Goal: Task Accomplishment & Management: Manage account settings

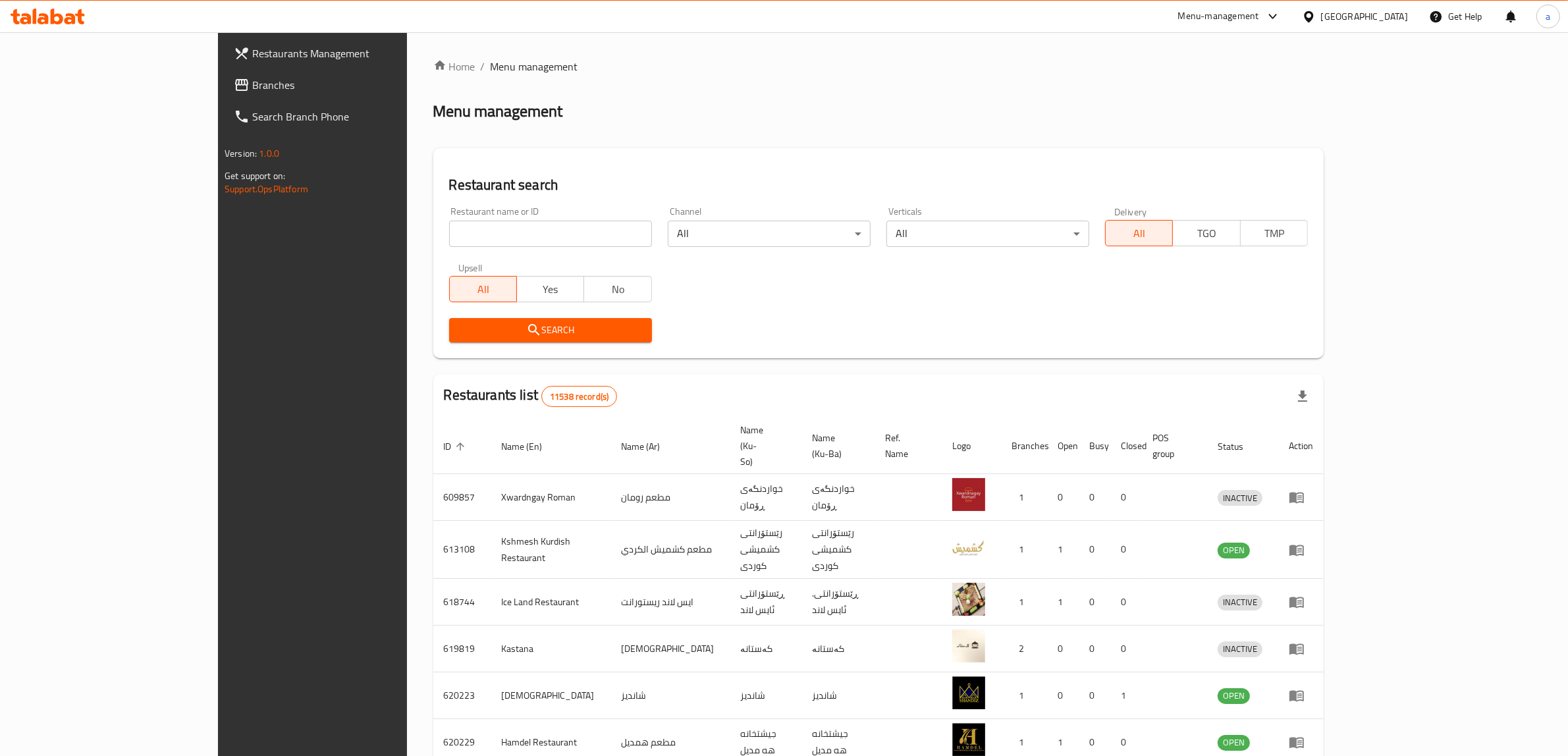
click at [252, 82] on span "Branches" at bounding box center [360, 85] width 217 height 16
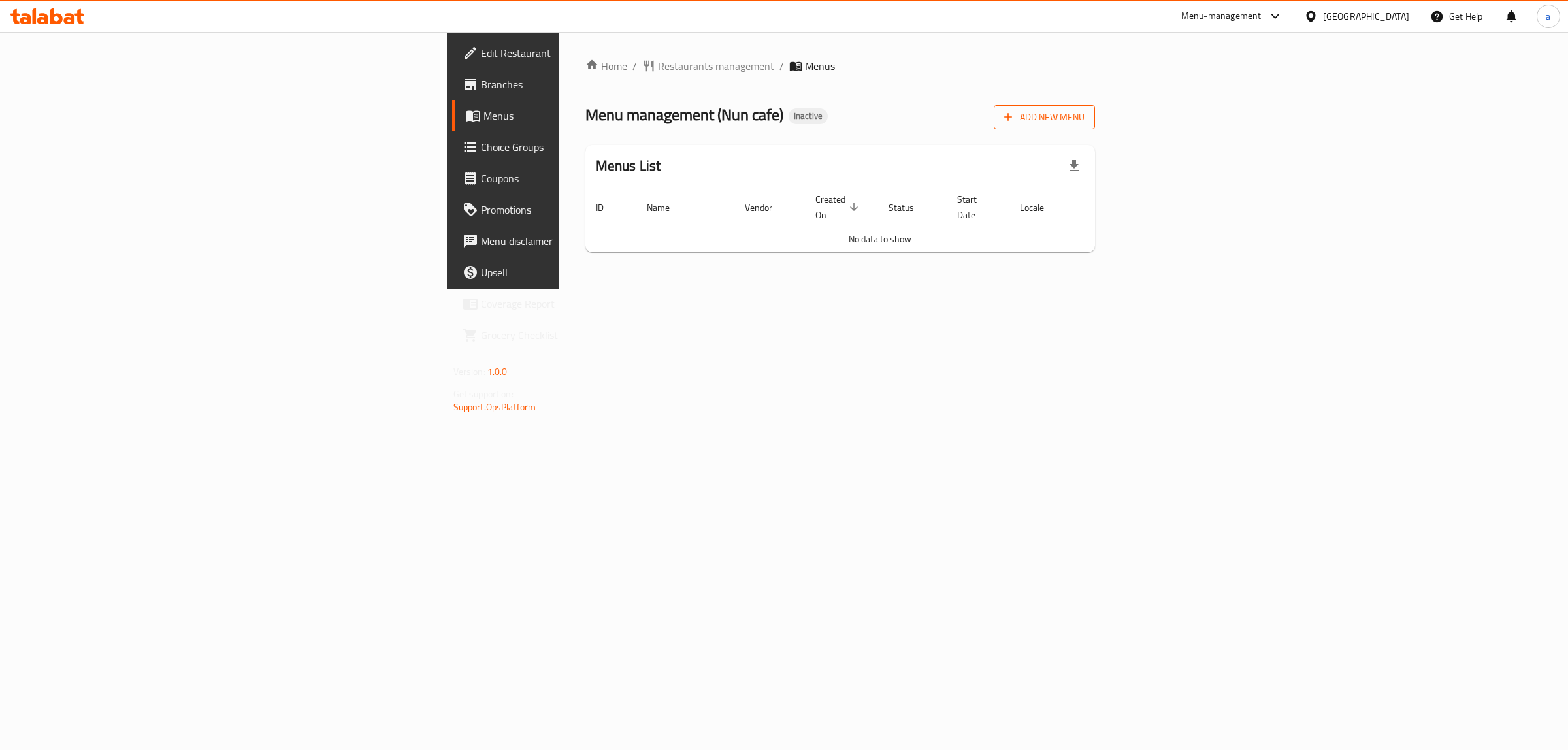
click at [1084, 119] on span "Add New Menu" at bounding box center [1044, 117] width 80 height 16
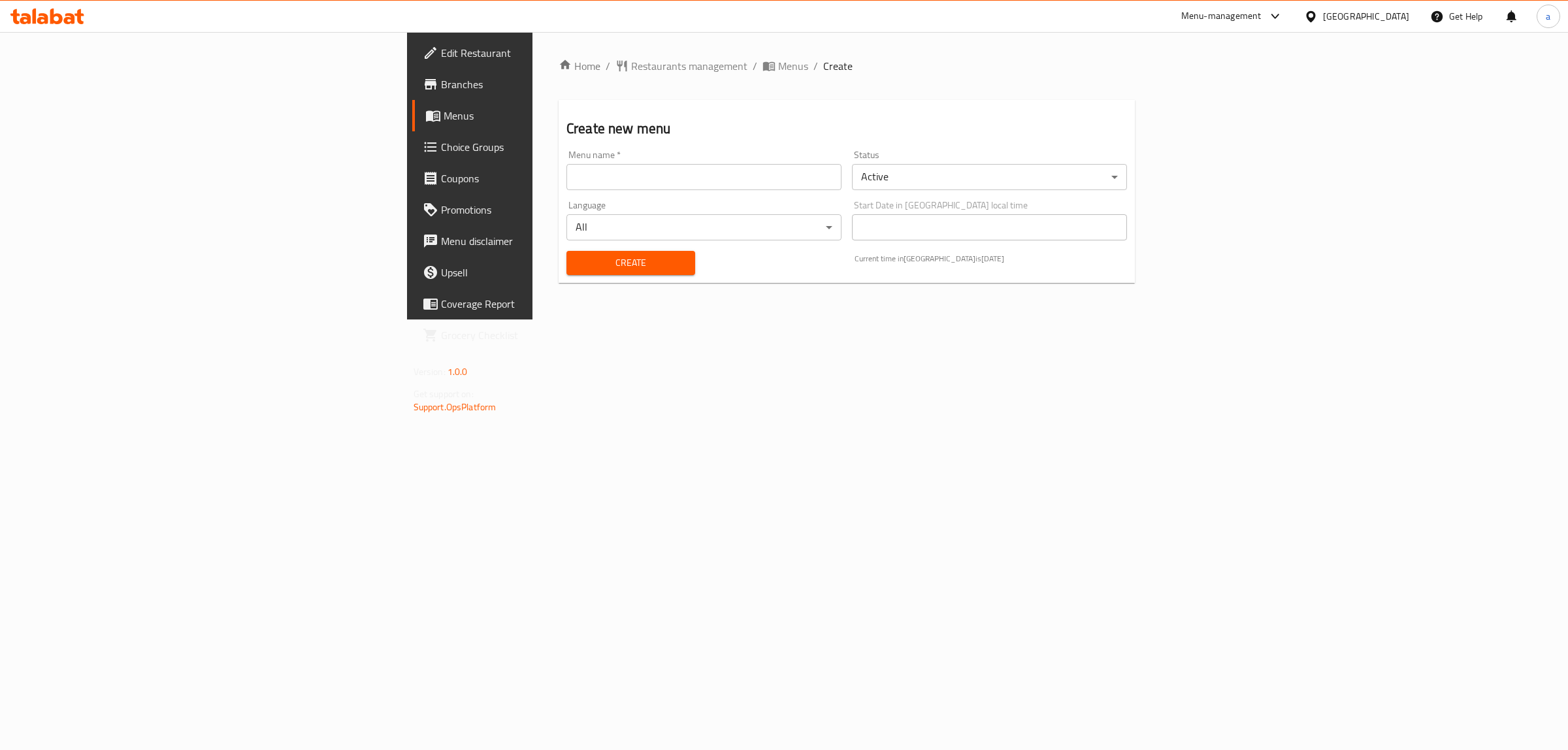
click at [566, 188] on input "text" at bounding box center [704, 177] width 275 height 26
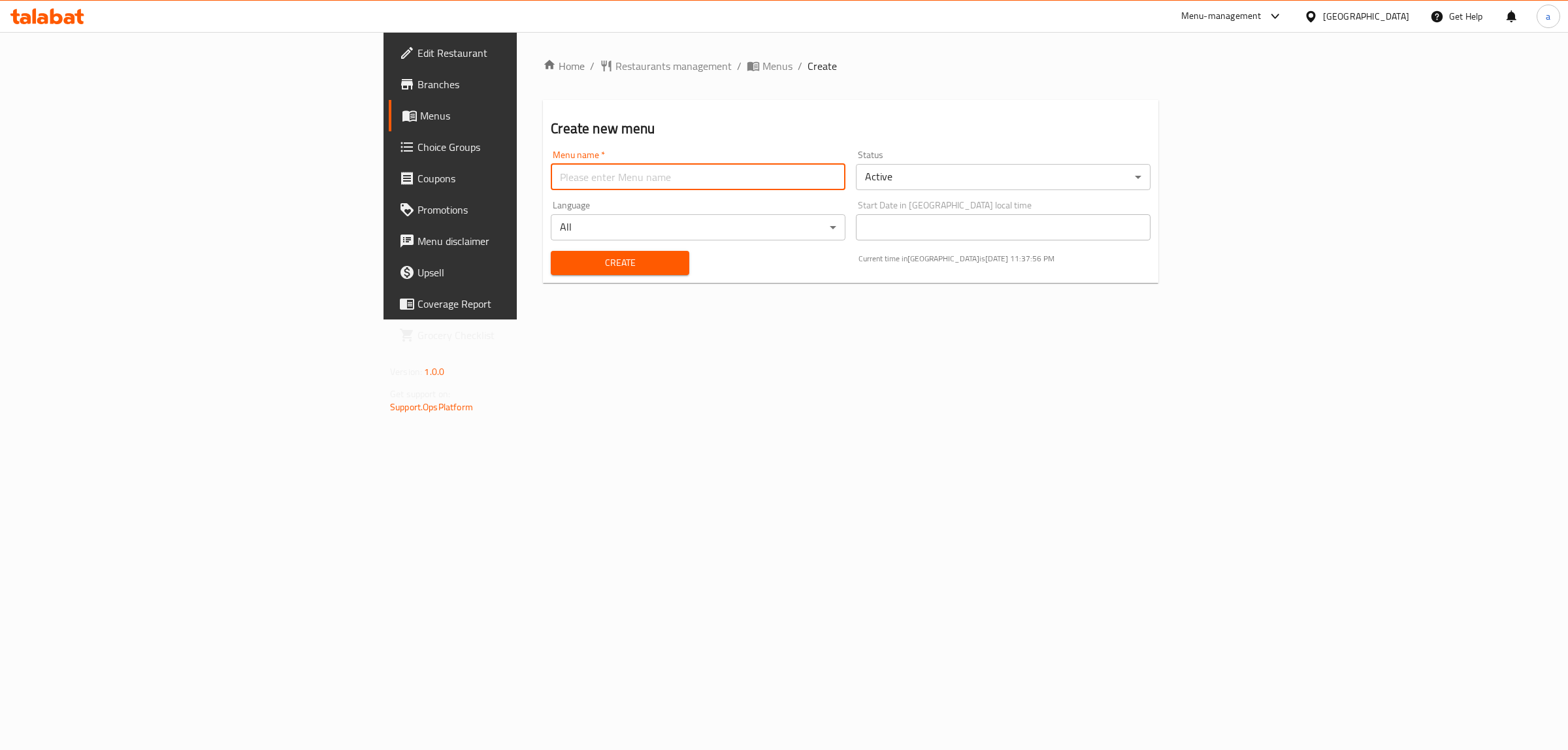
type input "Team"
click at [561, 260] on span "Create" at bounding box center [619, 263] width 117 height 16
click at [762, 70] on span "Menus" at bounding box center [777, 65] width 30 height 16
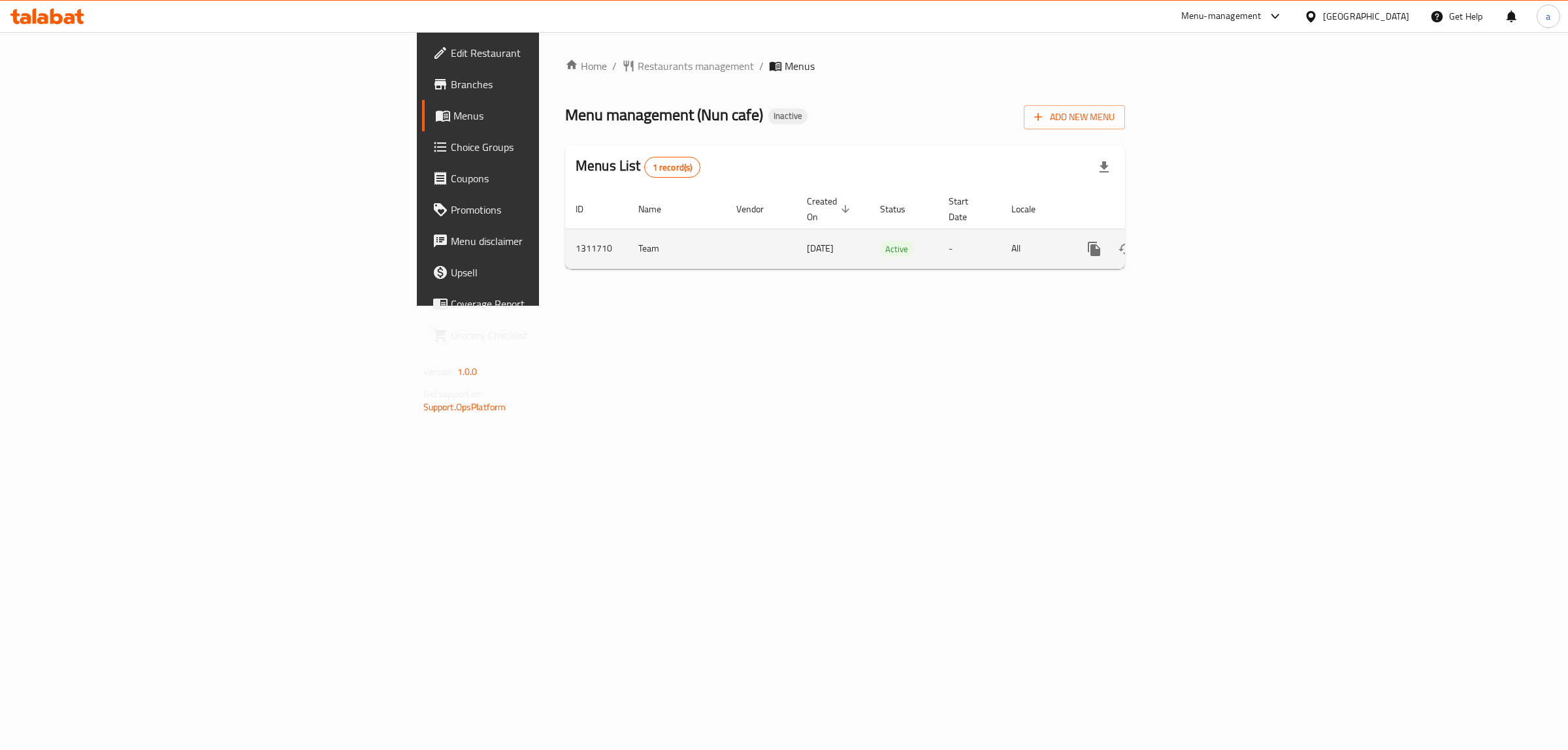
click at [1197, 241] on icon "enhanced table" at bounding box center [1188, 248] width 16 height 16
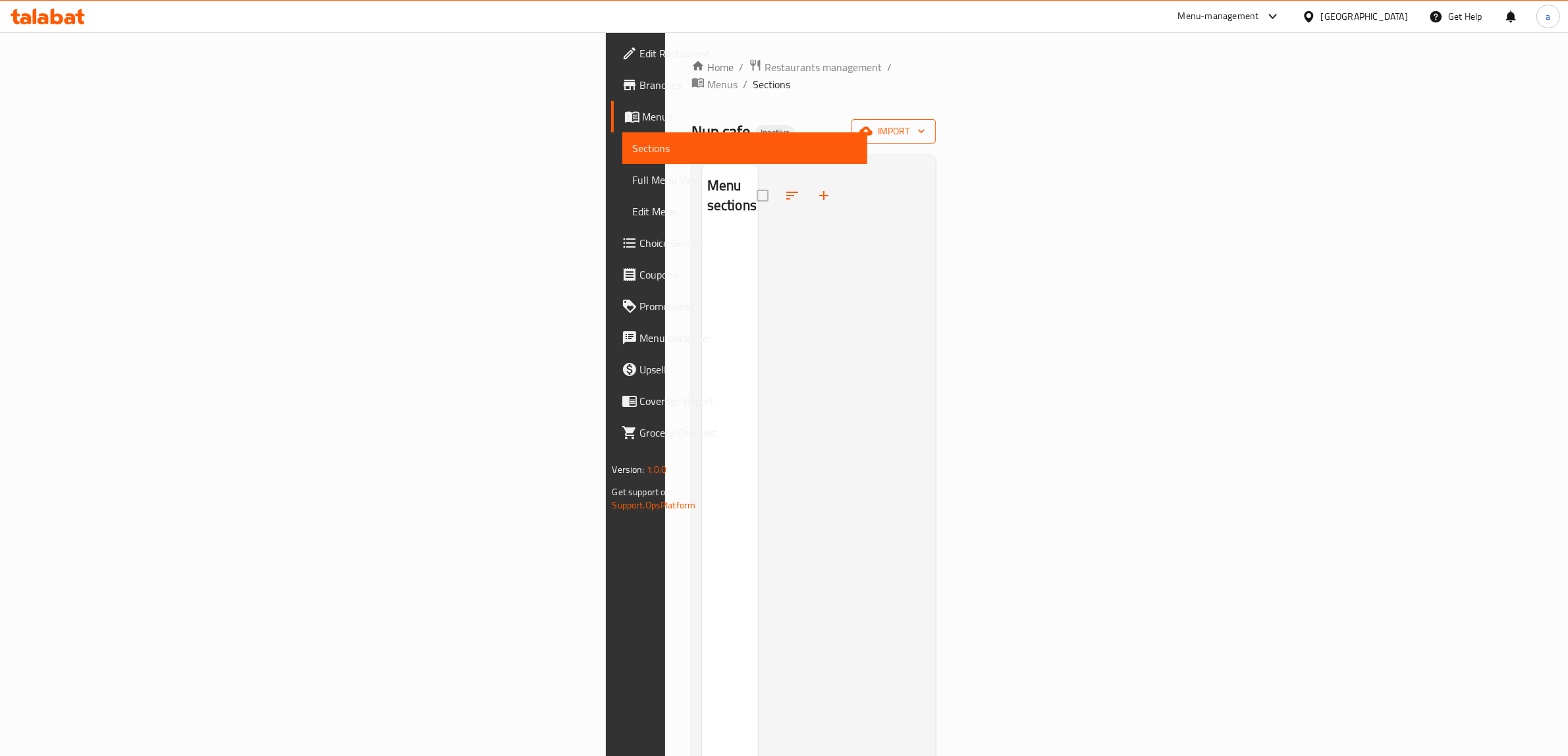
click at [926, 123] on span "import" at bounding box center [893, 131] width 63 height 16
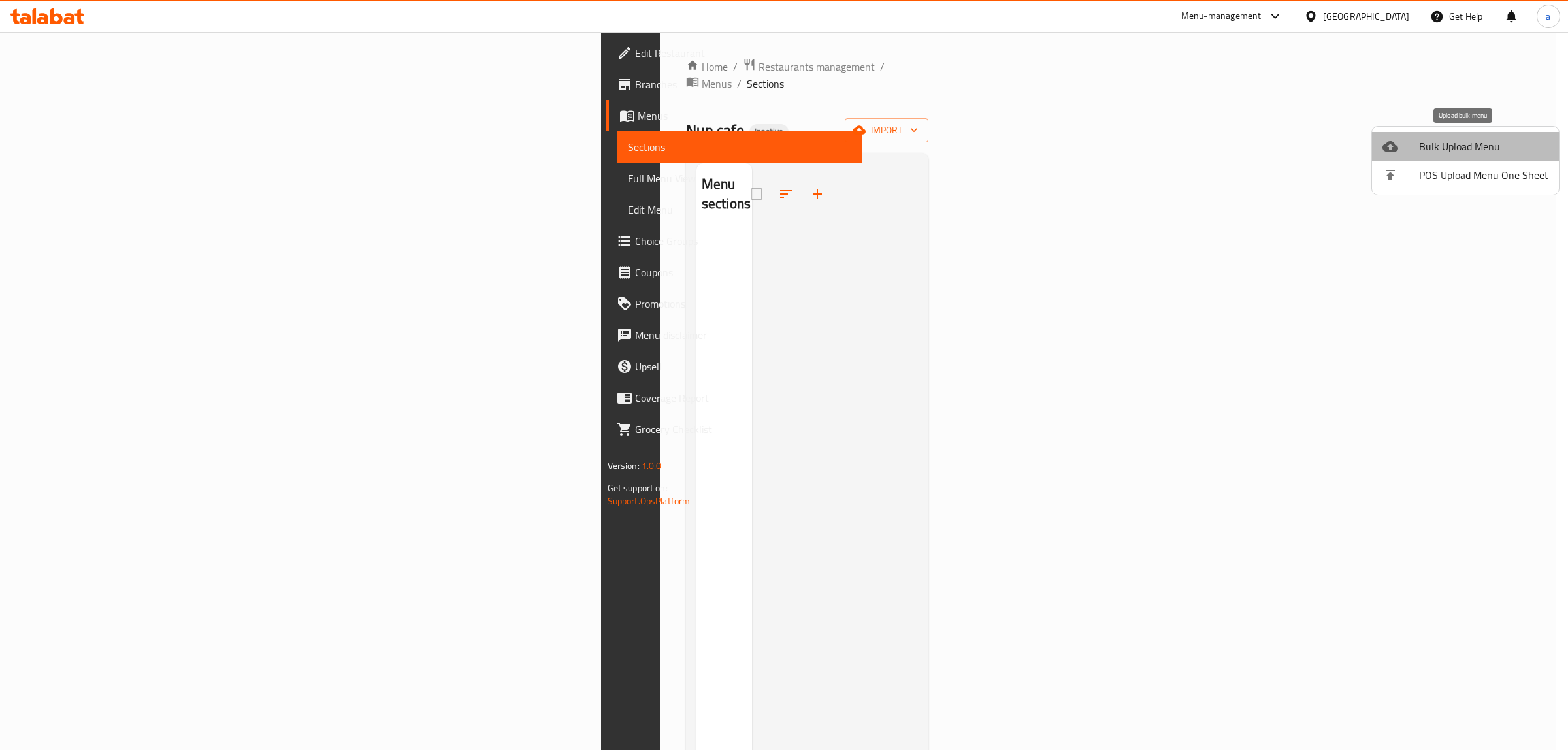
click at [1474, 149] on span "Bulk Upload Menu" at bounding box center [1483, 146] width 129 height 16
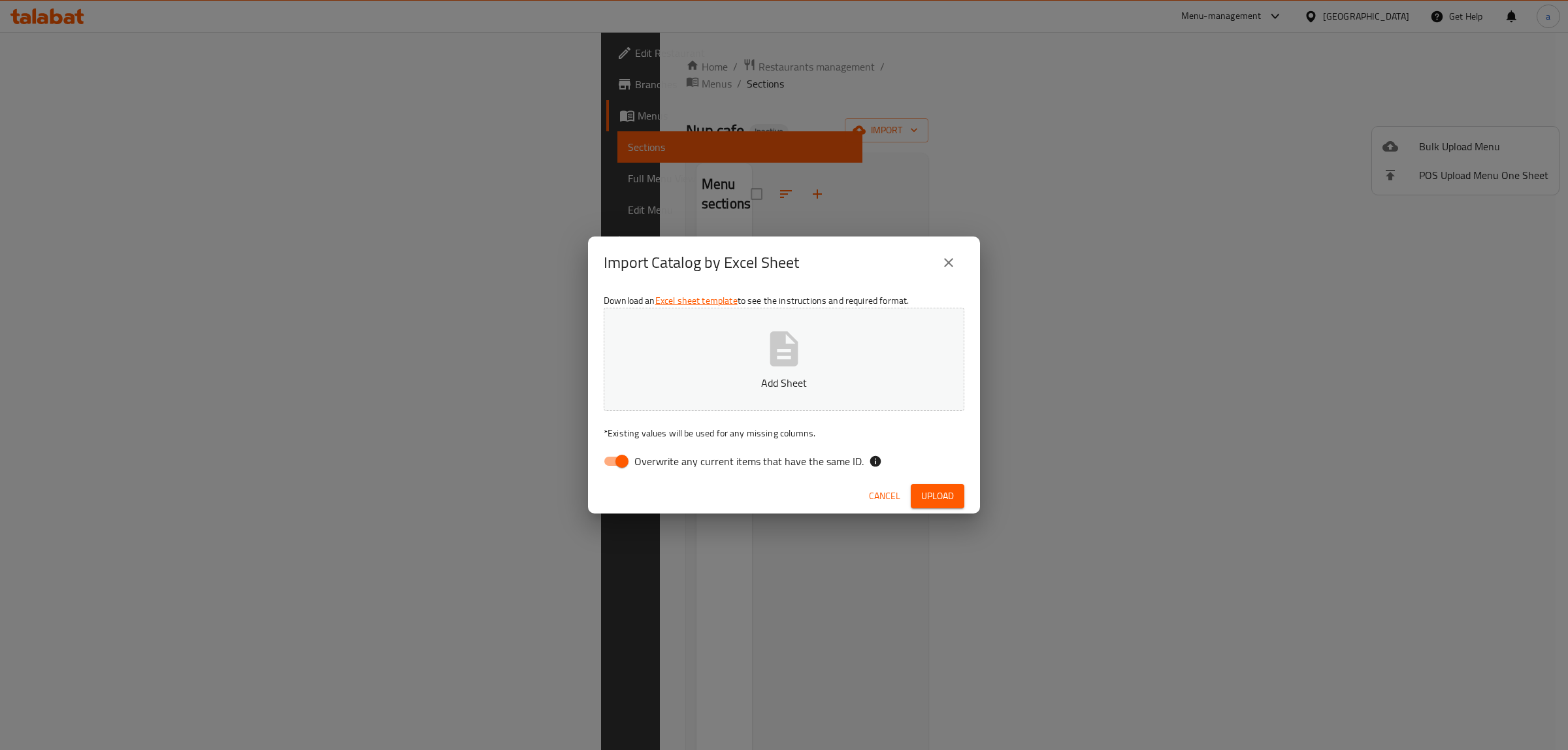
click at [825, 362] on button "Add Sheet" at bounding box center [784, 359] width 361 height 103
click at [929, 498] on span "Upload" at bounding box center [937, 496] width 33 height 16
click at [622, 461] on input "Overwrite any current items that have the same ID." at bounding box center [621, 461] width 75 height 25
checkbox input "false"
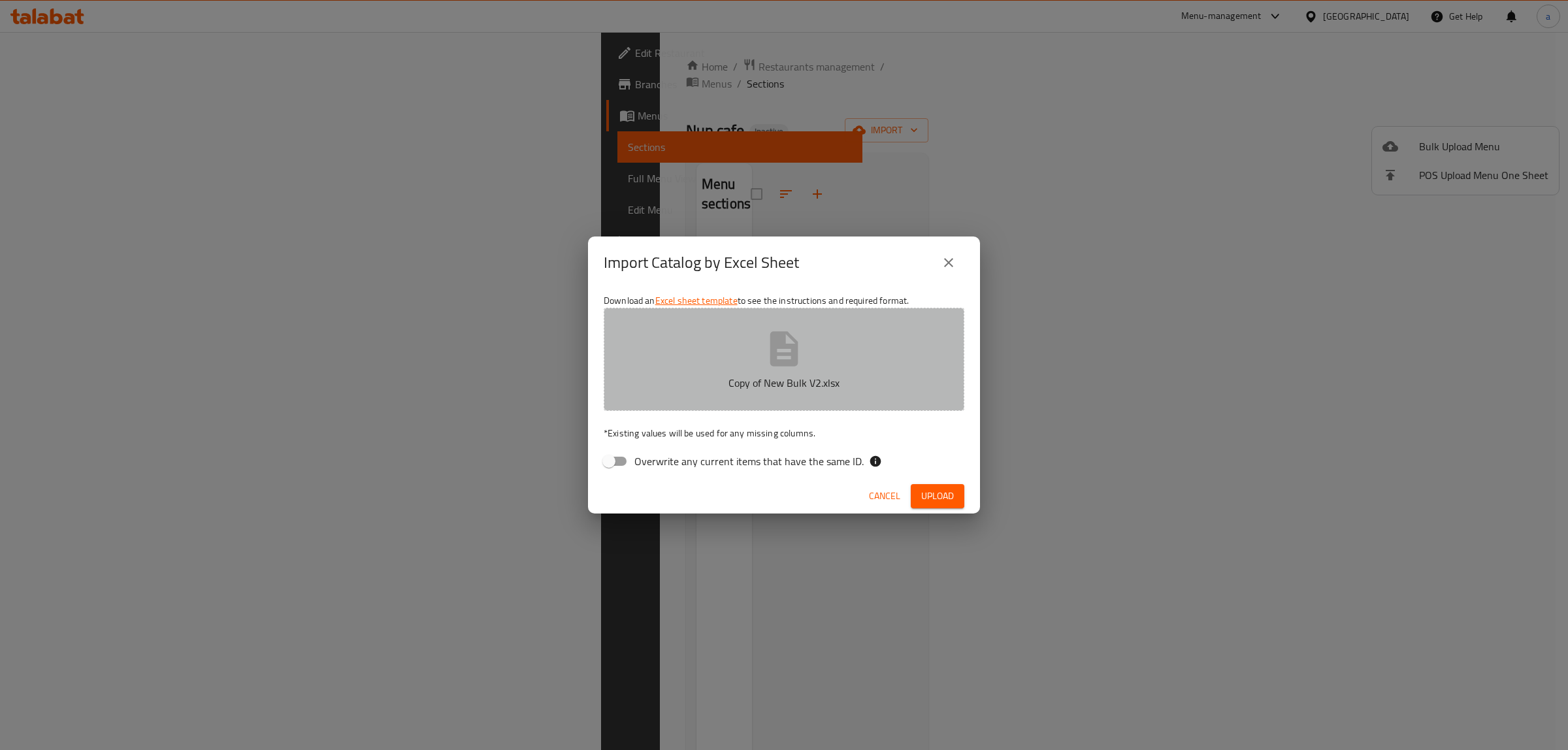
click at [838, 383] on p "Copy of New Bulk V2.xlsx" at bounding box center [784, 383] width 320 height 16
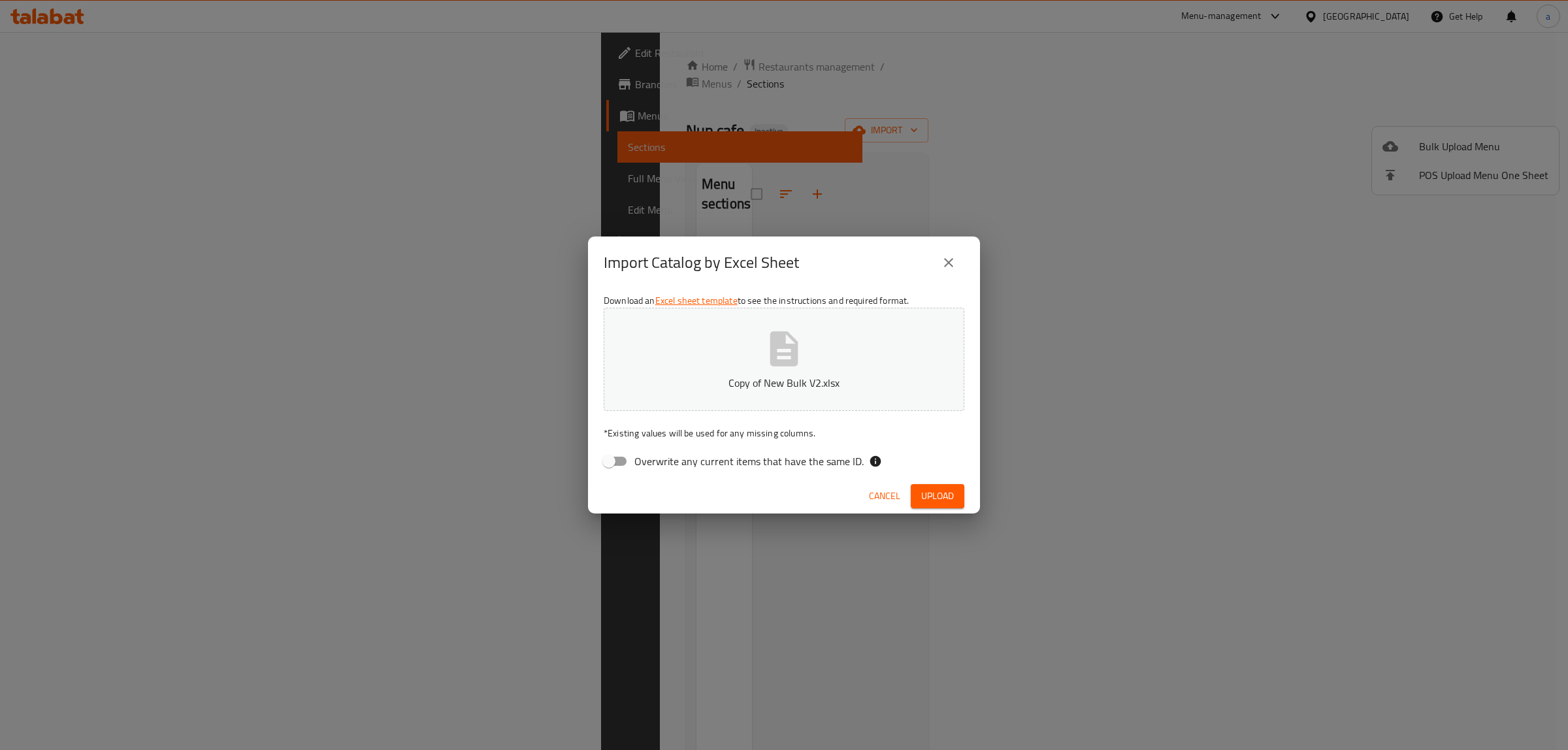
click at [958, 495] on button "Upload" at bounding box center [937, 496] width 54 height 24
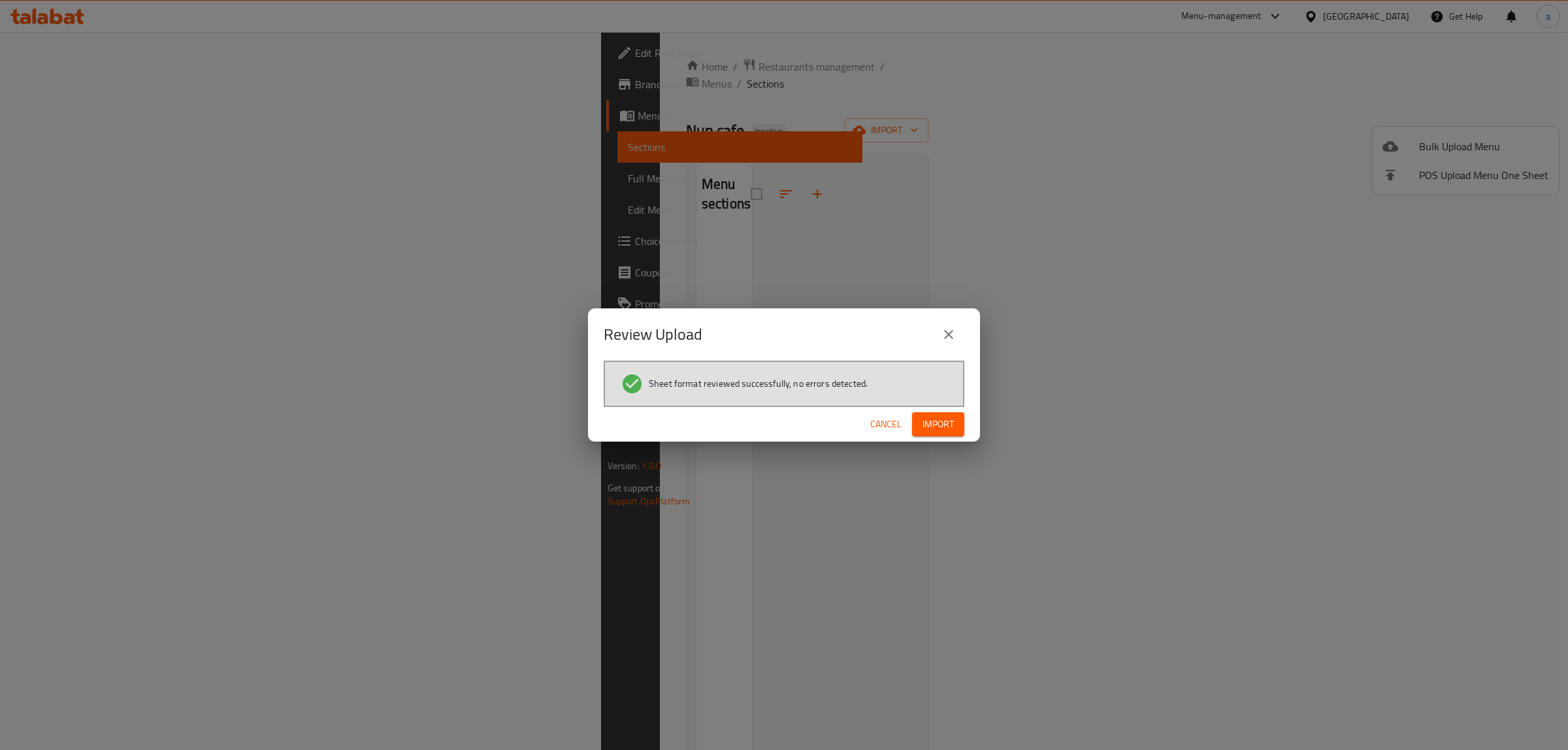
click at [927, 430] on span "Import" at bounding box center [937, 424] width 31 height 16
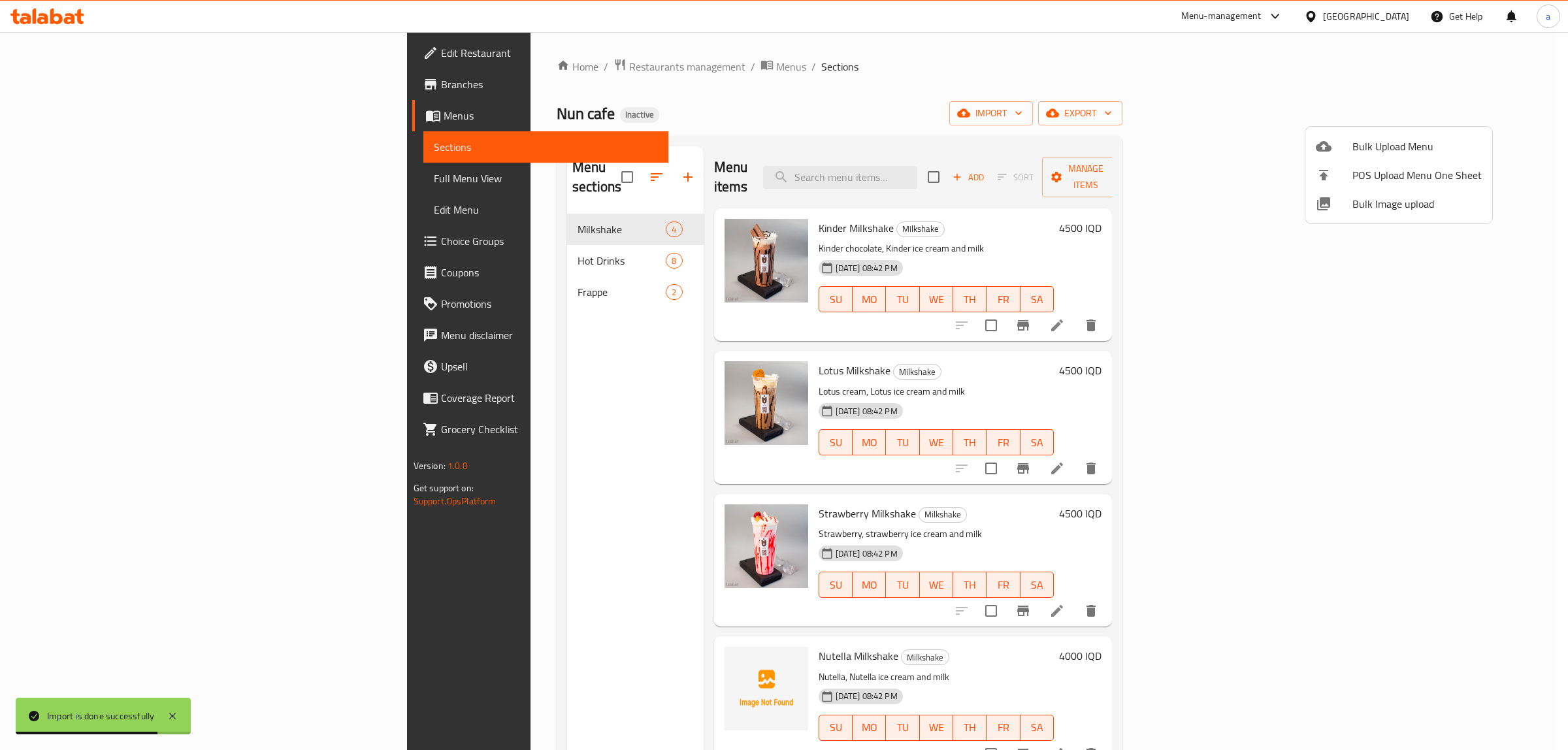
click at [465, 250] on div at bounding box center [784, 375] width 1568 height 750
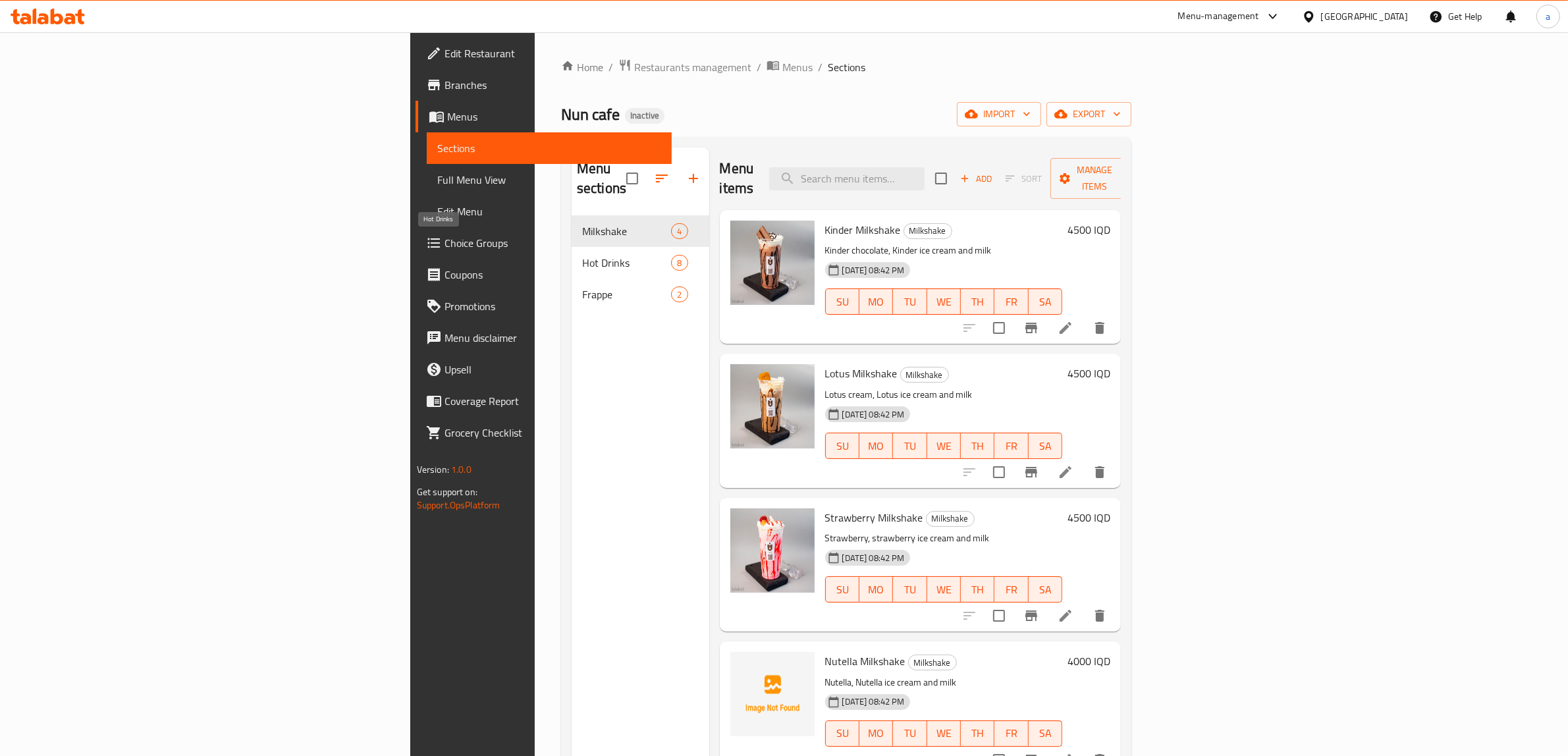
click at [582, 255] on span "Hot Drinks" at bounding box center [626, 263] width 89 height 16
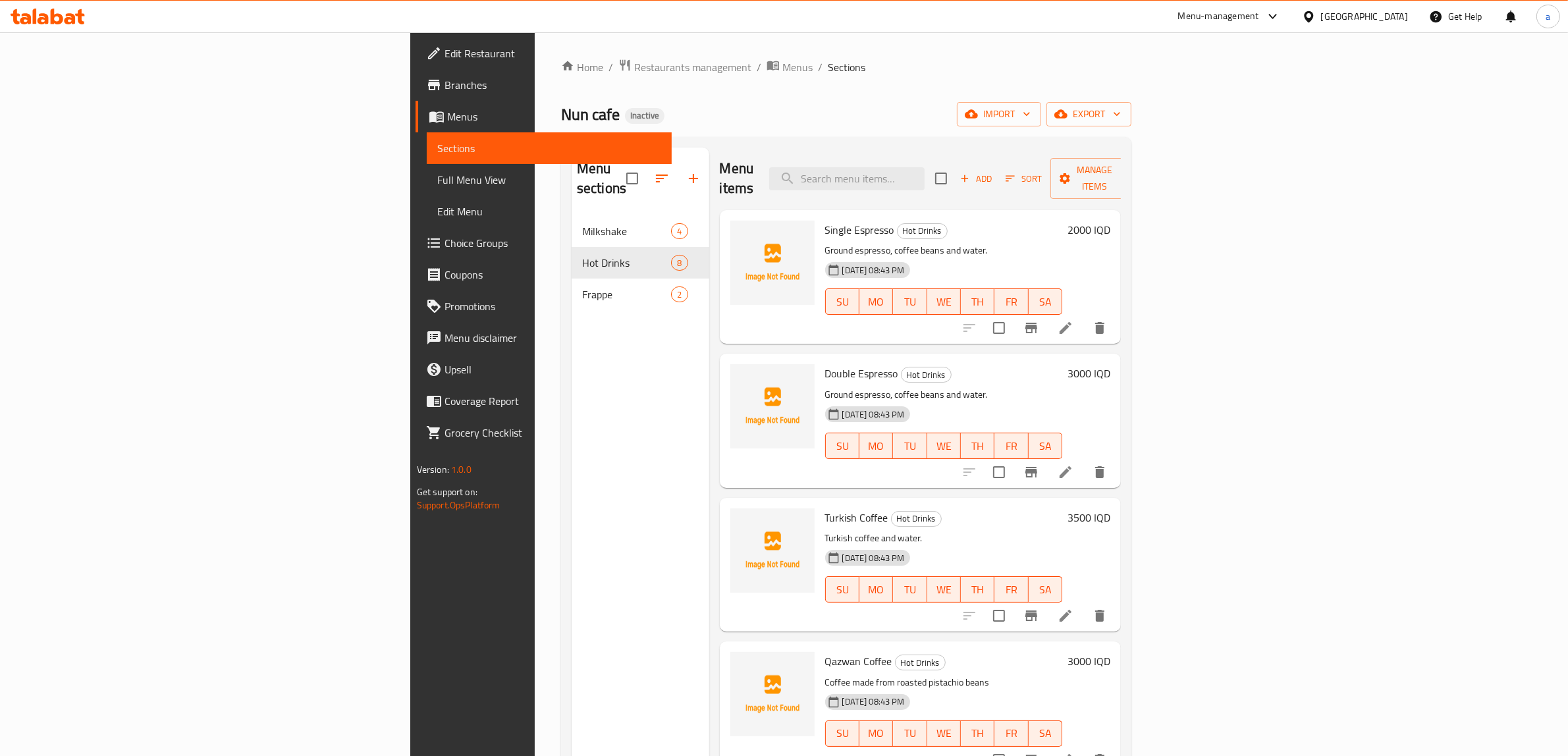
click at [825, 220] on span "Single Espresso" at bounding box center [860, 229] width 69 height 19
copy h6 "Single Espresso"
click at [735, 231] on span "upload picture" at bounding box center [748, 238] width 26 height 16
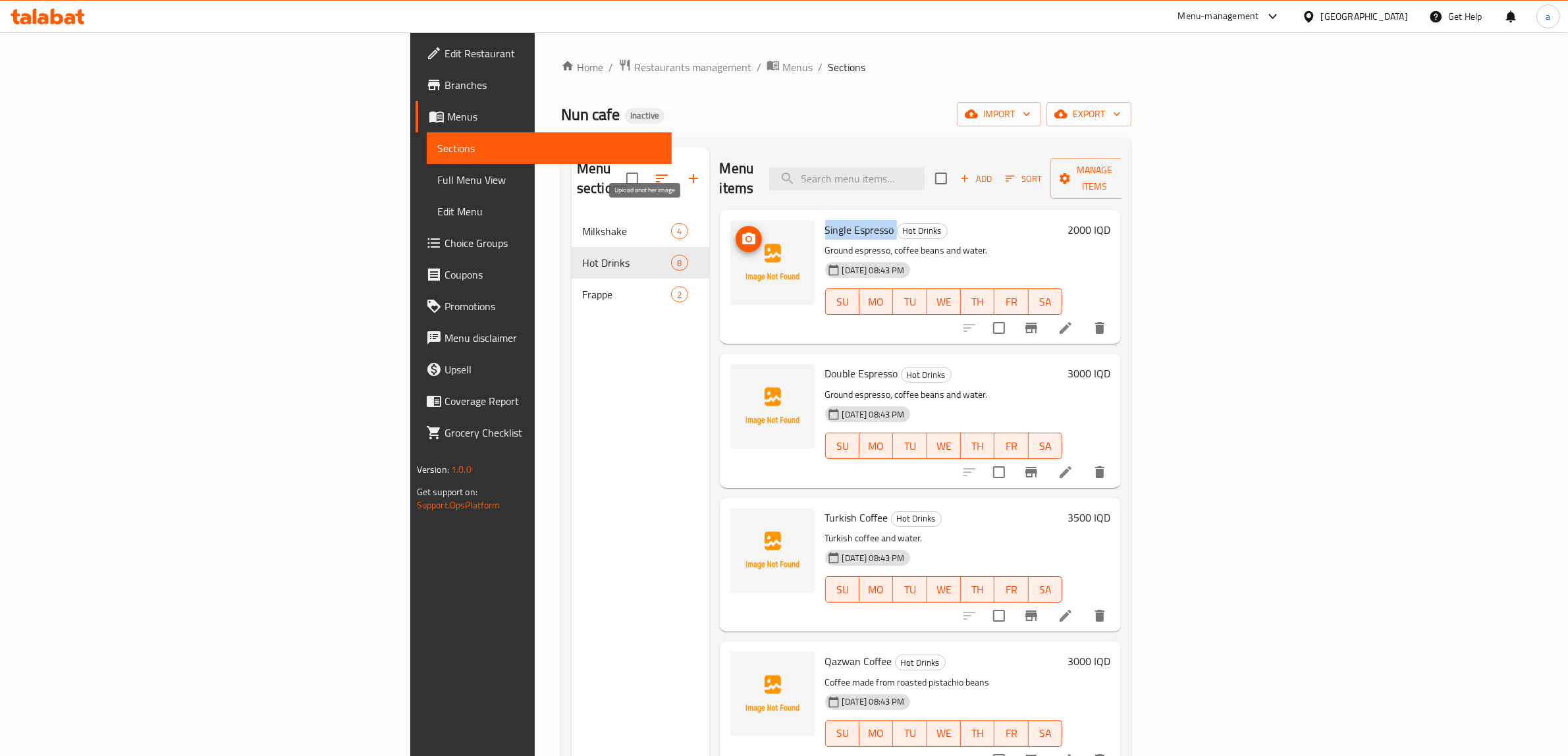
click at [740, 231] on icon "upload picture" at bounding box center [748, 238] width 16 height 16
copy h6 "Single Espresso"
click at [686, 135] on div "Home / Restaurants management / Menus / Sections Nun cafe Inactive import expor…" at bounding box center [846, 486] width 571 height 856
click at [740, 375] on icon "upload picture" at bounding box center [748, 382] width 16 height 16
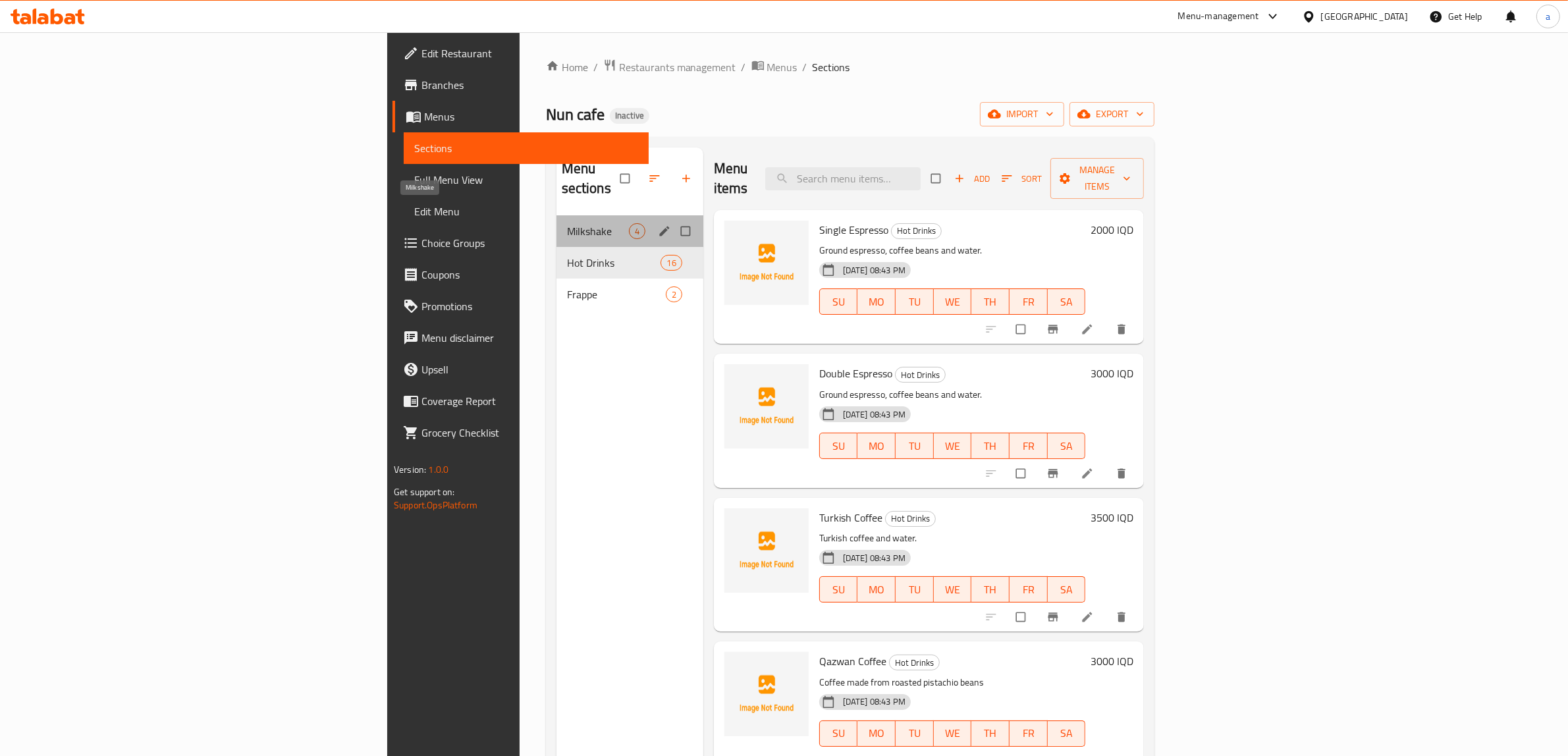
click at [567, 223] on span "Milkshake" at bounding box center [598, 231] width 62 height 16
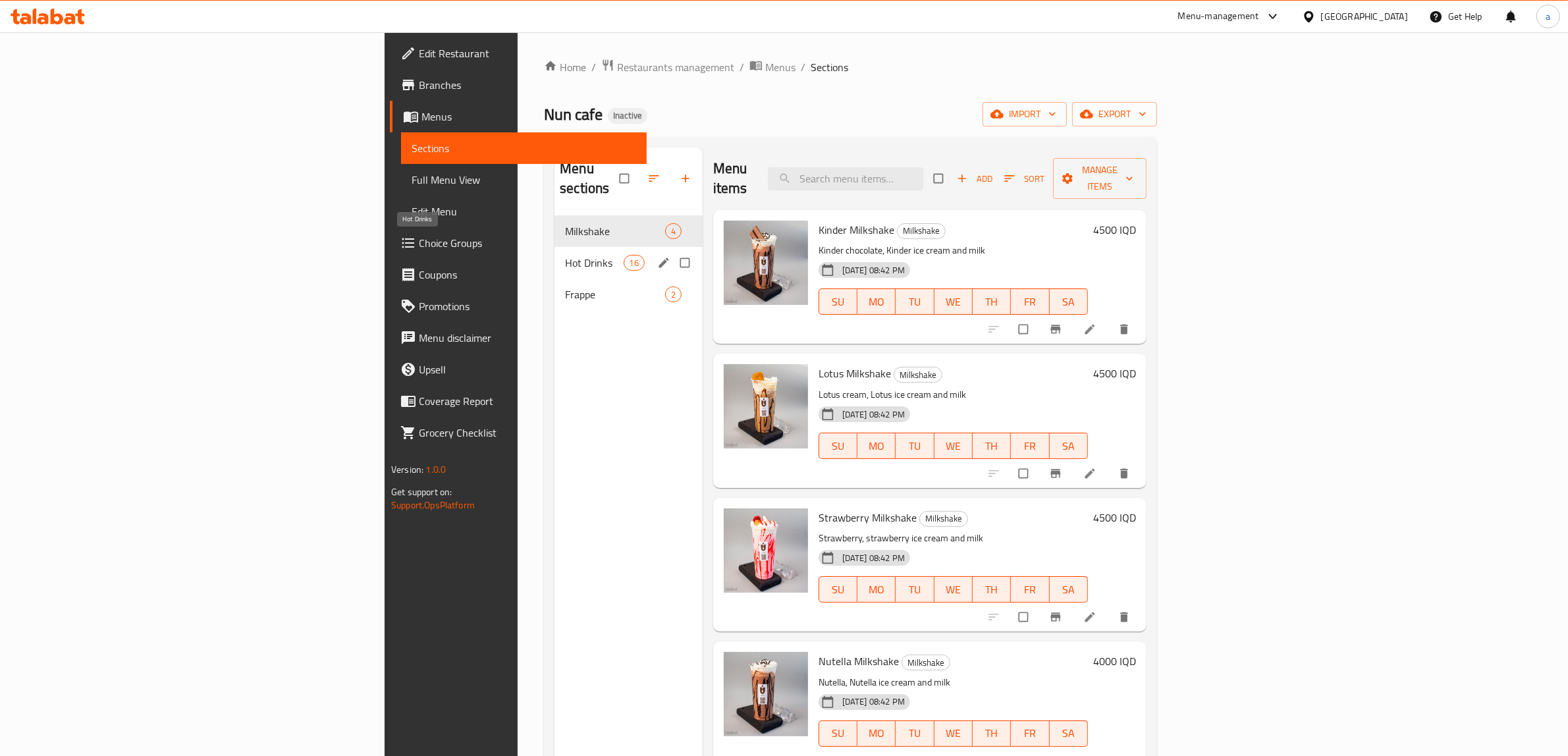
click at [565, 255] on span "Hot Drinks" at bounding box center [593, 263] width 58 height 16
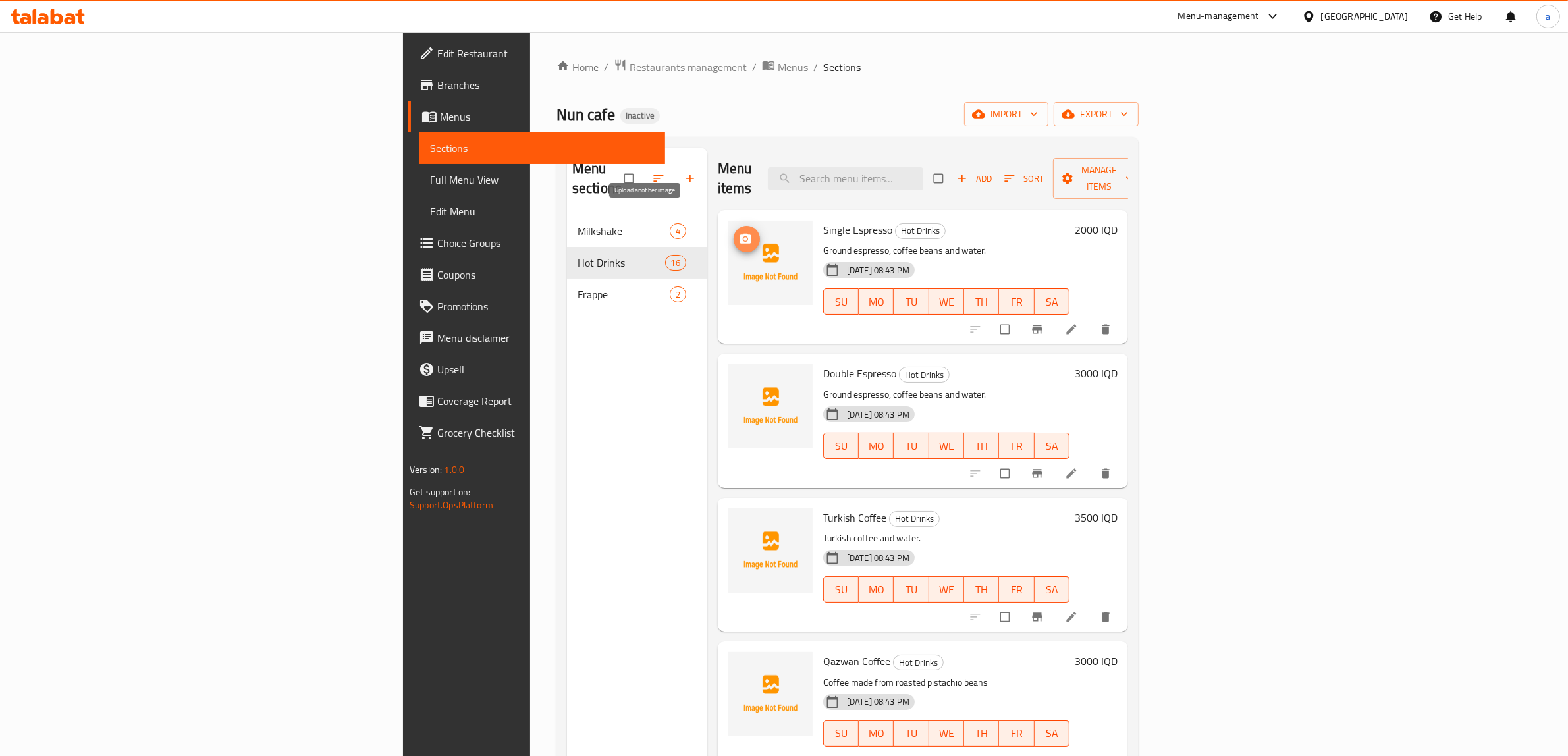
click at [740, 234] on icon "upload picture" at bounding box center [746, 239] width 11 height 10
click at [823, 220] on span "Single Espresso" at bounding box center [858, 229] width 69 height 19
copy h6 "Single Espresso"
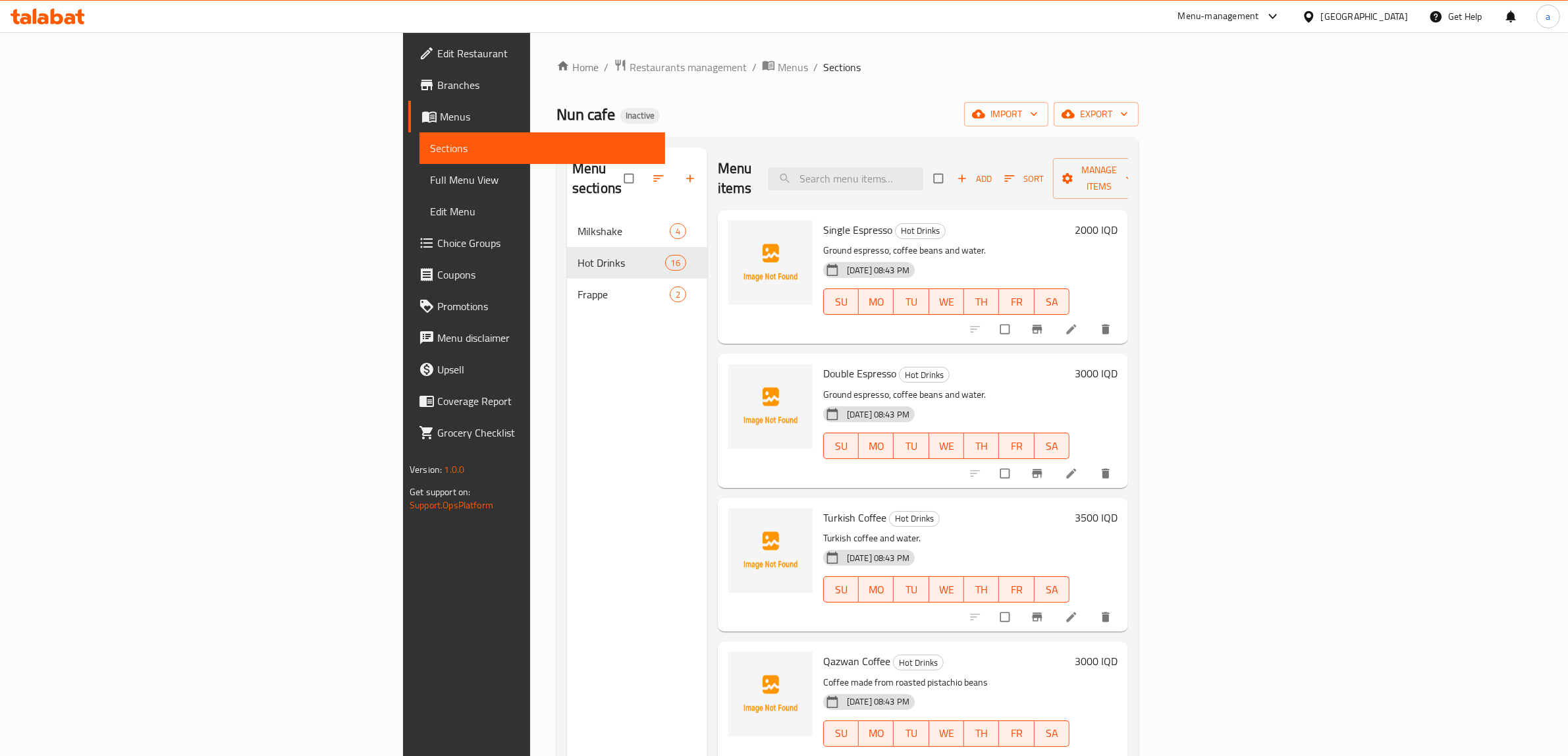
click at [823, 364] on span "Double Espresso" at bounding box center [860, 373] width 73 height 19
copy h6 "Double Espresso"
click at [712, 100] on div "Home / Restaurants management / Menus / Sections Nun cafe Inactive import expor…" at bounding box center [847, 486] width 582 height 856
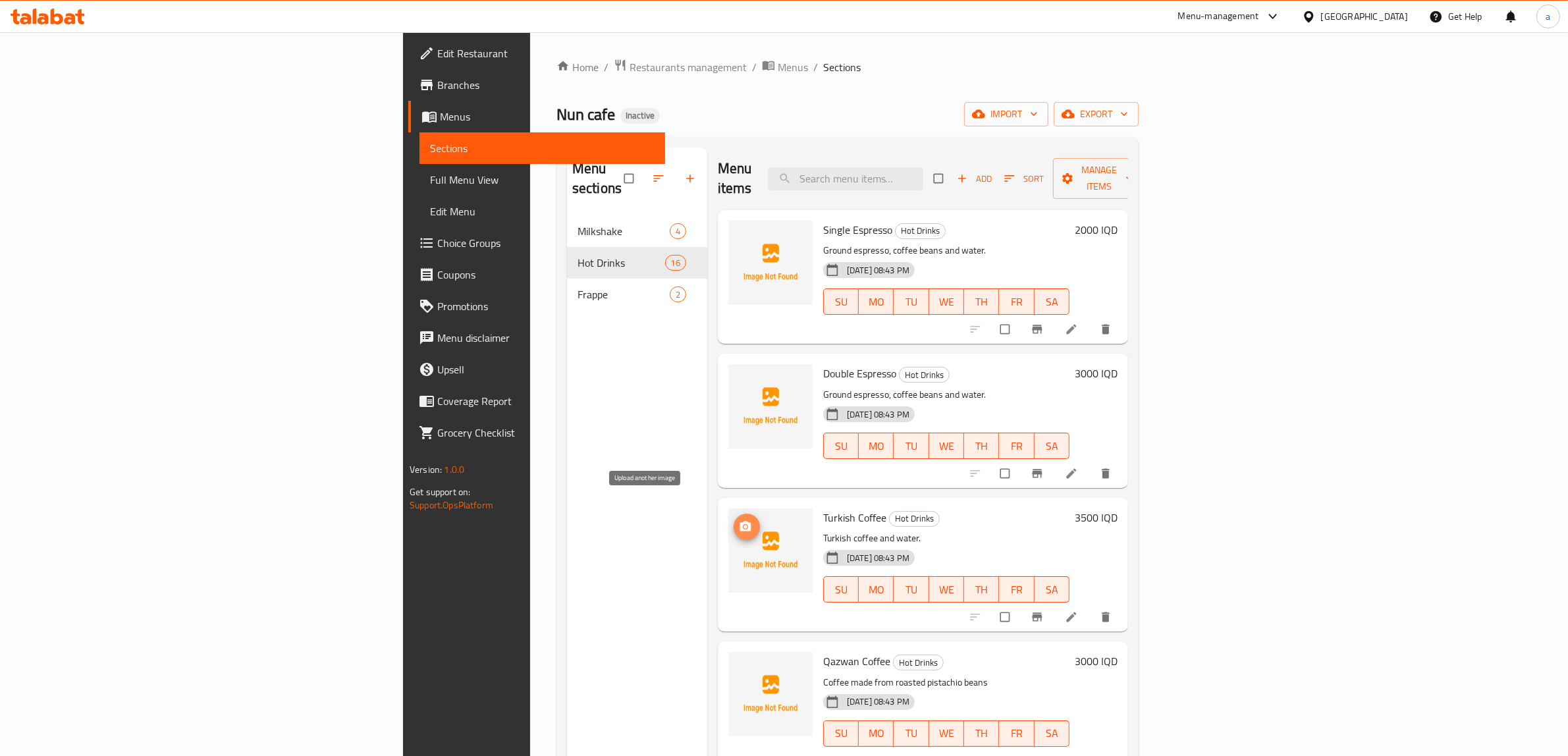
click at [740, 521] on icon "upload picture" at bounding box center [746, 526] width 11 height 10
click at [823, 508] on span "Turkish Coffee" at bounding box center [855, 518] width 63 height 19
copy h6 "Turkish Coffee"
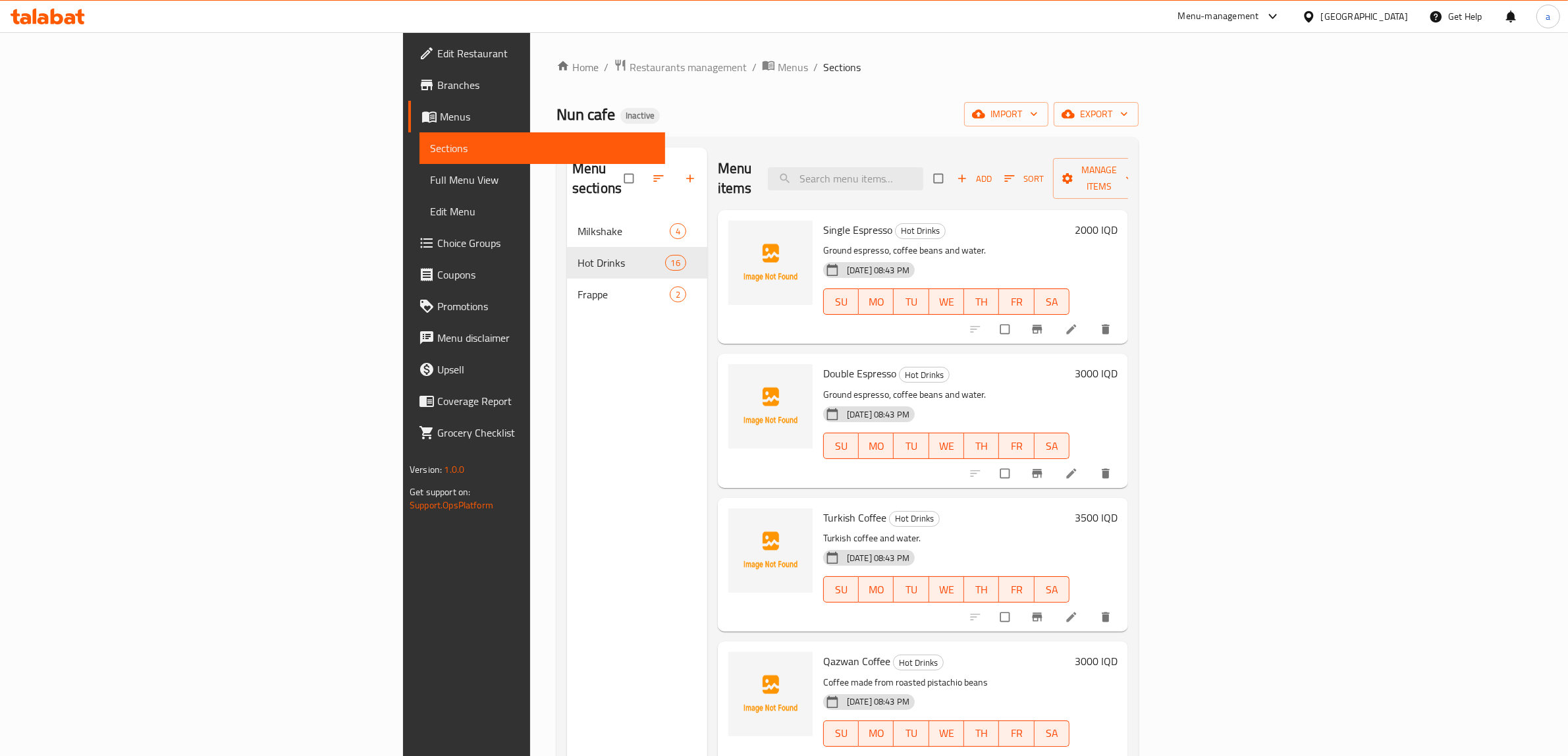
click at [789, 152] on div "Menu items Add Sort Manage items" at bounding box center [922, 179] width 410 height 63
click at [823, 652] on span "Qazwan Coffee" at bounding box center [856, 661] width 67 height 19
copy h6 "Qazwan Coffee"
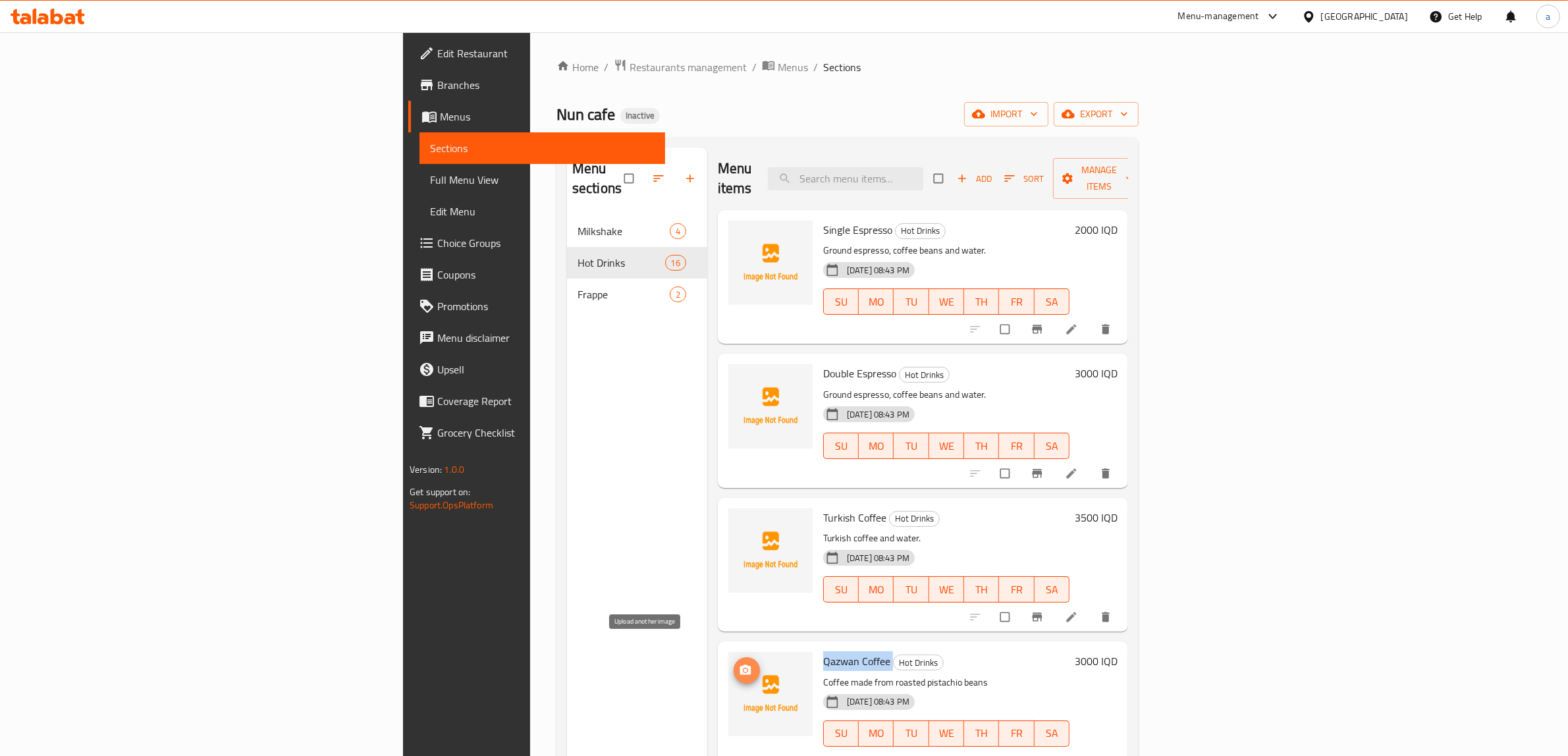
click at [740, 666] on icon "upload picture" at bounding box center [746, 671] width 11 height 10
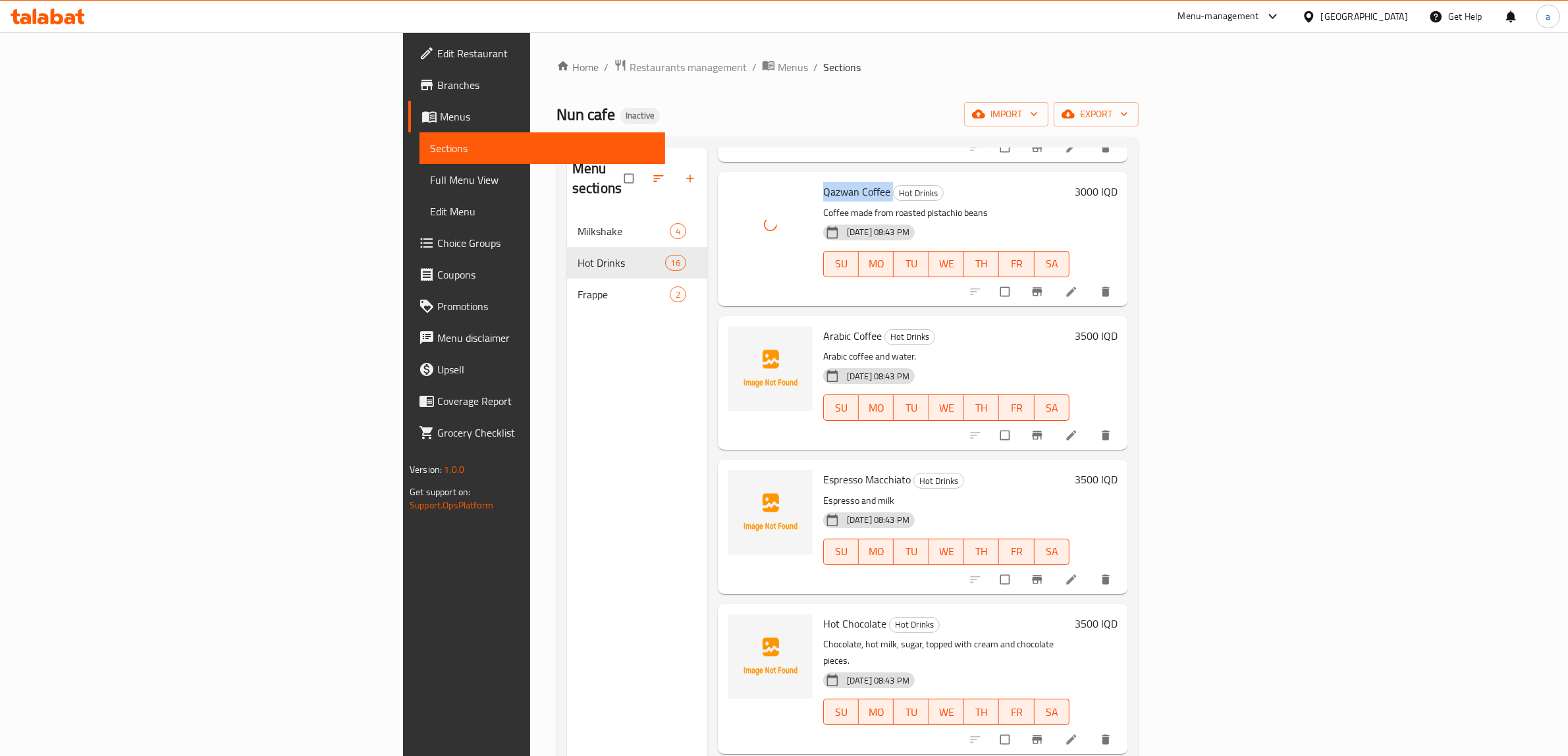
scroll to position [494, 0]
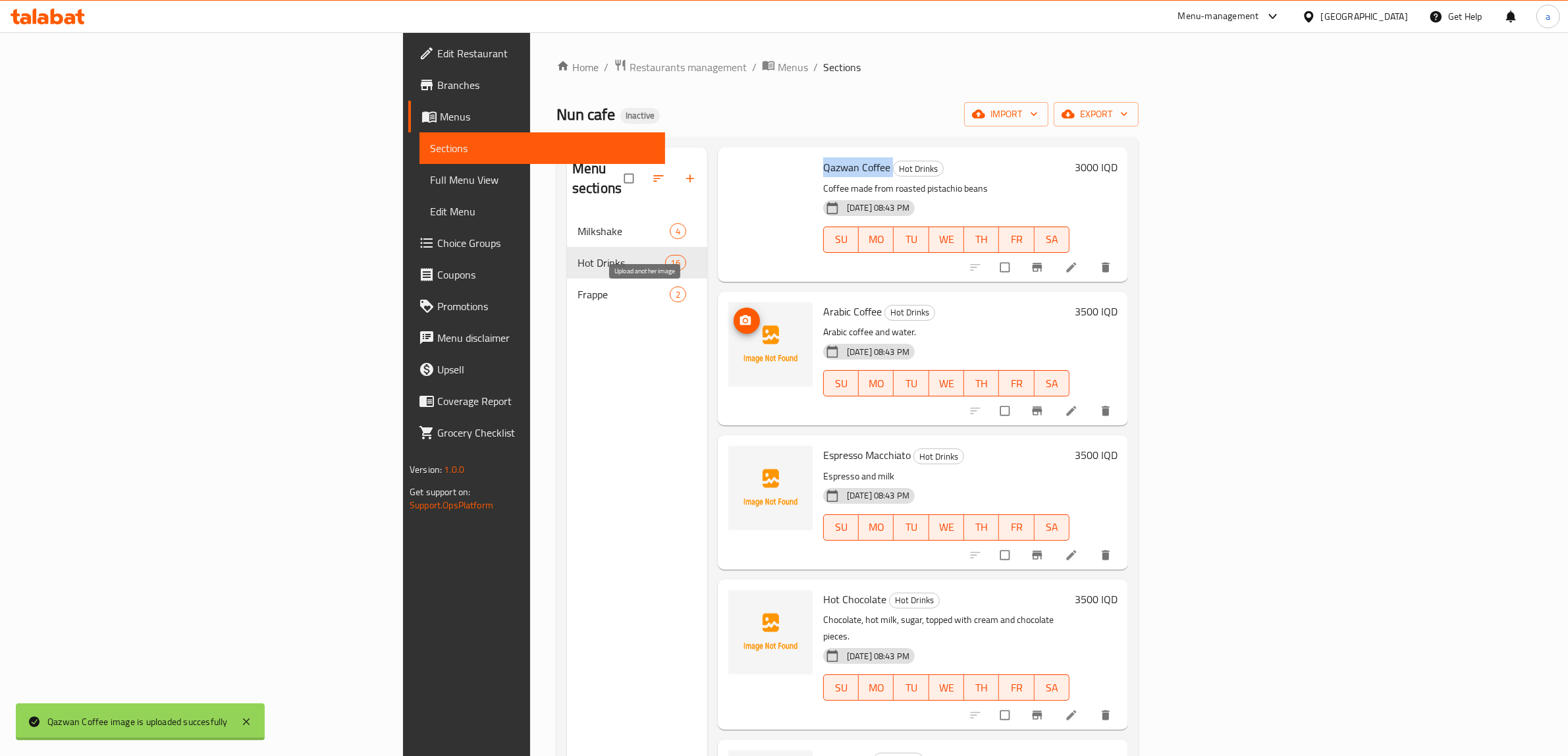
click at [739, 315] on icon "upload picture" at bounding box center [746, 321] width 14 height 14
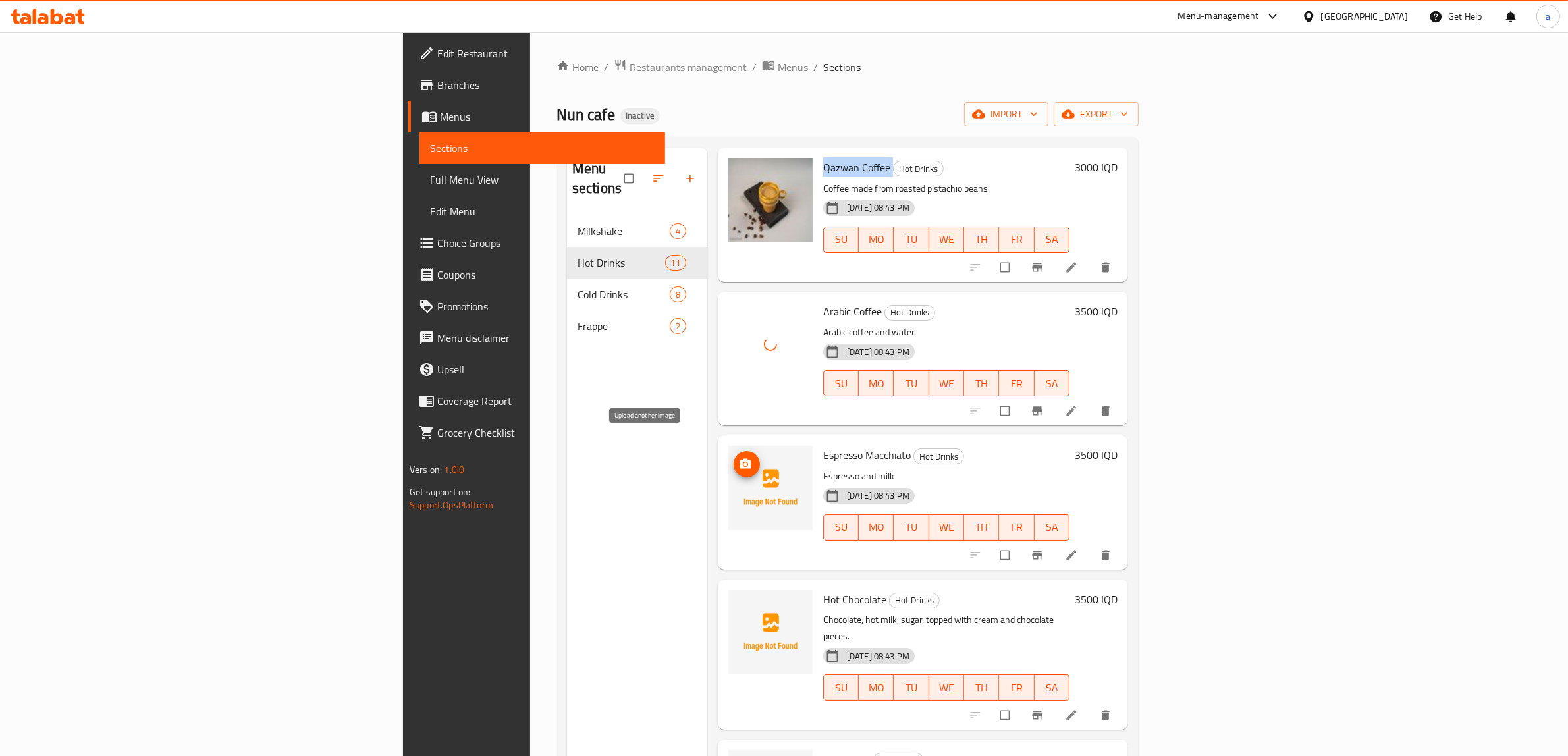
click at [734, 457] on span "upload picture" at bounding box center [746, 464] width 26 height 14
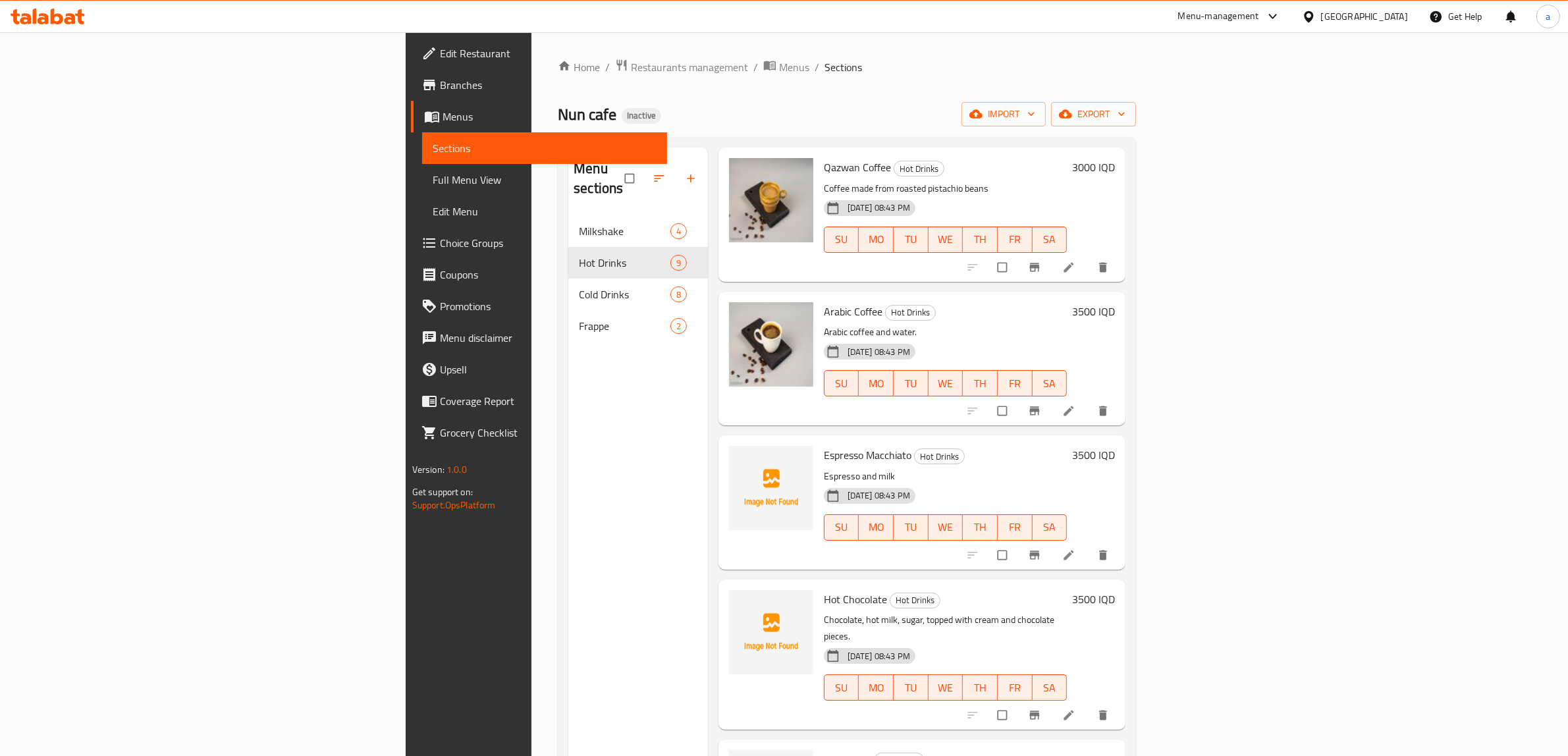
click at [824, 446] on span "Espresso Macchiato" at bounding box center [868, 455] width 88 height 19
copy h6 "Espresso Macchiato"
click at [806, 90] on div "Home / Restaurants management / Menus / Sections Nun cafe Inactive import expor…" at bounding box center [847, 486] width 578 height 856
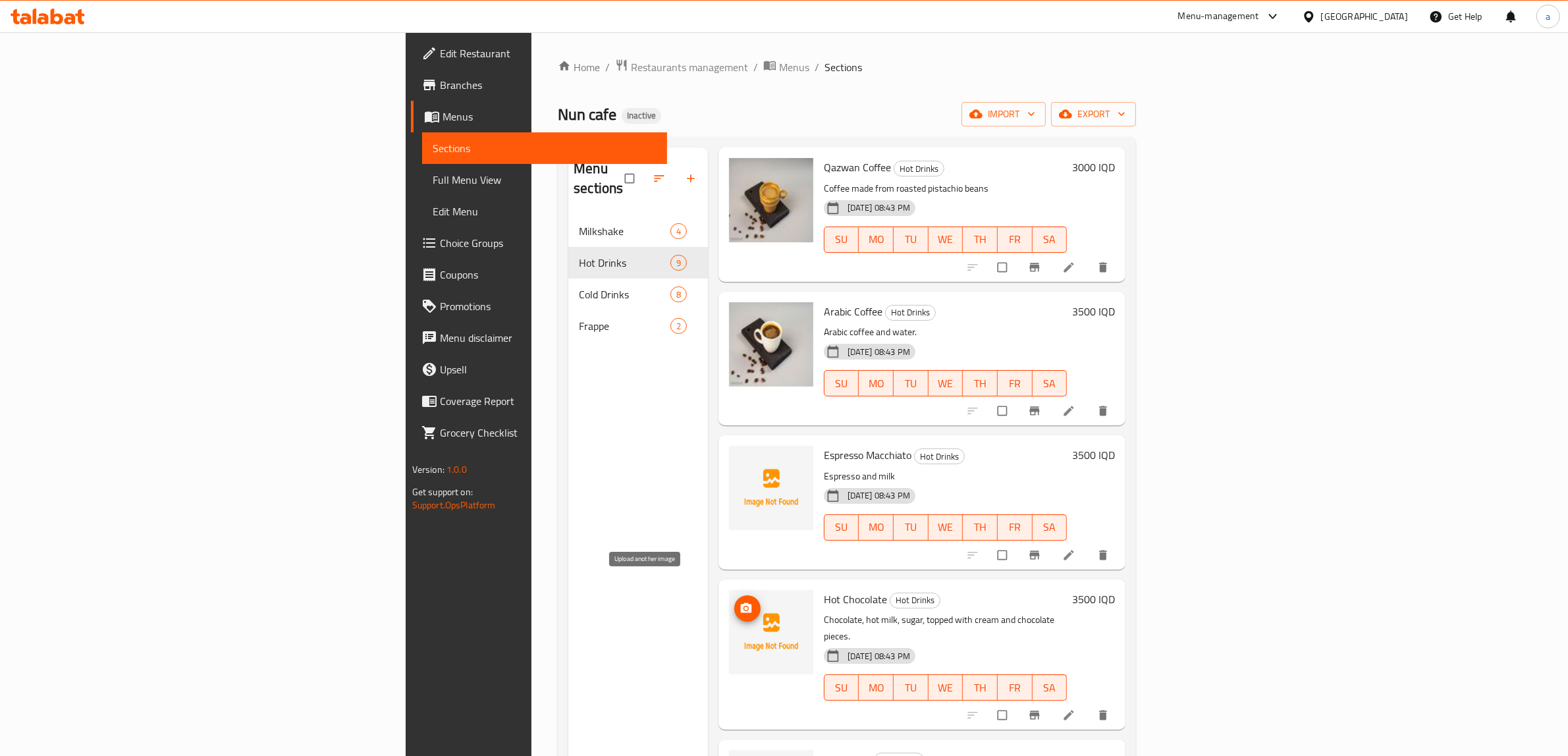
click at [740, 602] on icon "upload picture" at bounding box center [746, 609] width 14 height 14
click at [824, 589] on span "Hot Chocolate" at bounding box center [855, 599] width 63 height 19
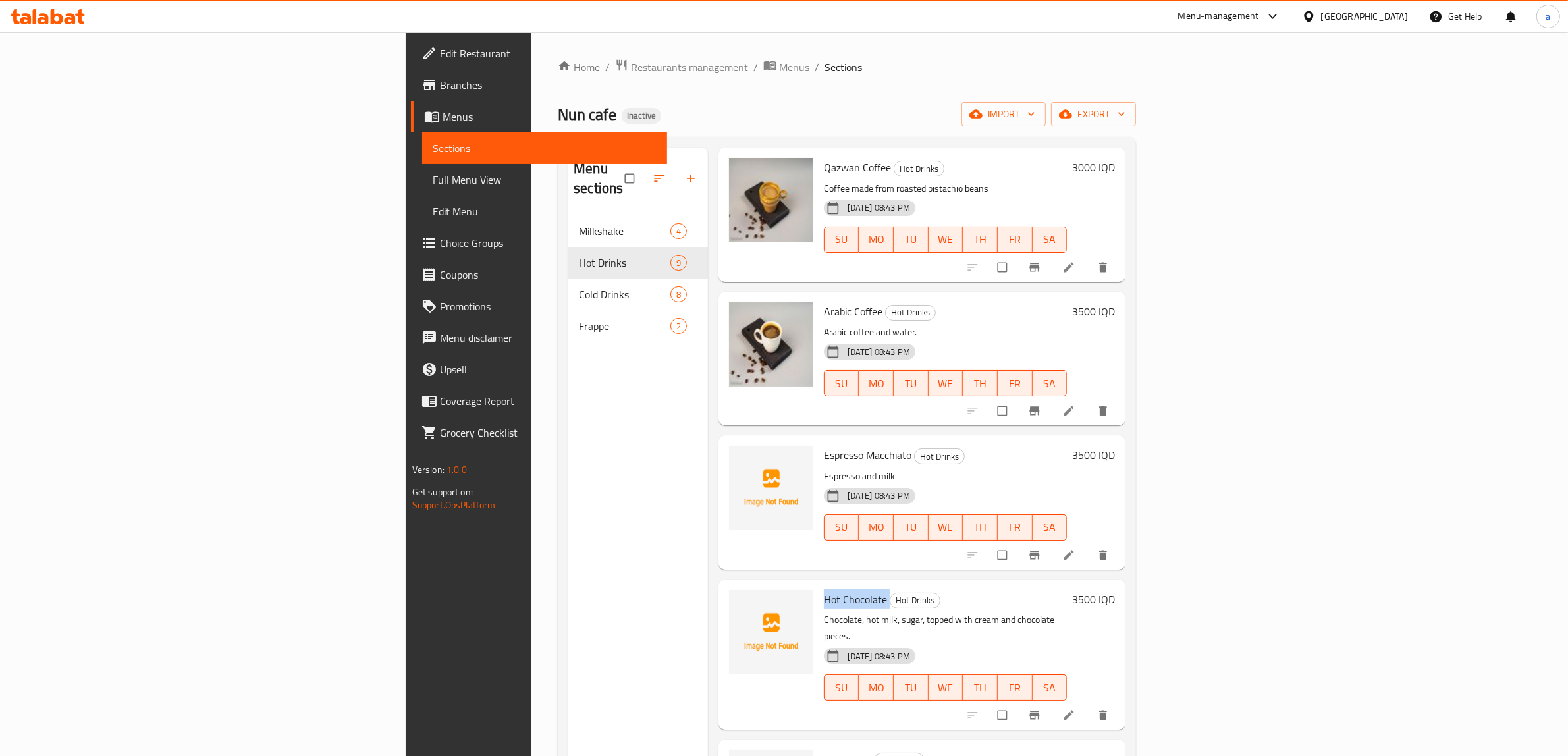
copy h6 "Hot Chocolate"
click at [753, 94] on div "Home / Restaurants management / Menus / Sections Nun cafe Inactive import expor…" at bounding box center [847, 486] width 578 height 856
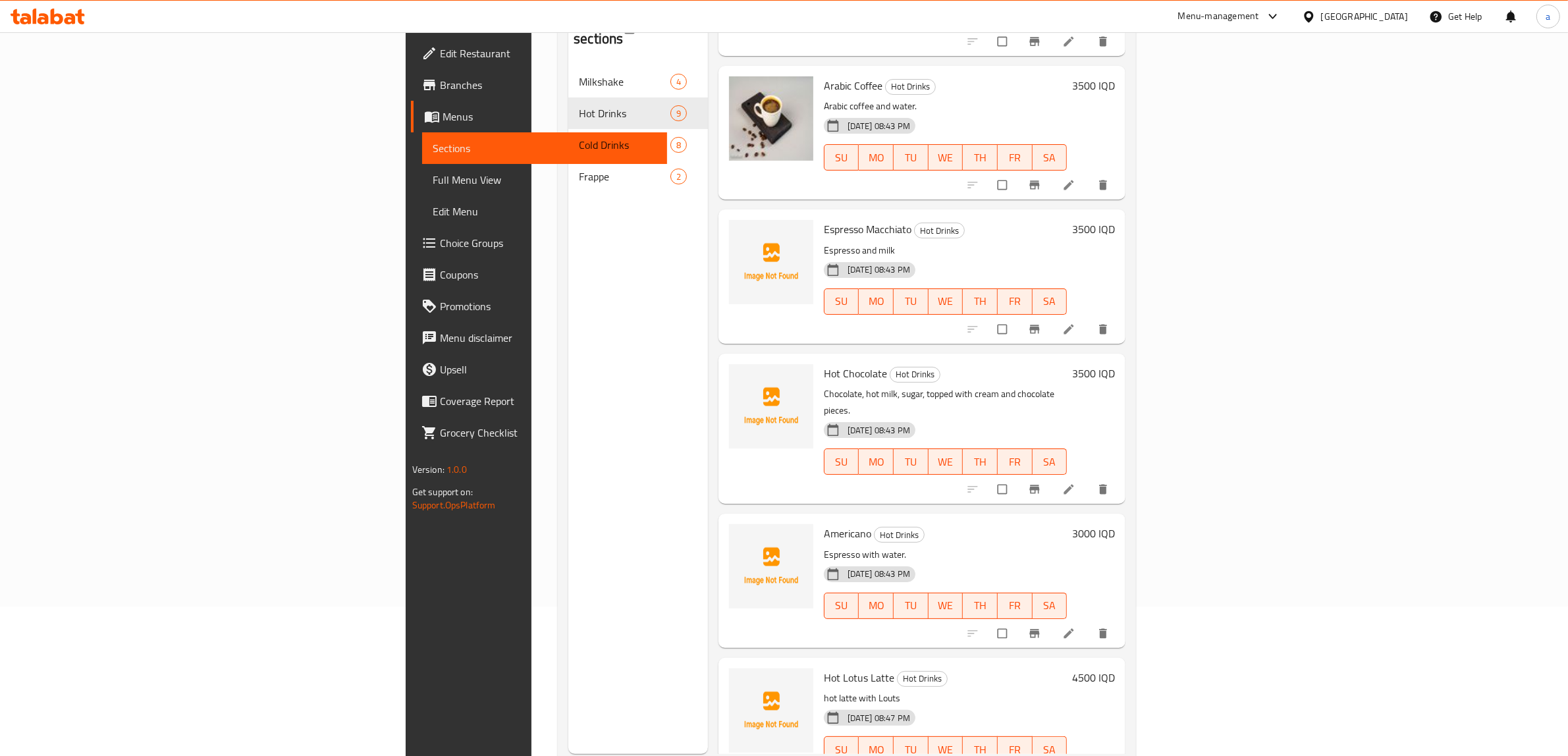
scroll to position [185, 0]
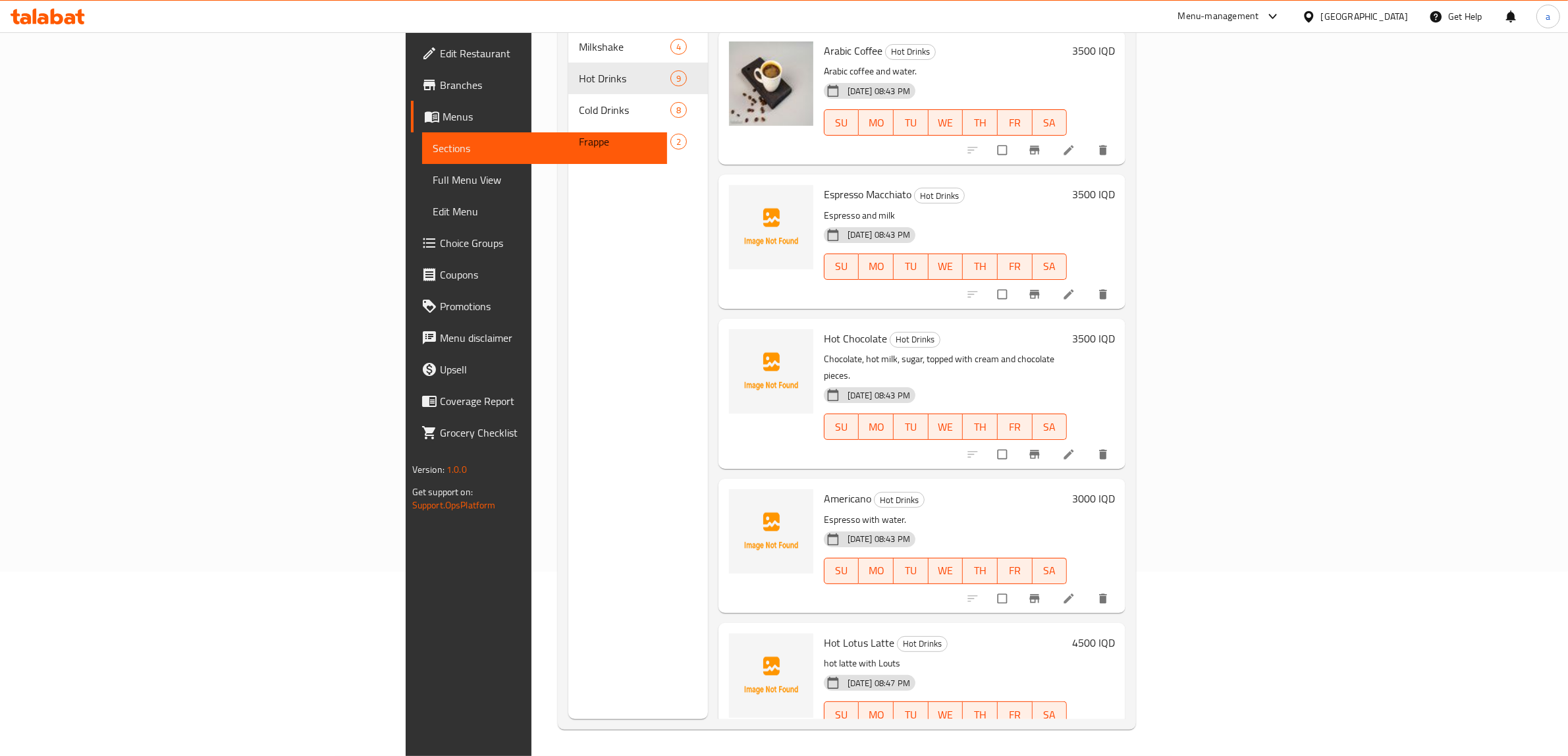
click at [824, 489] on span "Americano" at bounding box center [848, 498] width 47 height 19
copy h6 "Americano"
click at [729, 490] on img at bounding box center [771, 532] width 85 height 85
click at [744, 506] on circle "upload picture" at bounding box center [746, 507] width 3 height 3
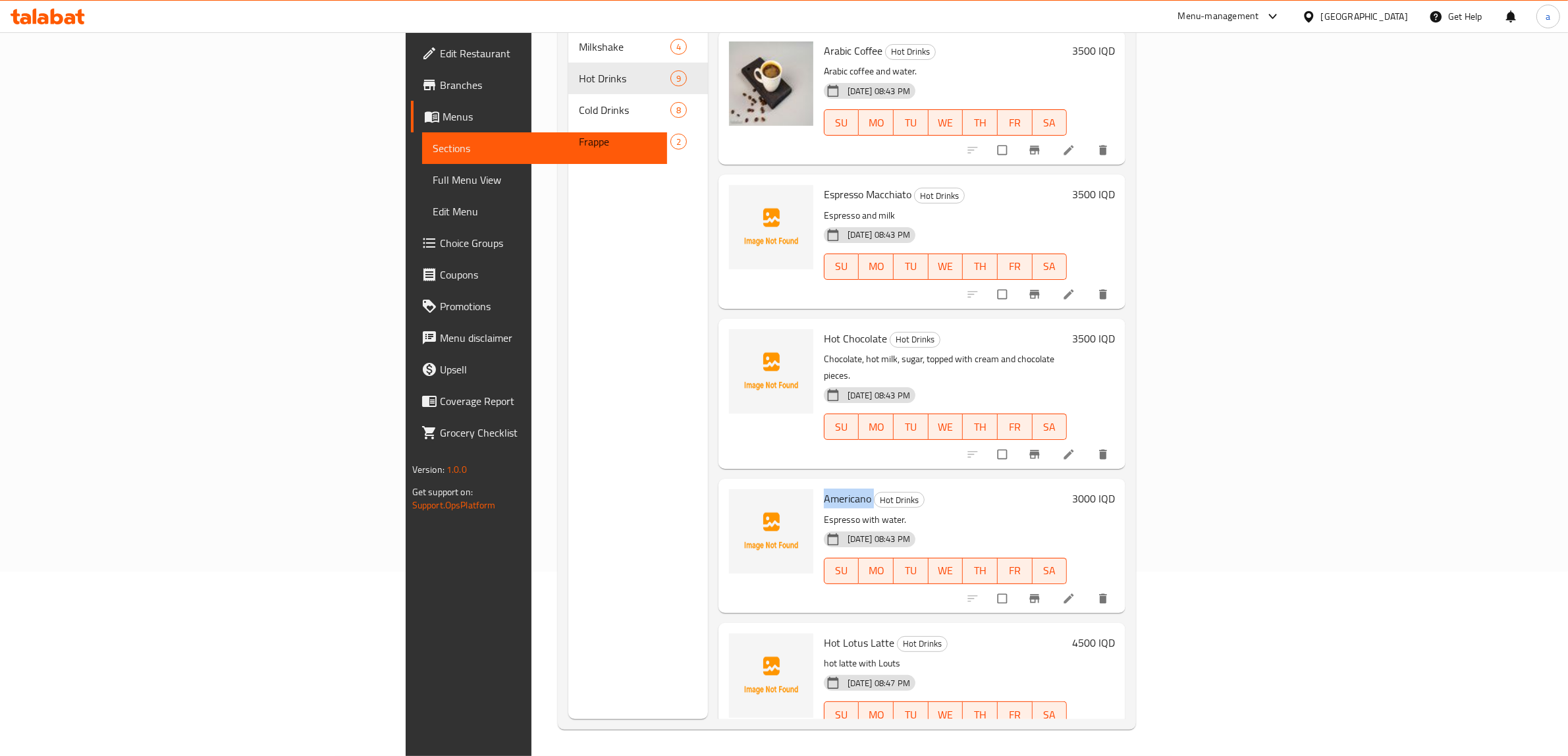
copy h6 "Americano"
click at [568, 145] on div "Menu sections Milkshake 4 Hot Drinks 9 Cold Drinks 8 Frappe 2" at bounding box center [637, 341] width 139 height 756
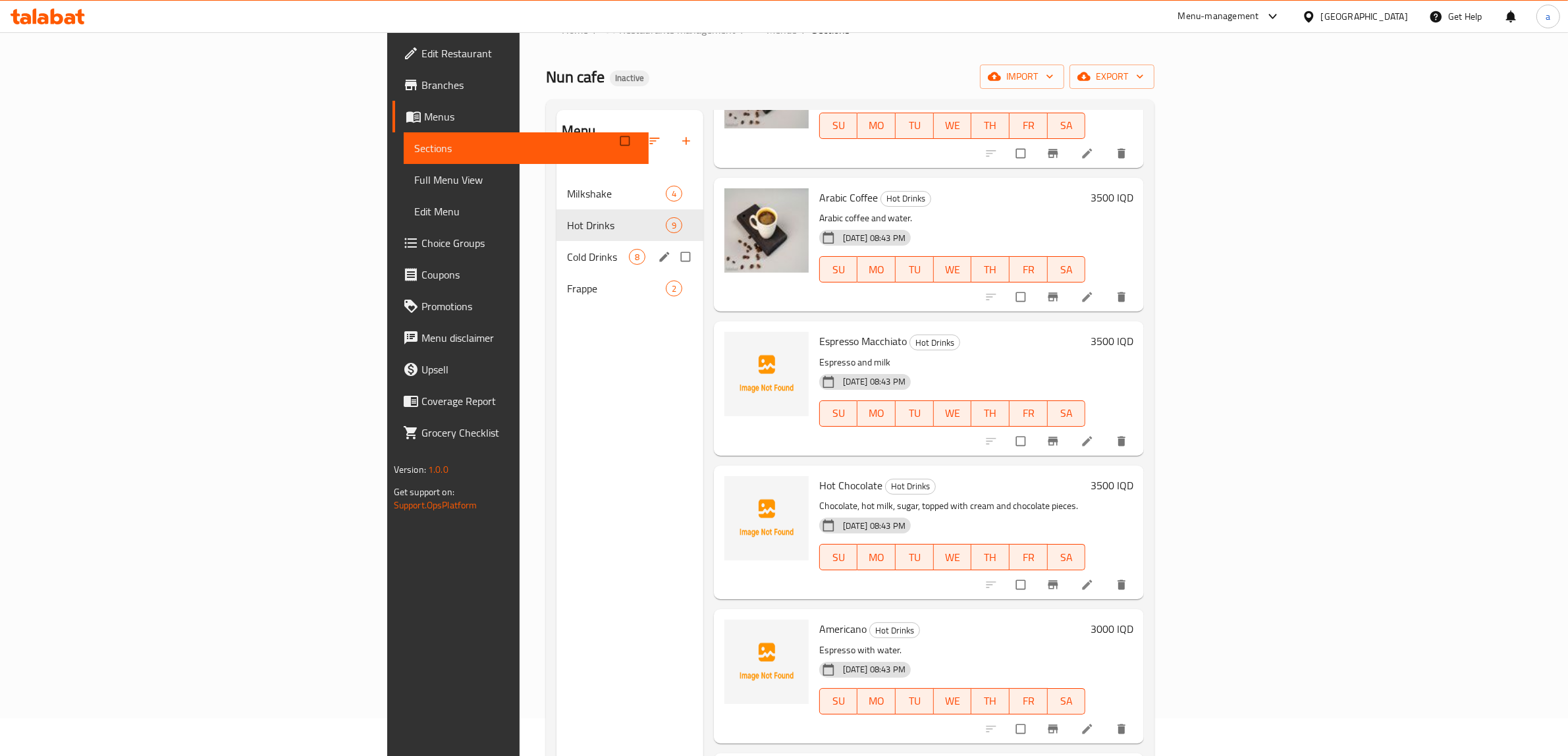
scroll to position [0, 0]
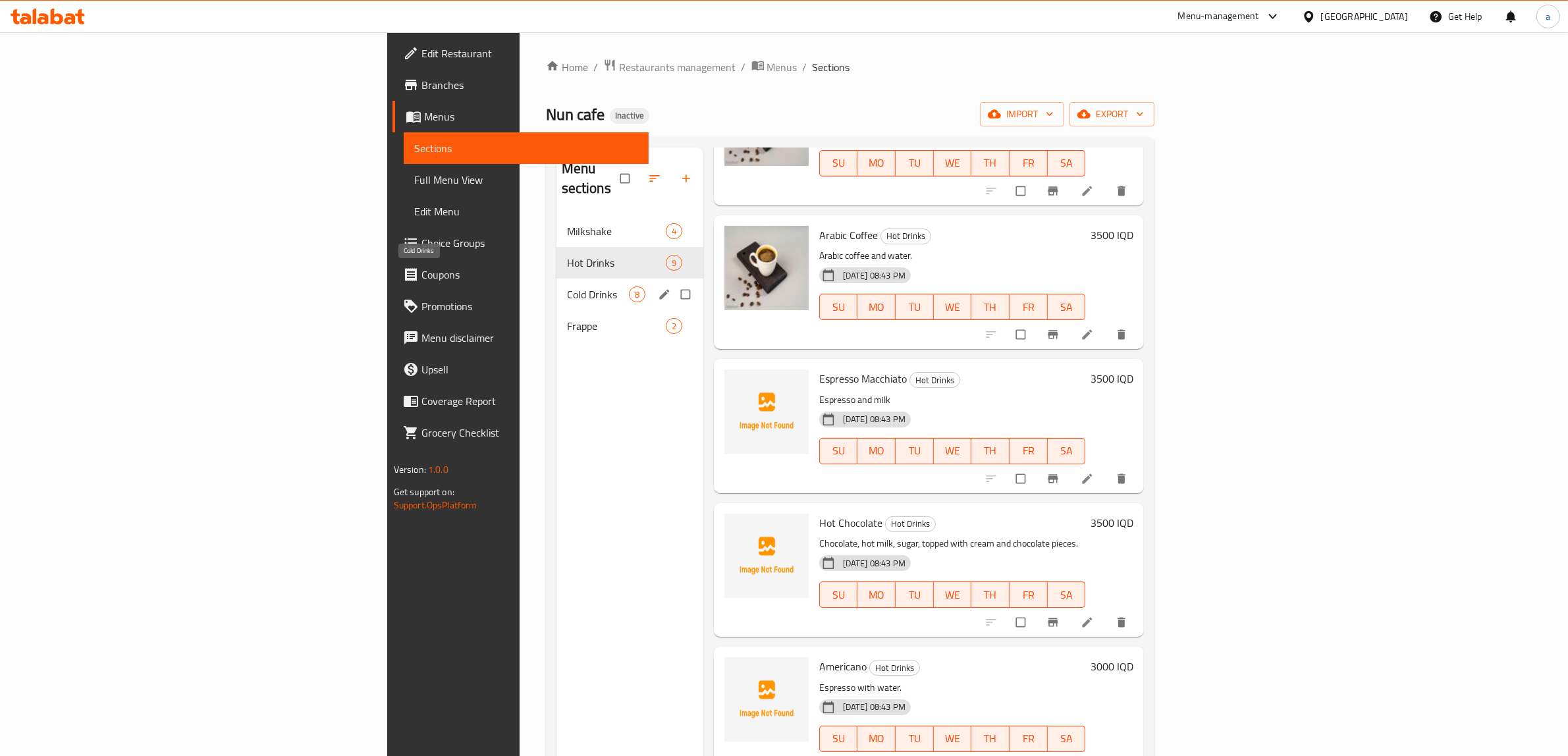
click at [567, 287] on span "Cold Drinks" at bounding box center [598, 294] width 62 height 16
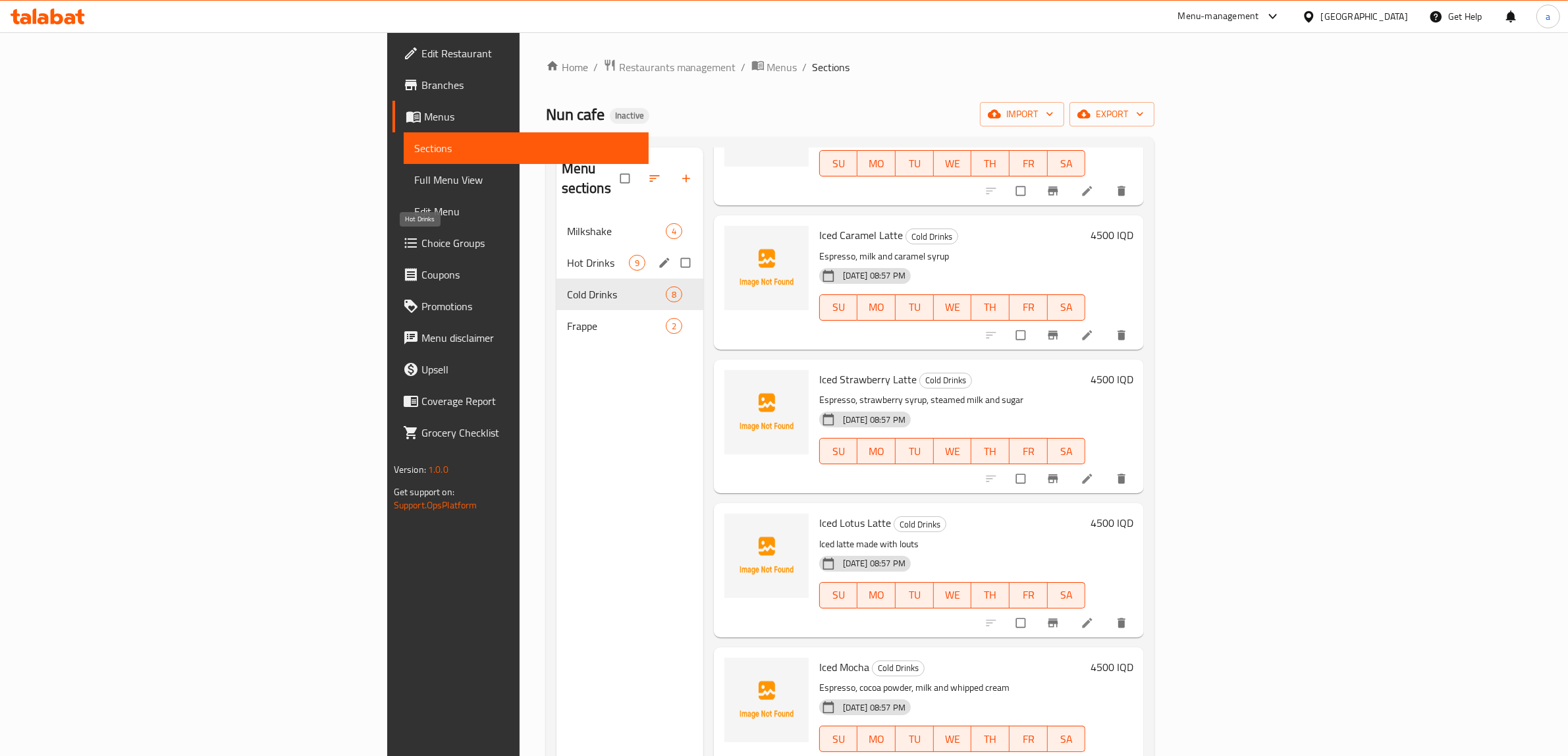
click at [567, 255] on span "Hot Drinks" at bounding box center [598, 263] width 62 height 16
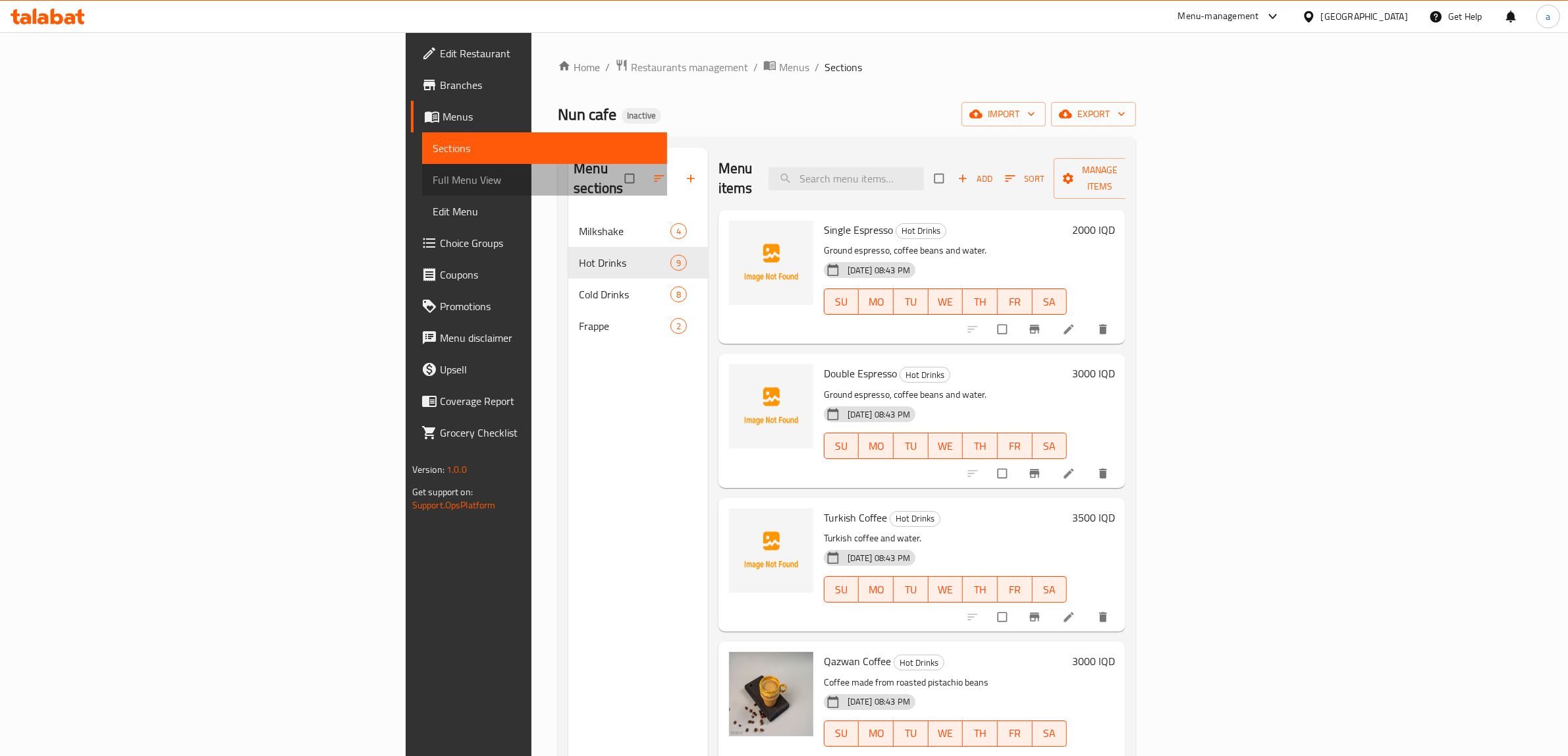
click at [433, 174] on span "Full Menu View" at bounding box center [545, 179] width 225 height 16
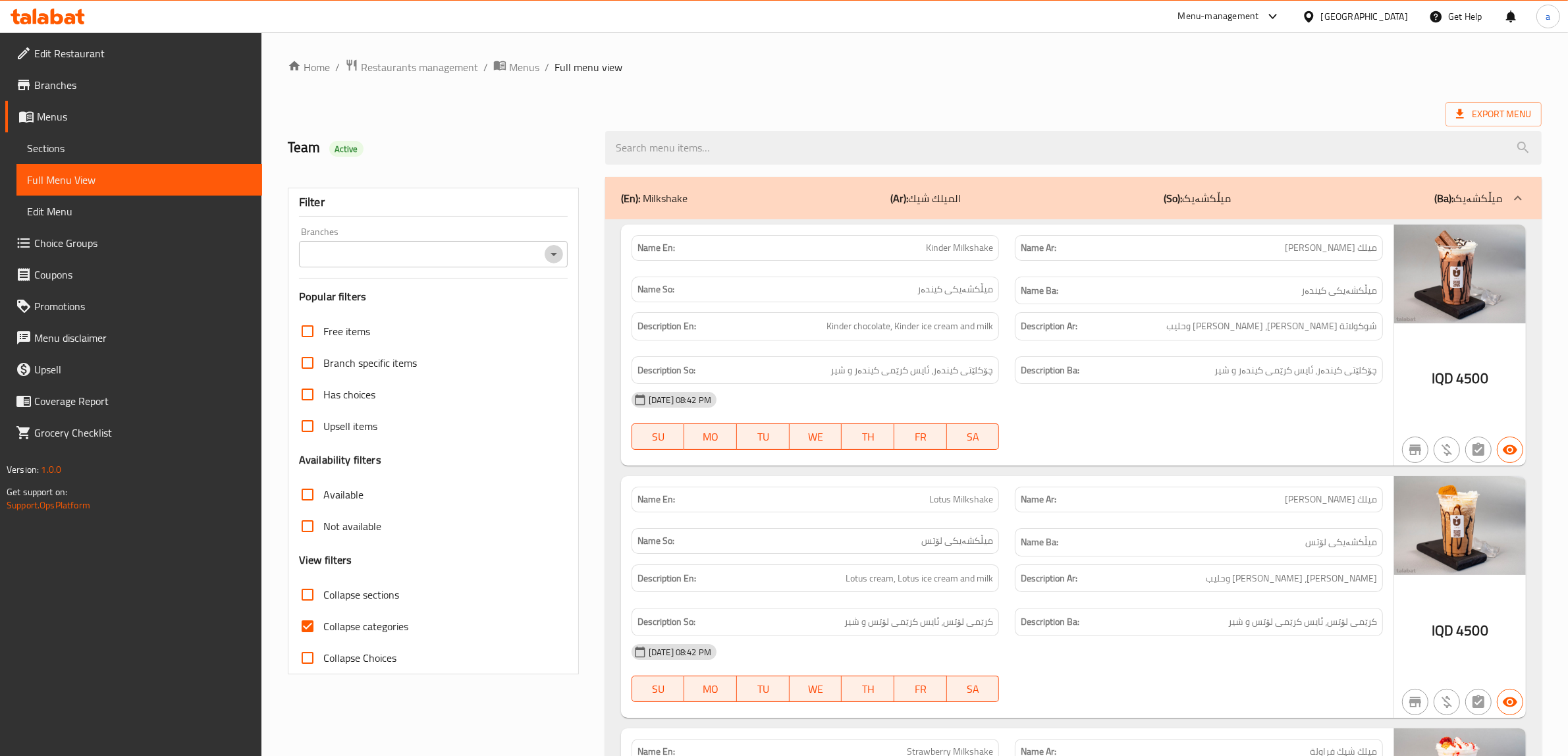
click at [555, 258] on icon "Open" at bounding box center [554, 254] width 16 height 16
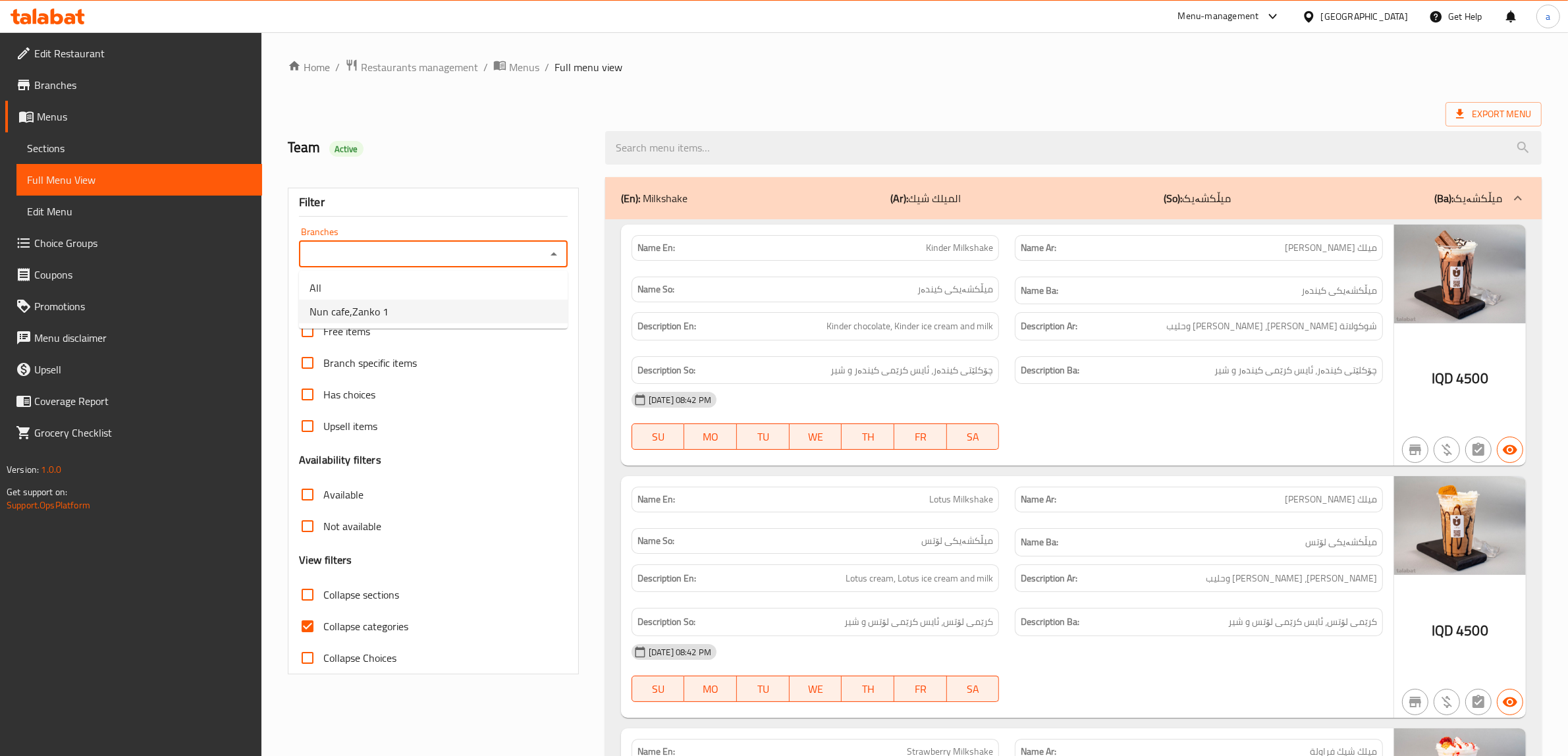
click at [341, 312] on span "Nun cafe,Zanko 1" at bounding box center [348, 311] width 79 height 16
type input "Nun cafe,Zanko 1"
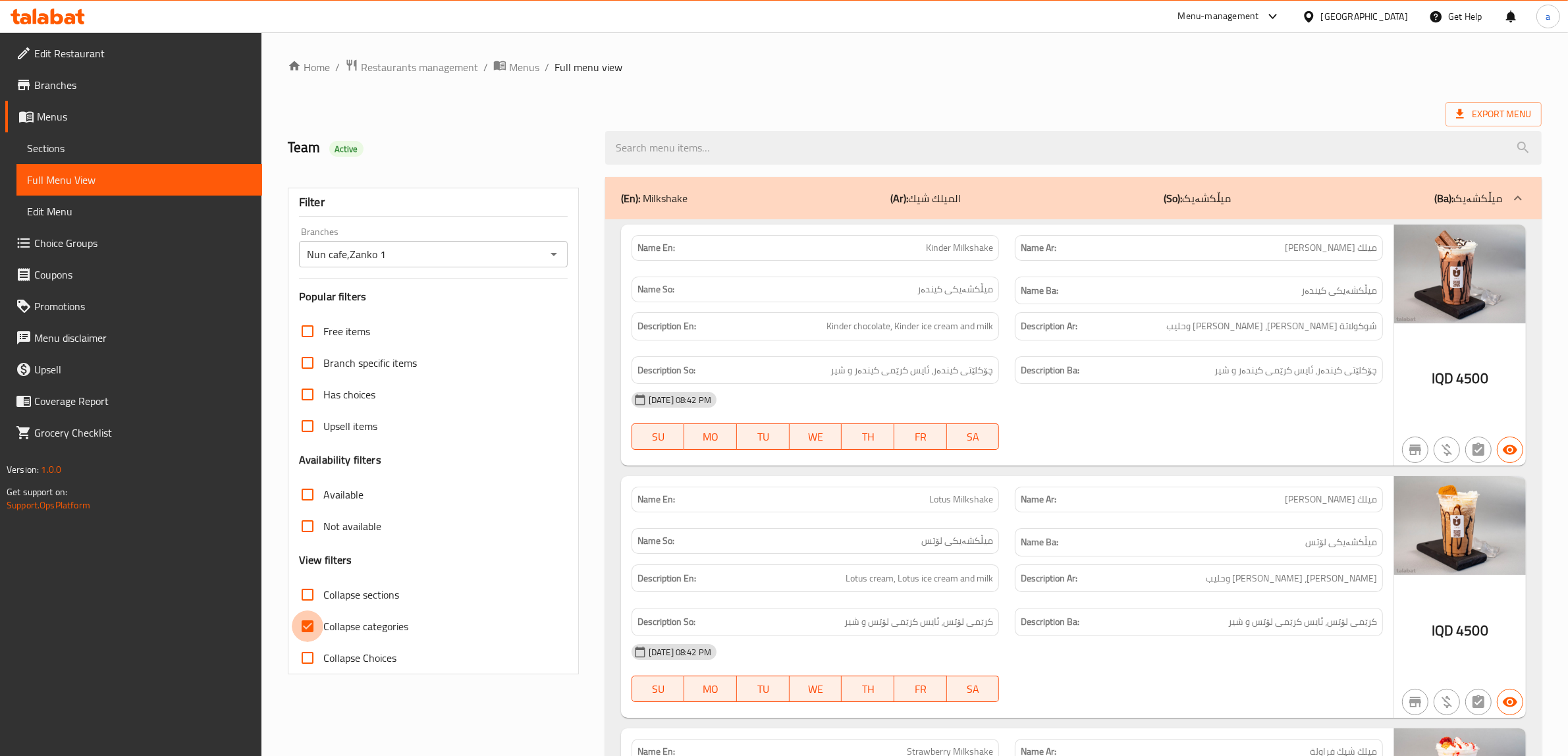
click at [305, 627] on input "Collapse categories" at bounding box center [307, 626] width 31 height 31
checkbox input "false"
click at [308, 603] on input "Collapse sections" at bounding box center [307, 594] width 31 height 31
checkbox input "true"
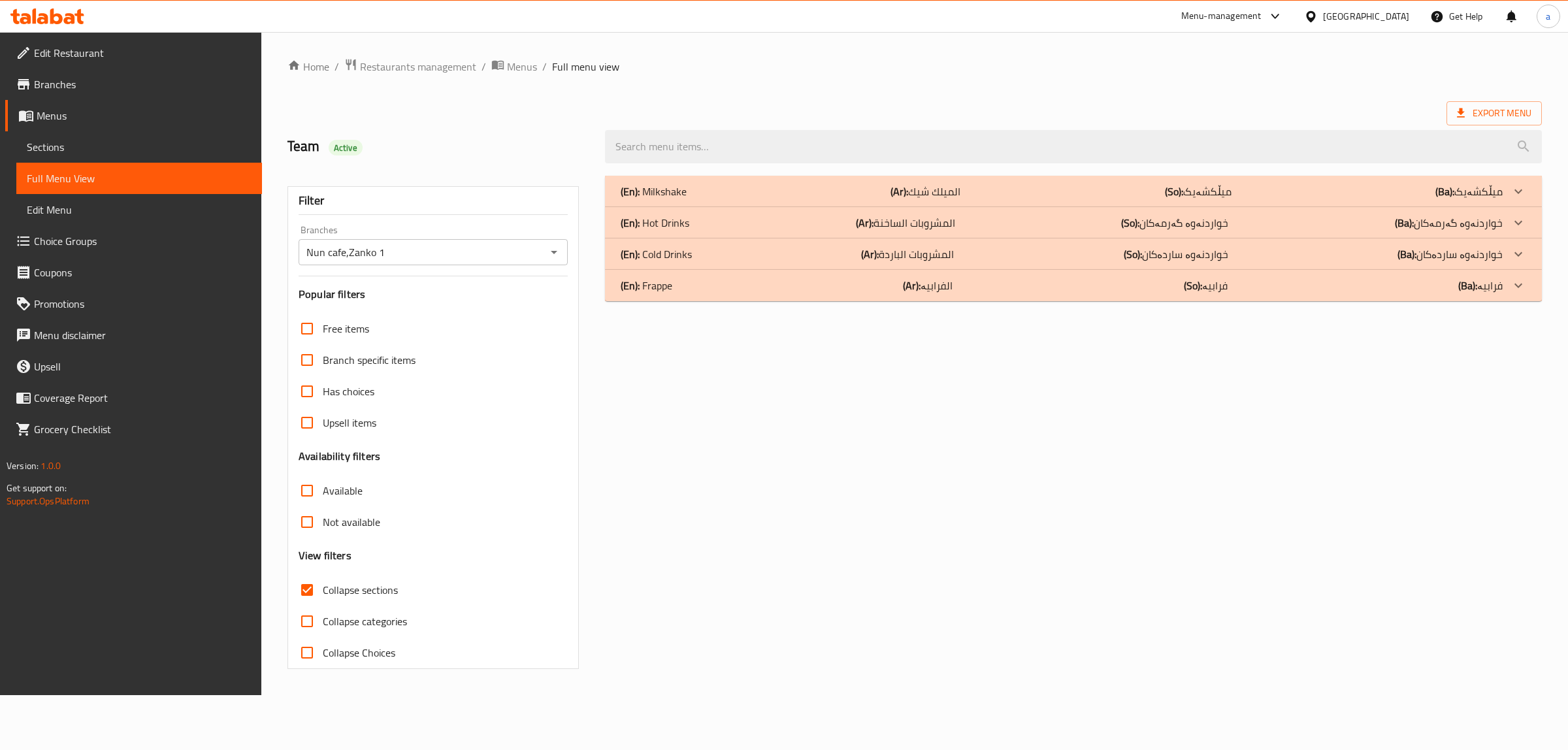
click at [672, 229] on p "(En): Hot Drinks" at bounding box center [655, 222] width 69 height 16
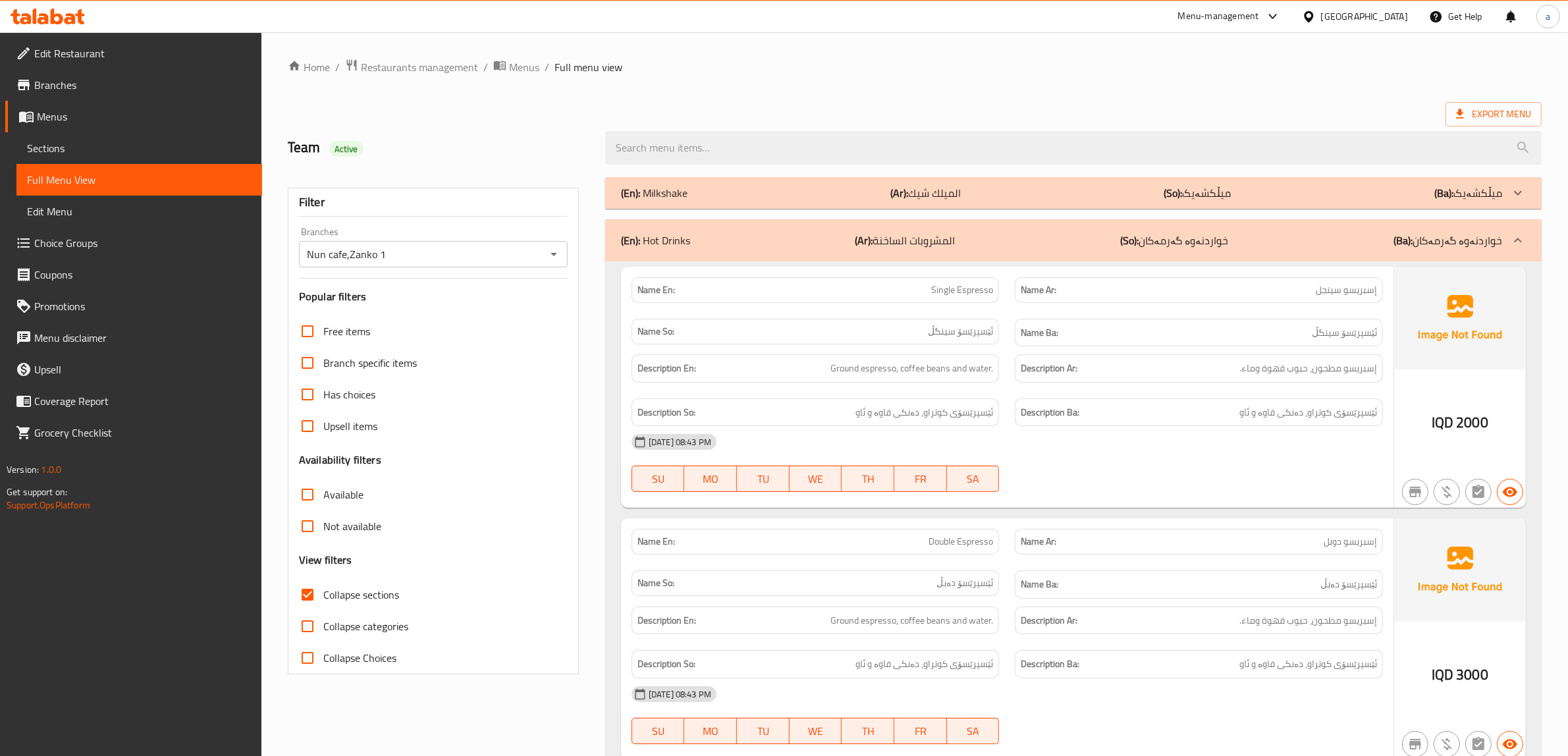
drag, startPoint x: 1355, startPoint y: 372, endPoint x: 1340, endPoint y: 166, distance: 206.5
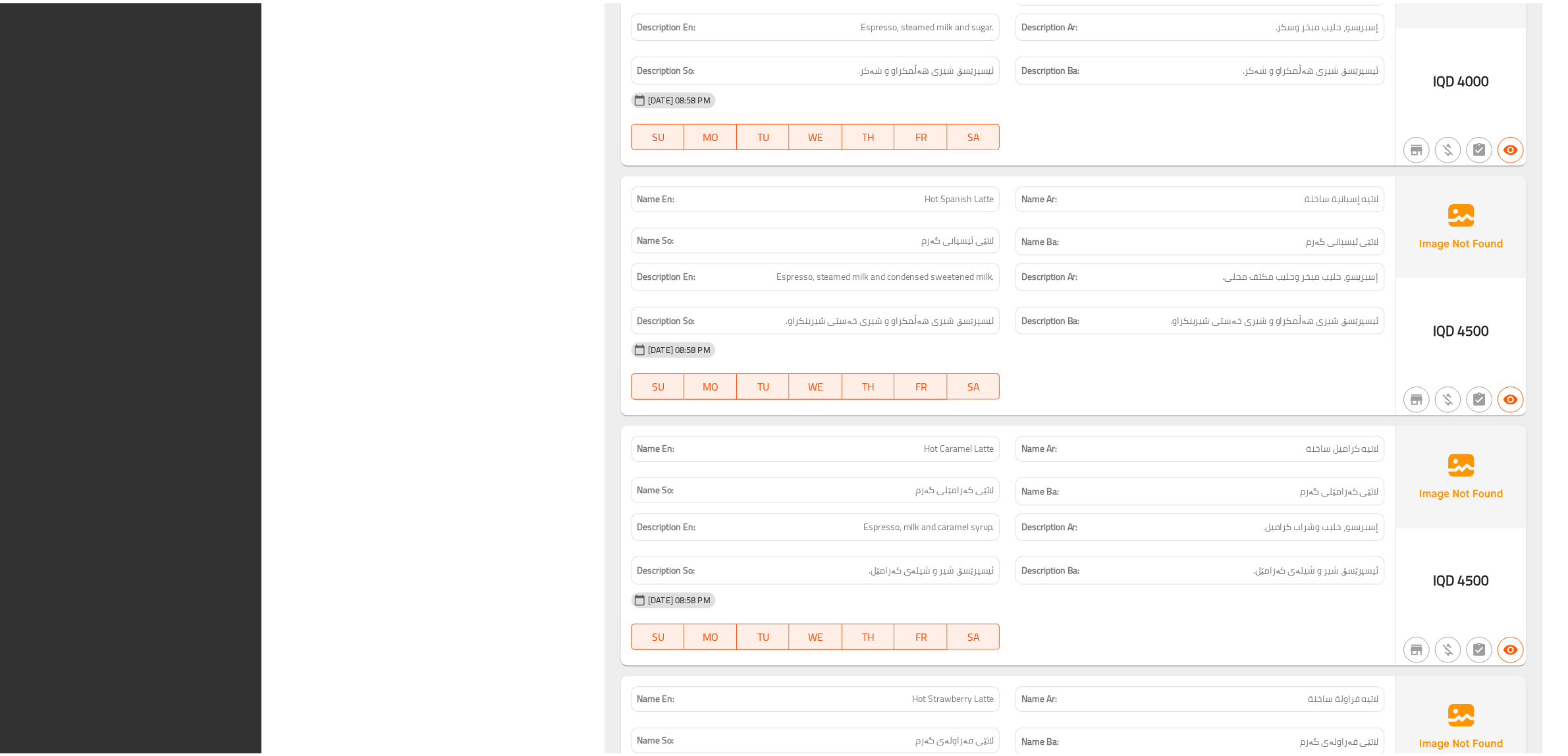
scroll to position [3677, 0]
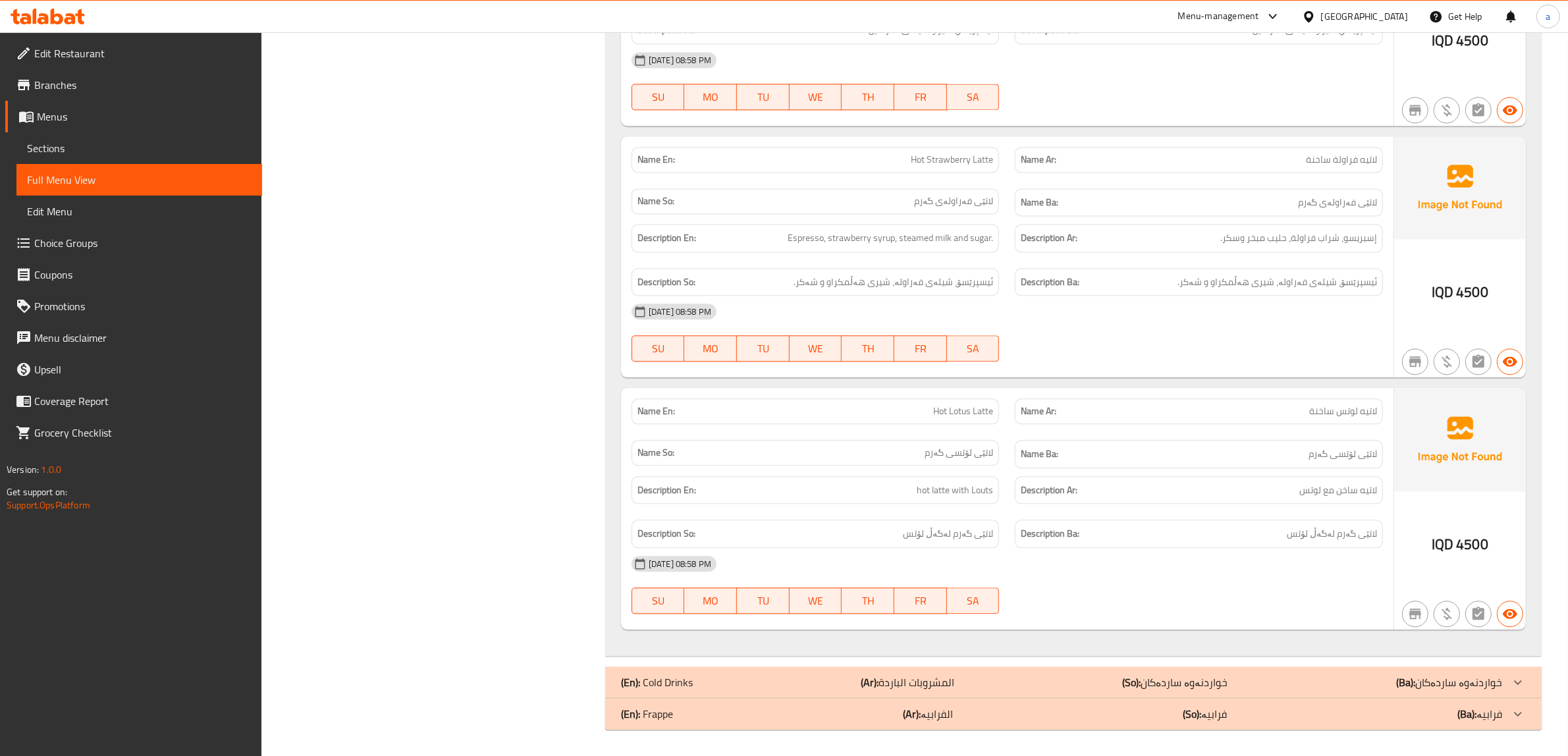
click at [64, 47] on span "Edit Restaurant" at bounding box center [143, 53] width 217 height 16
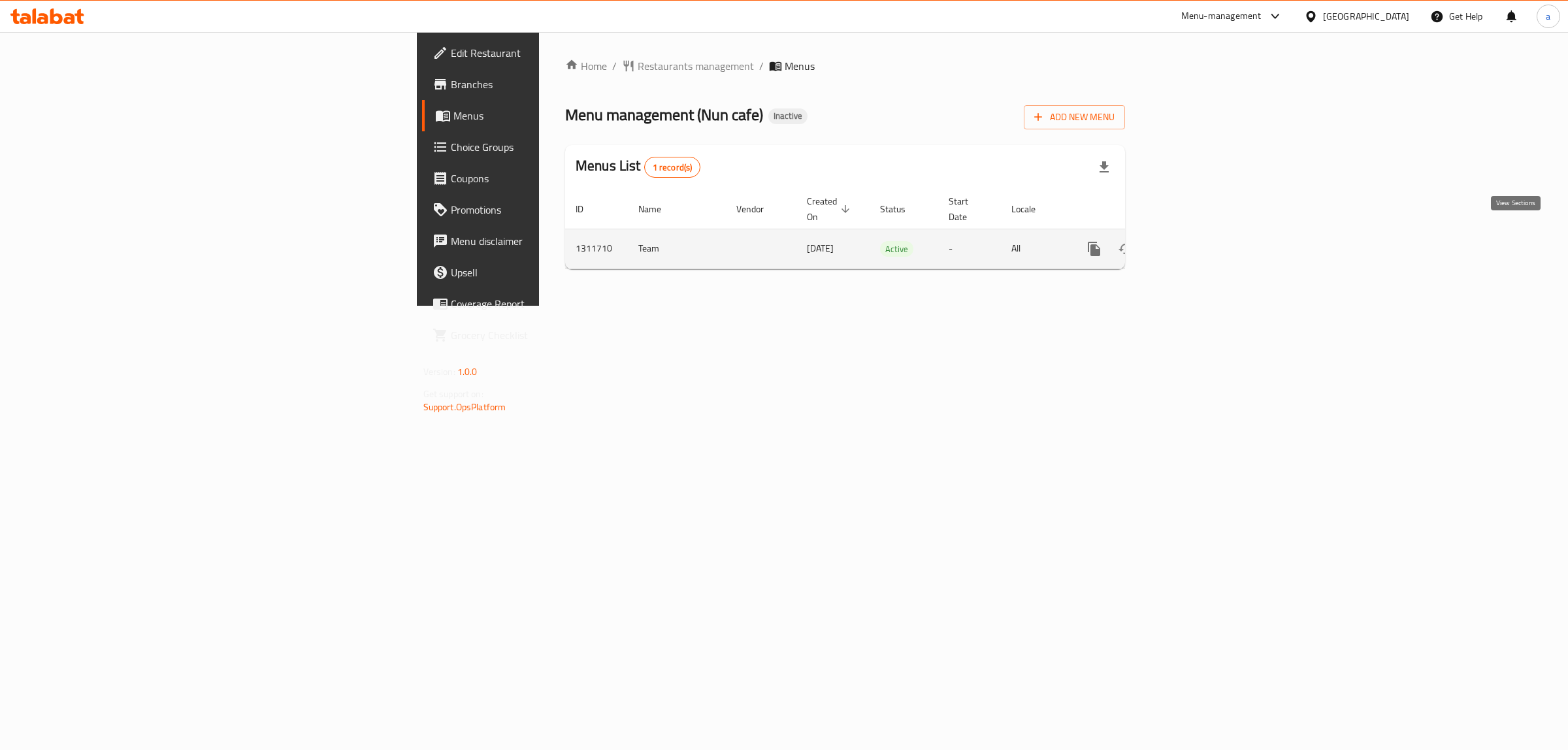
click at [1197, 241] on icon "enhanced table" at bounding box center [1188, 248] width 16 height 16
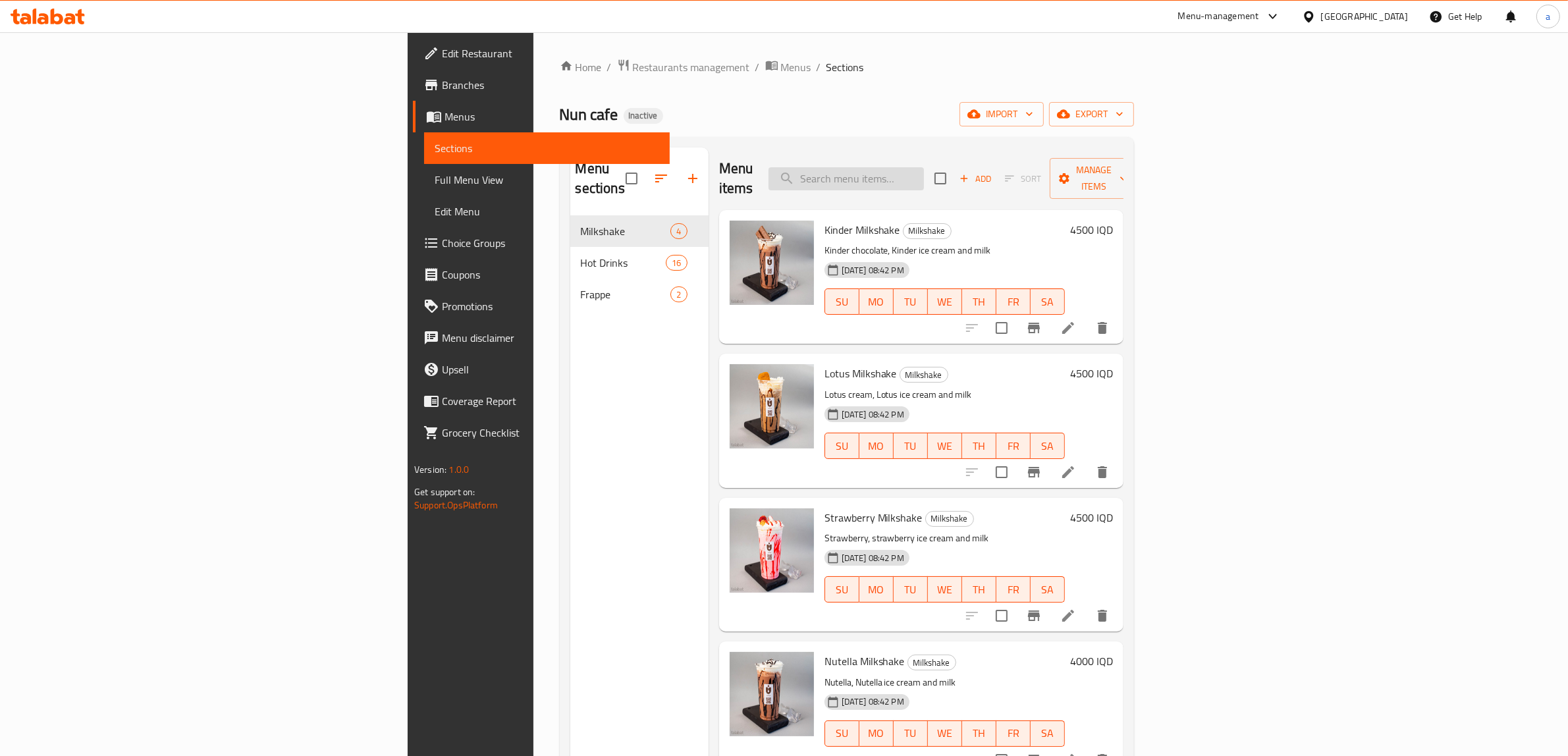
click at [924, 169] on input "search" at bounding box center [846, 178] width 156 height 23
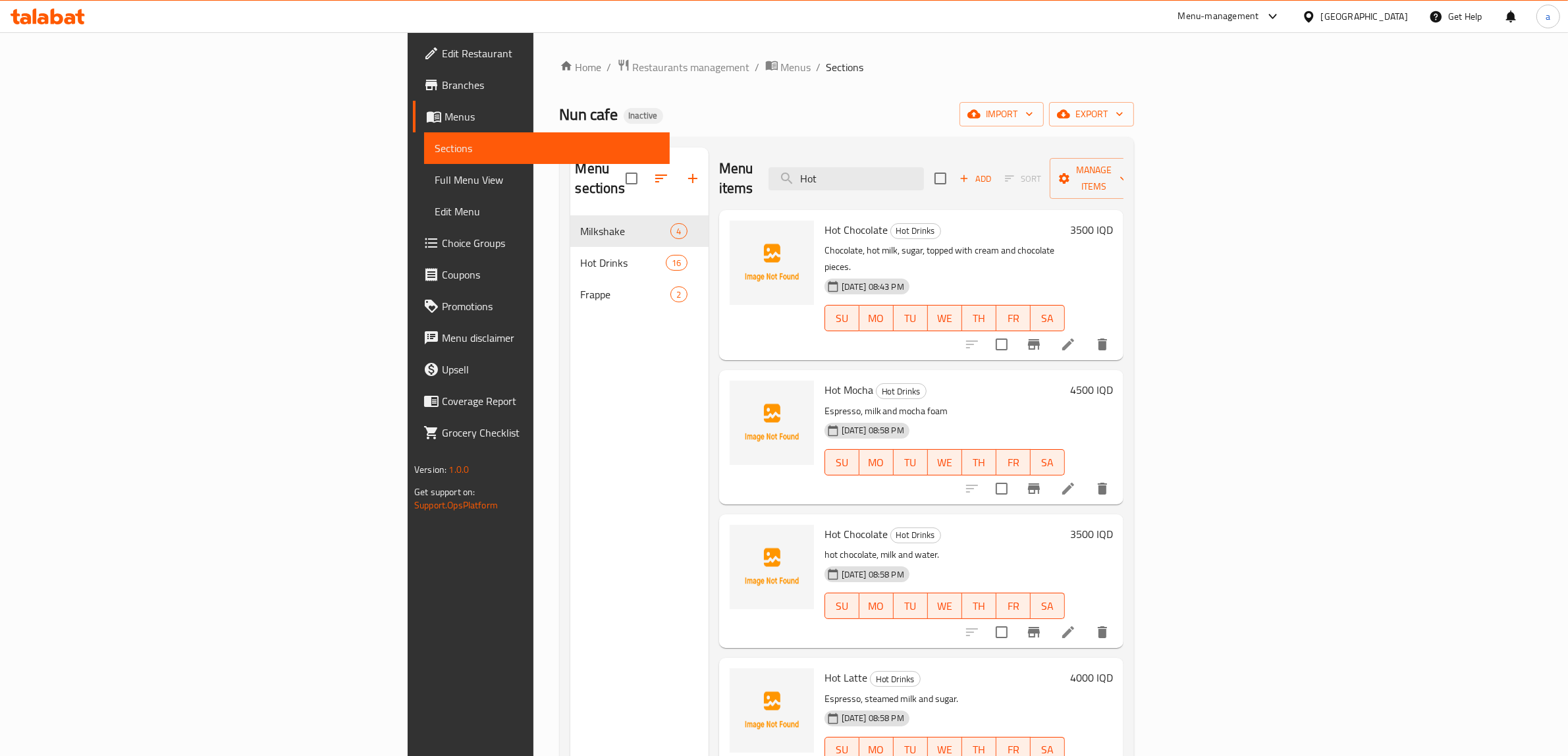
type input "Hot"
click at [1076, 337] on icon at bounding box center [1068, 344] width 16 height 16
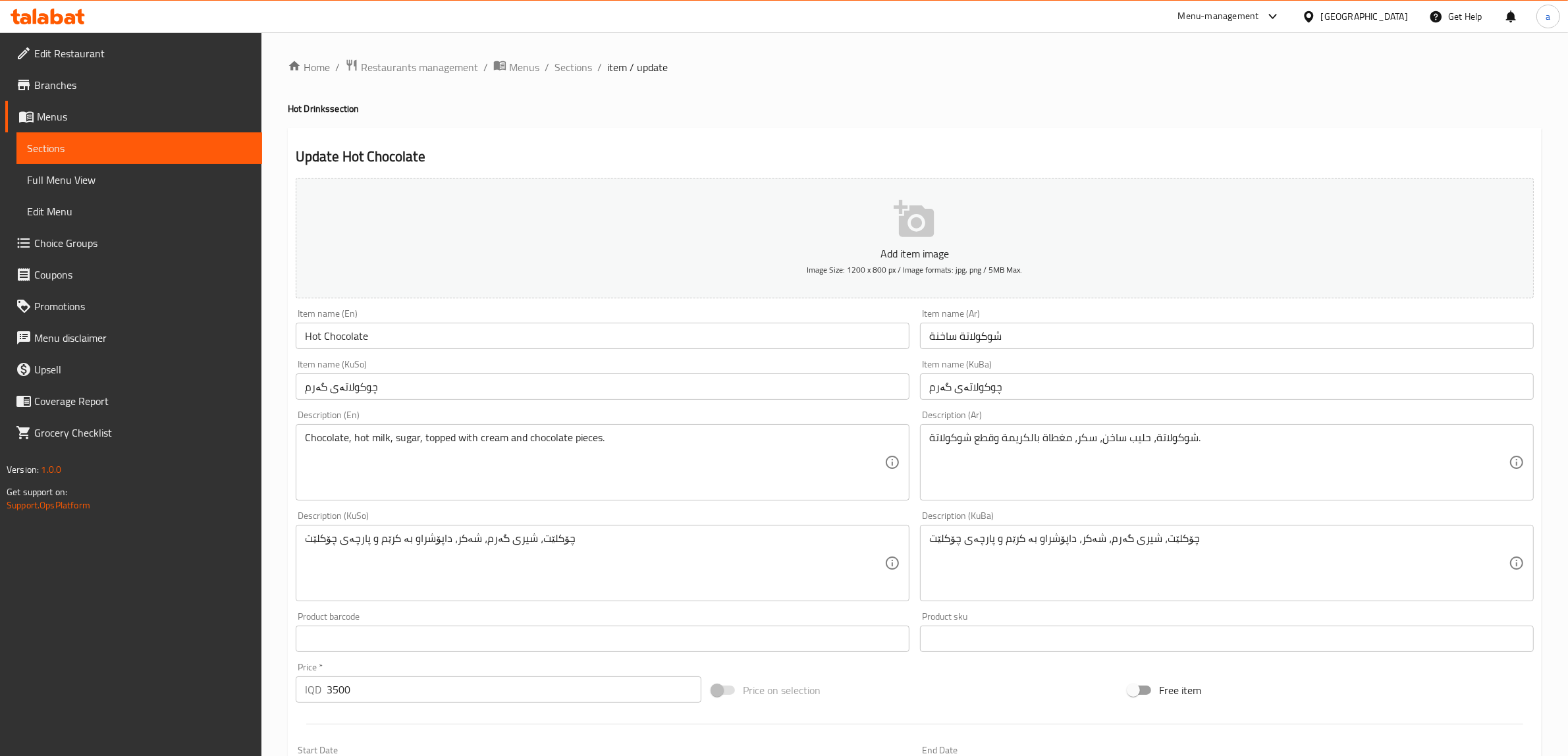
click at [399, 337] on input "Hot Chocolate" at bounding box center [603, 336] width 614 height 26
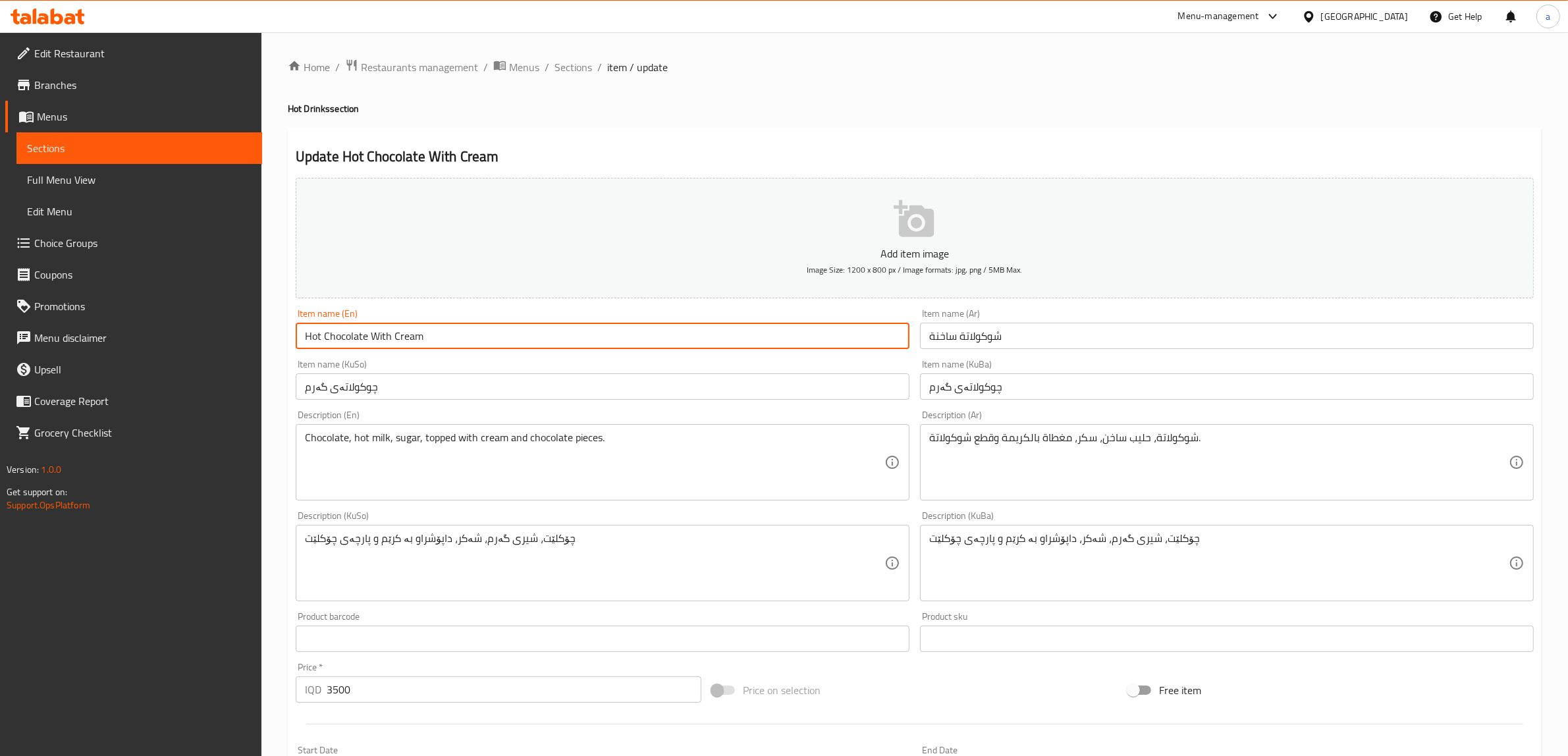
type input "Hot Chocolate With Cream"
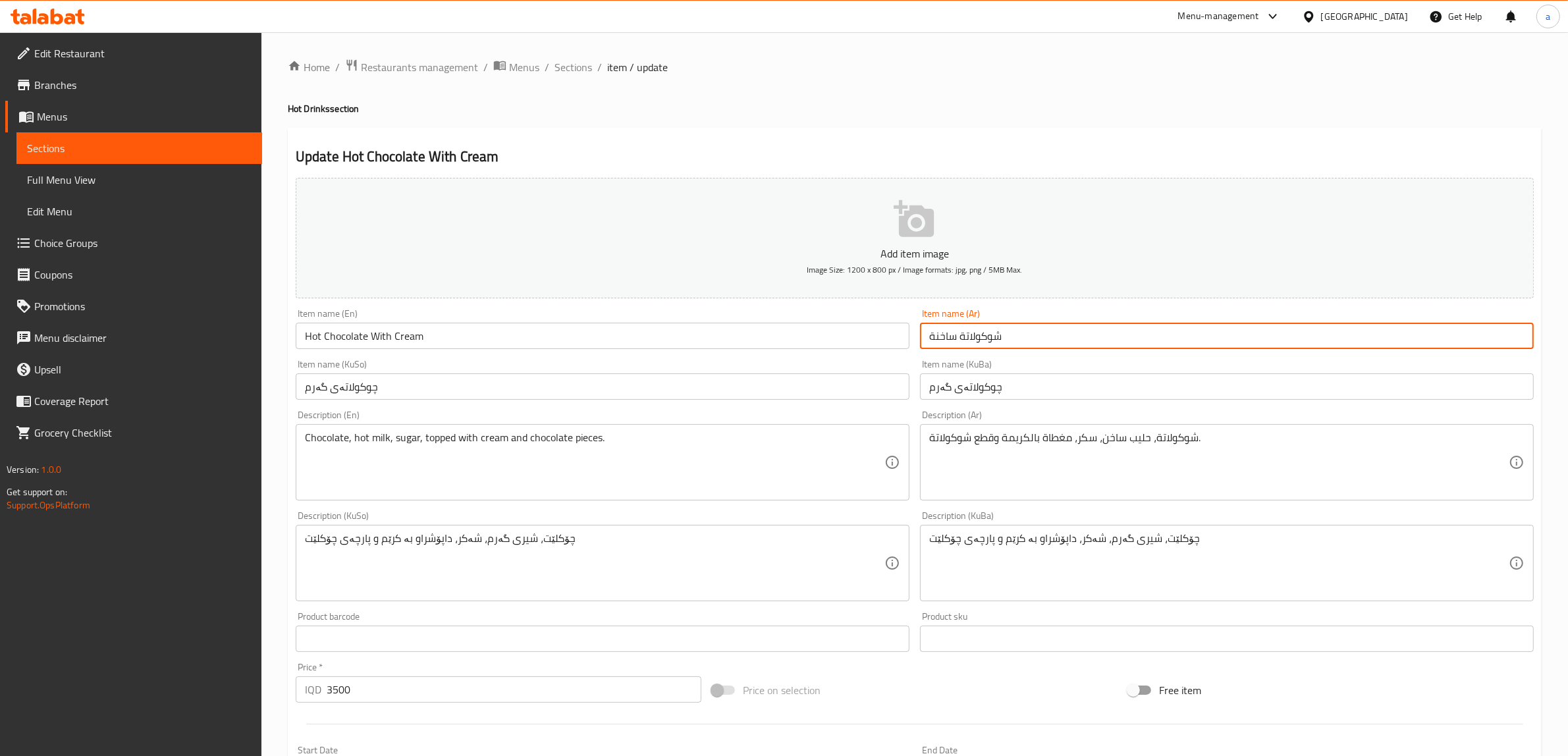
click at [980, 339] on input "شوكولاتة ساخنة" at bounding box center [1227, 336] width 614 height 26
type input "شوكولاتة ساخنة مع كريم"
click at [1052, 377] on input "چوکولاتەی گەرم" at bounding box center [1227, 386] width 614 height 26
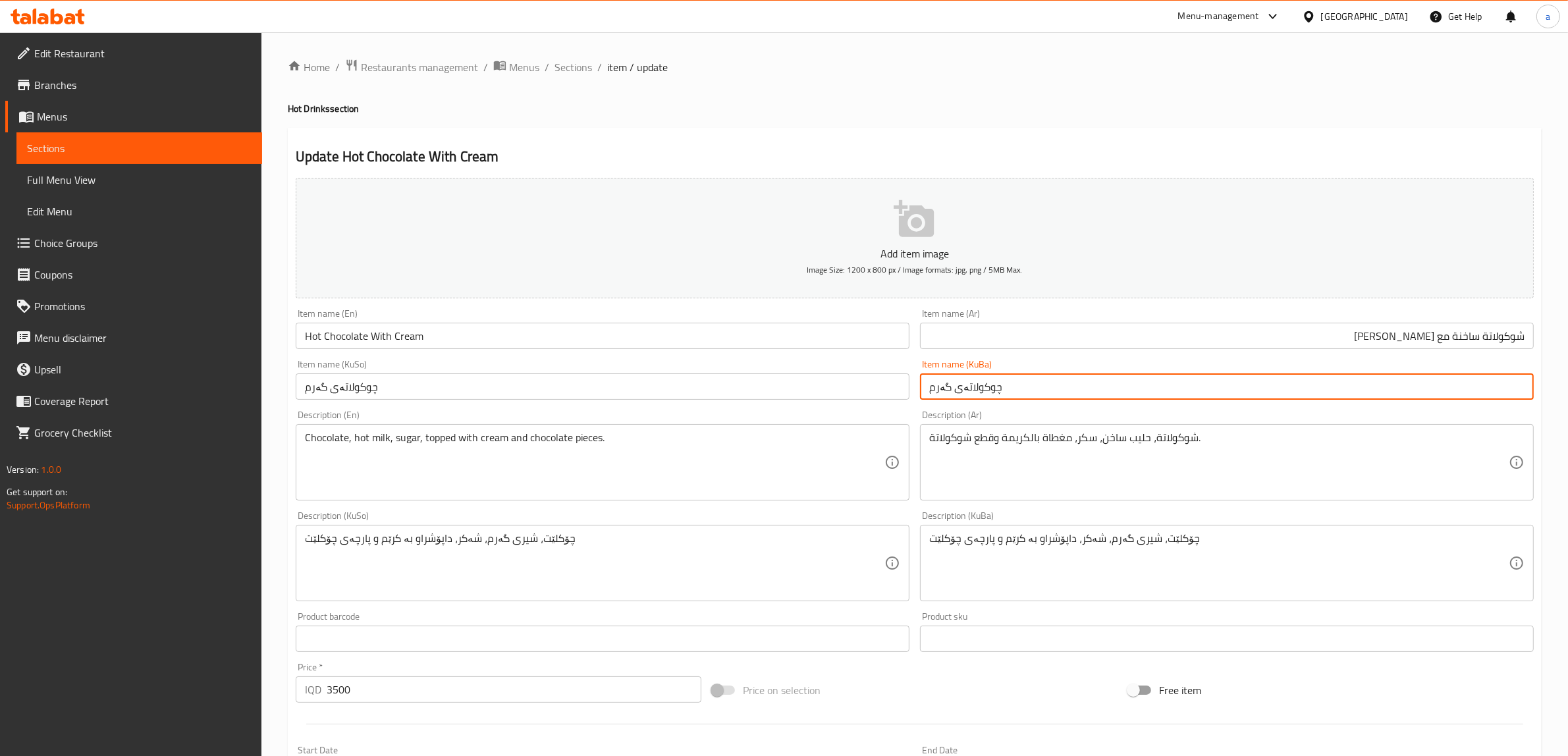
click at [1052, 377] on input "چوکولاتەی گەرم" at bounding box center [1227, 386] width 614 height 26
type input "چوکولاتەی گەرم لەگەڵ کرێم"
click at [530, 389] on input "چوکولاتەی گەرم" at bounding box center [603, 386] width 614 height 26
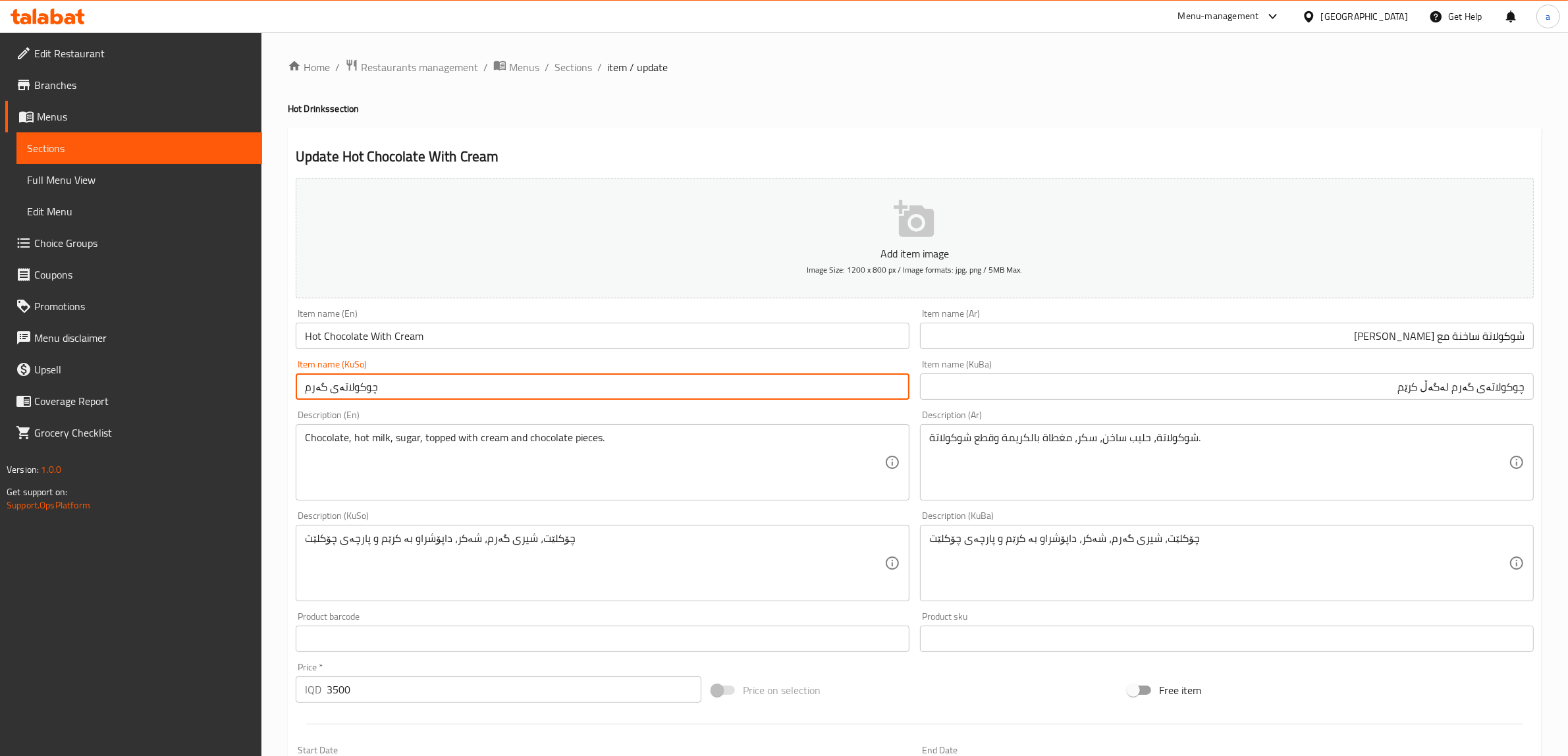
click at [530, 389] on input "چوکولاتەی گەرم" at bounding box center [603, 386] width 614 height 26
paste input "لەگەڵ کرێم"
type input "چوکولاتەی گەرم لەگەڵ کرێم"
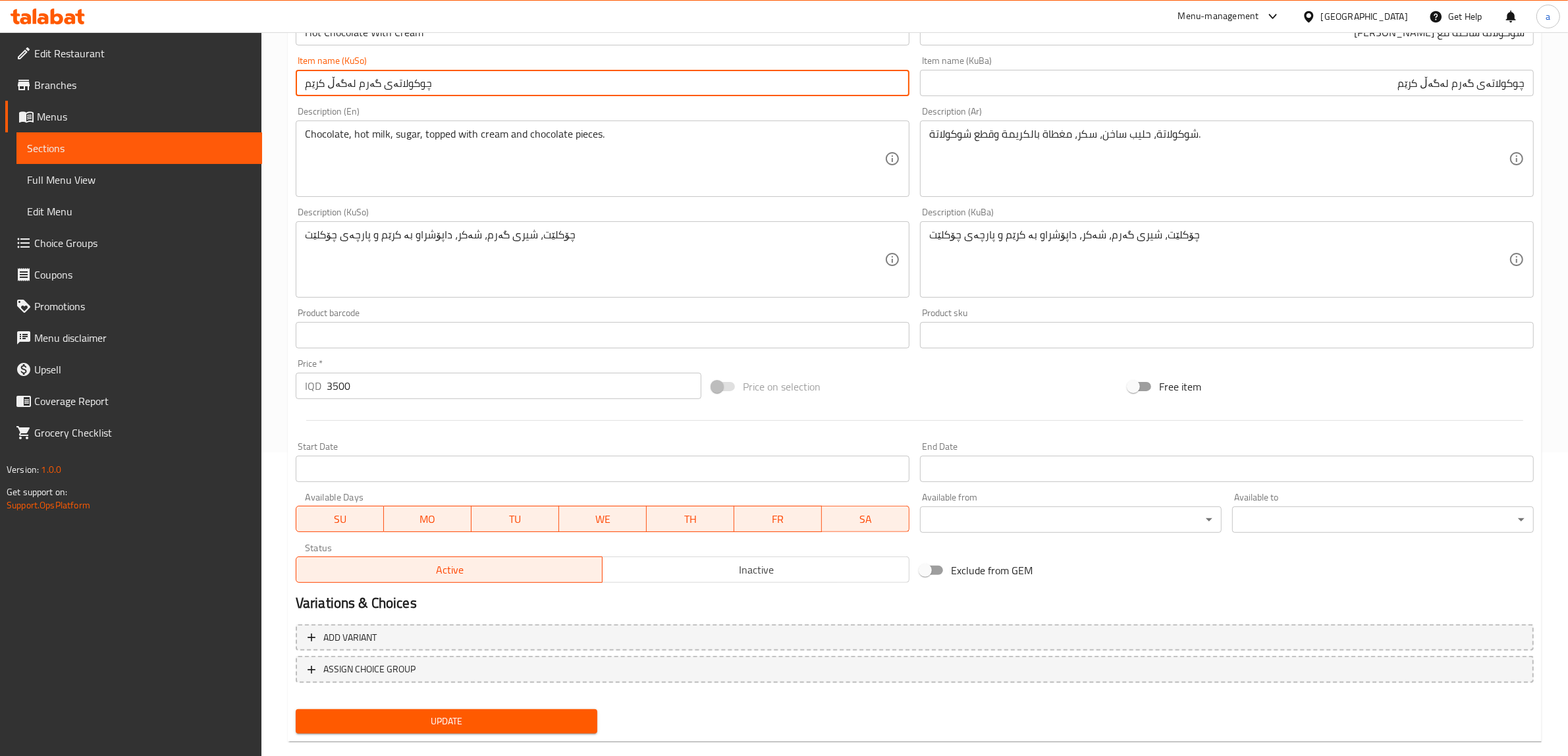
scroll to position [324, 0]
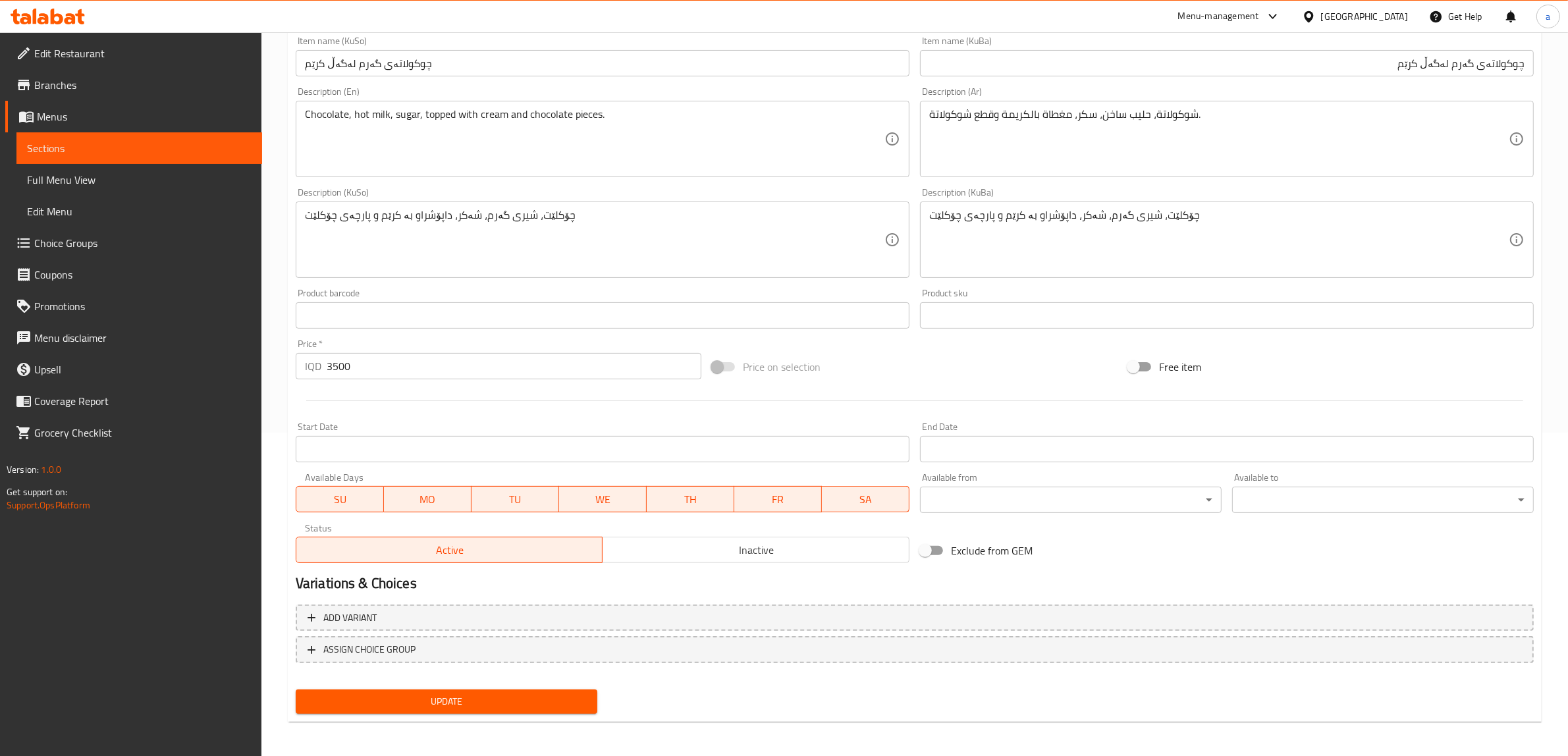
click at [466, 686] on div "Update" at bounding box center [446, 701] width 312 height 35
click at [463, 693] on span "Update" at bounding box center [446, 701] width 281 height 16
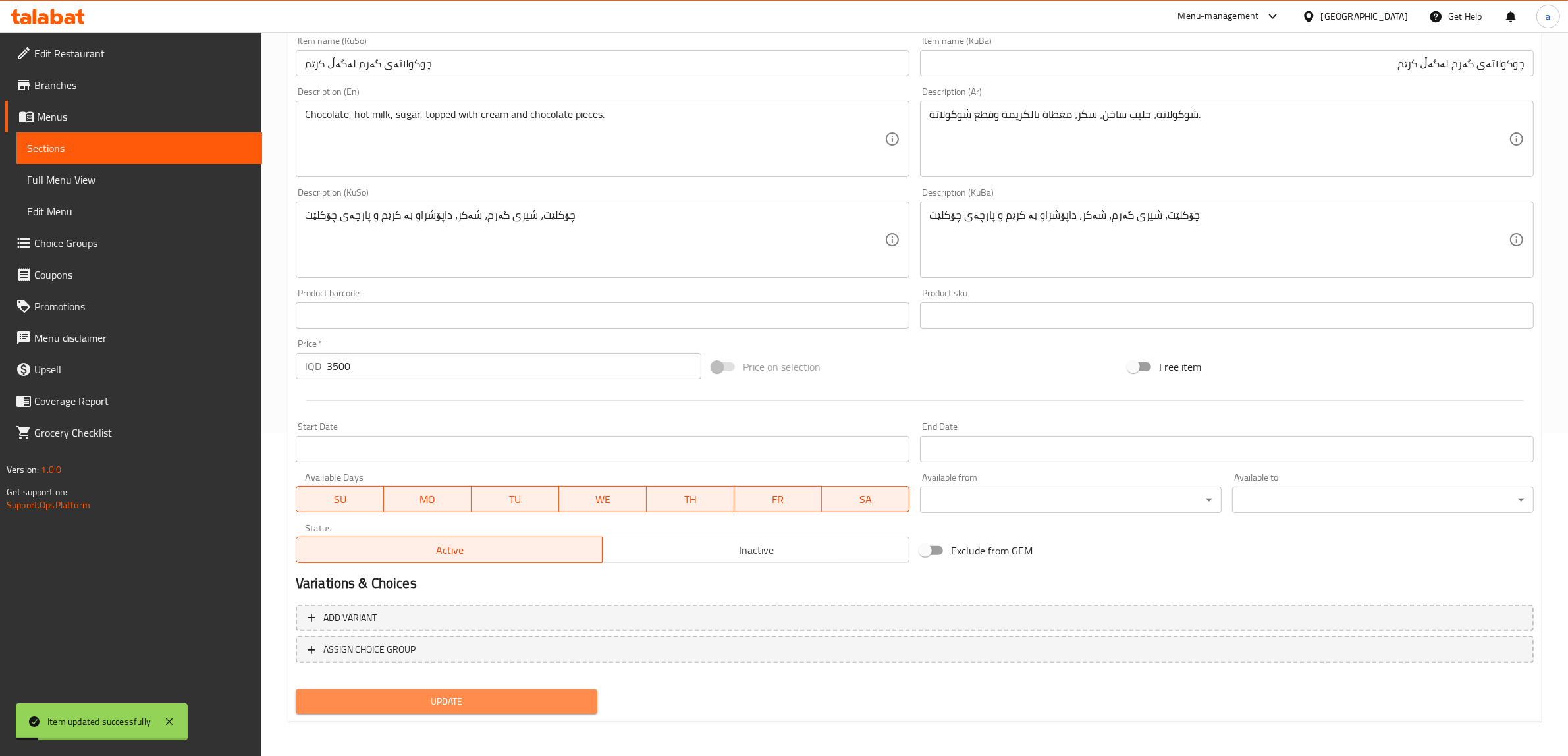
click at [461, 702] on span "Update" at bounding box center [446, 701] width 281 height 16
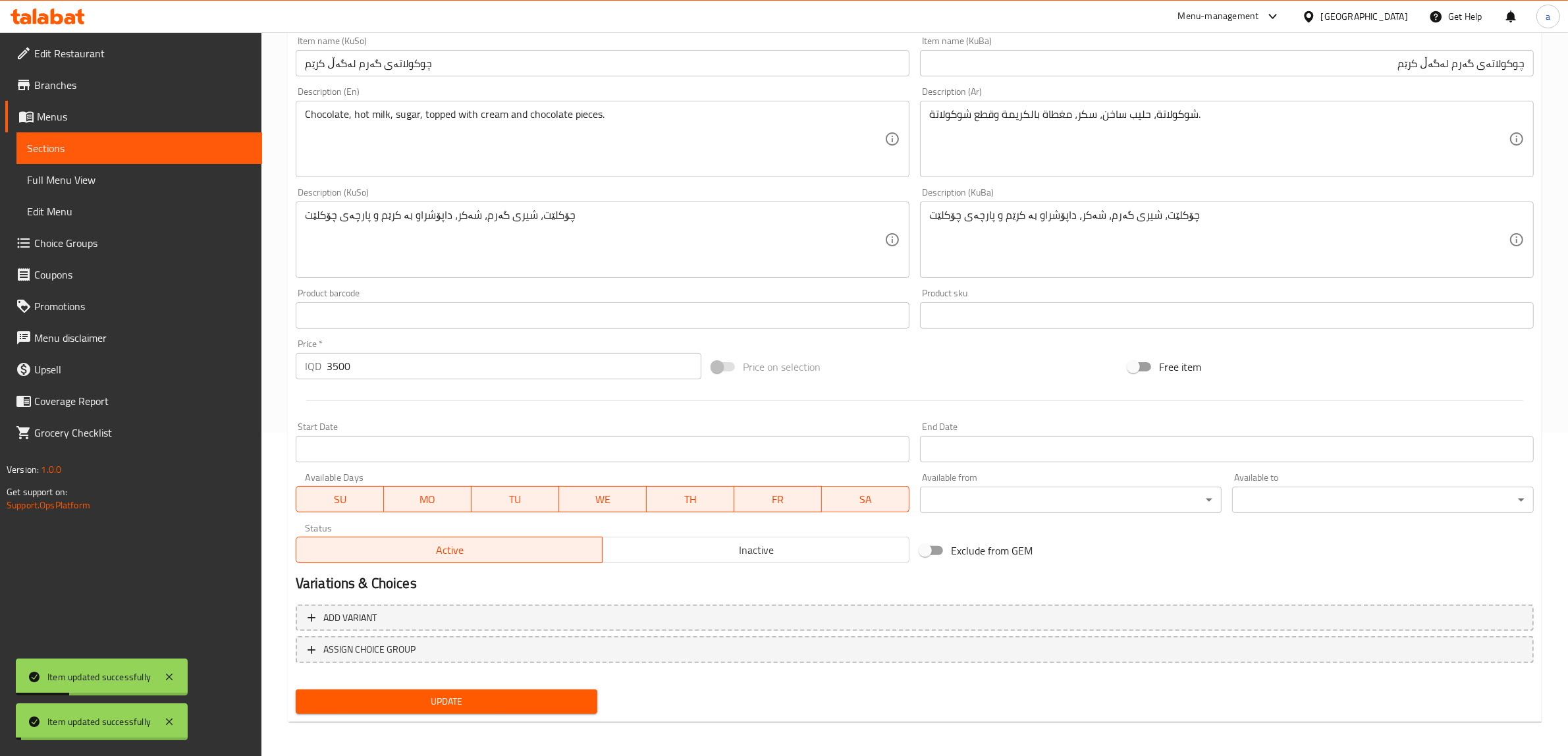
click at [461, 702] on span "Update" at bounding box center [446, 701] width 281 height 16
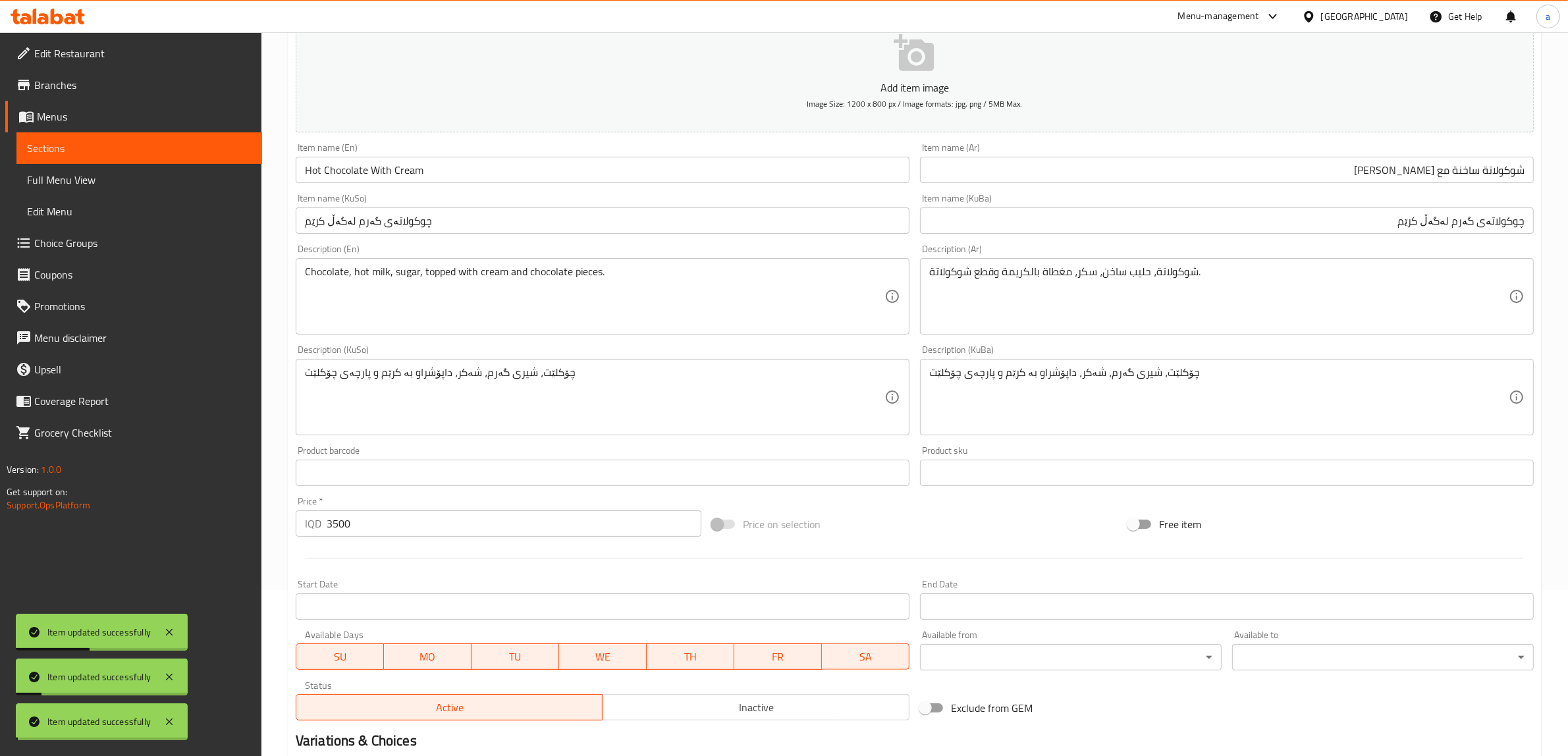
scroll to position [0, 0]
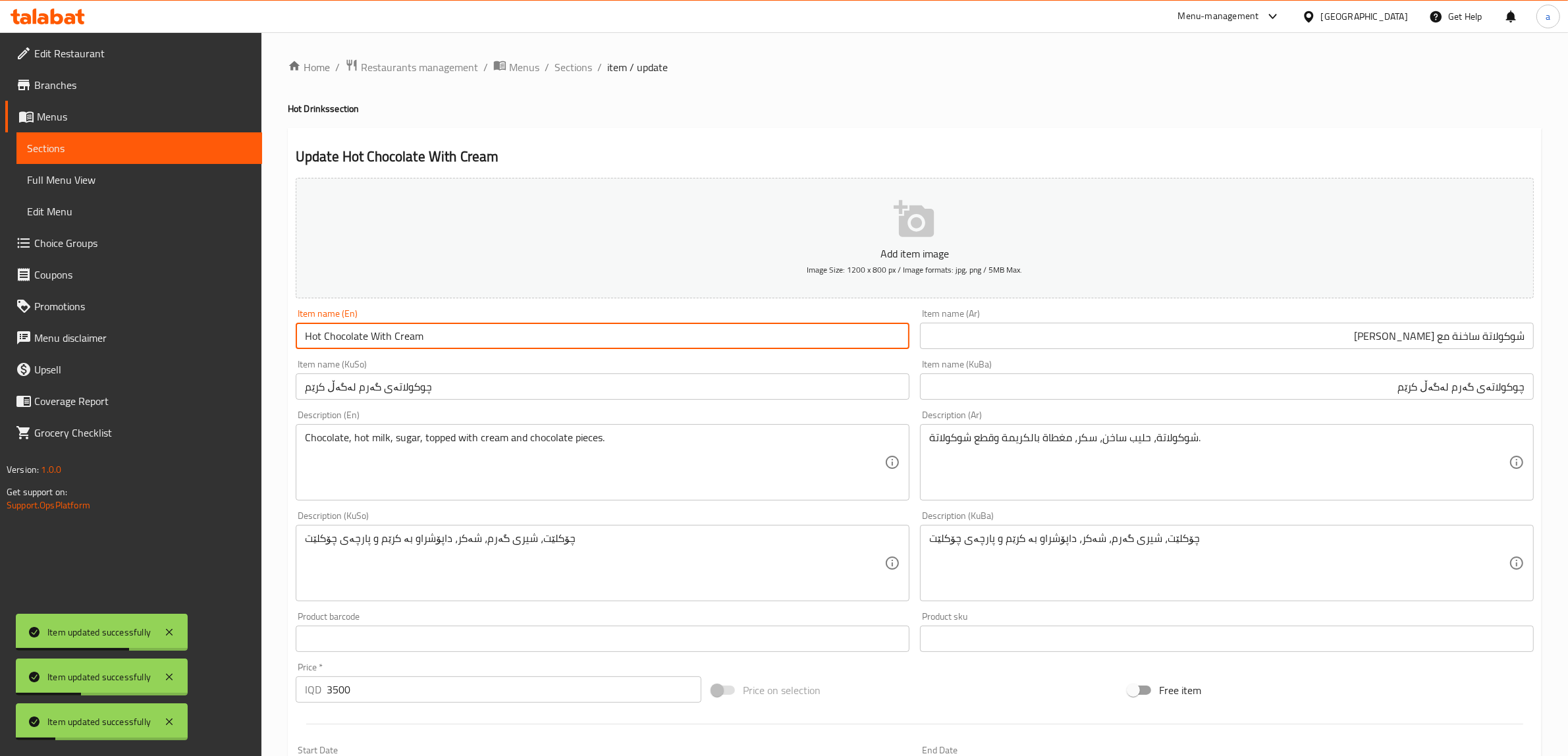
drag, startPoint x: 365, startPoint y: 332, endPoint x: 281, endPoint y: 344, distance: 84.9
click at [281, 344] on div "Home / Restaurants management / Menus / Sections / item / update Hot Drinks sec…" at bounding box center [915, 557] width 1307 height 1050
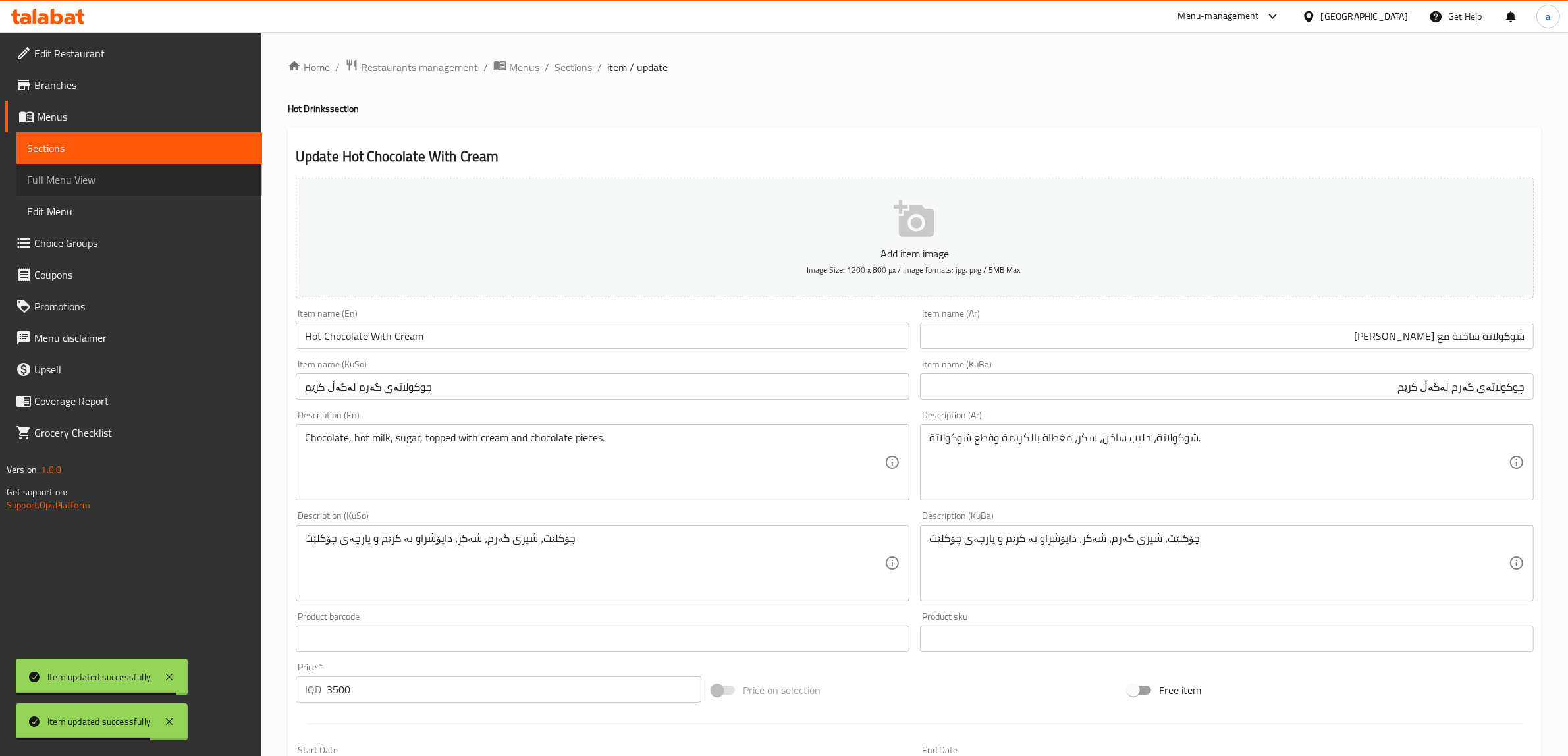
click at [85, 174] on span "Full Menu View" at bounding box center [139, 179] width 225 height 16
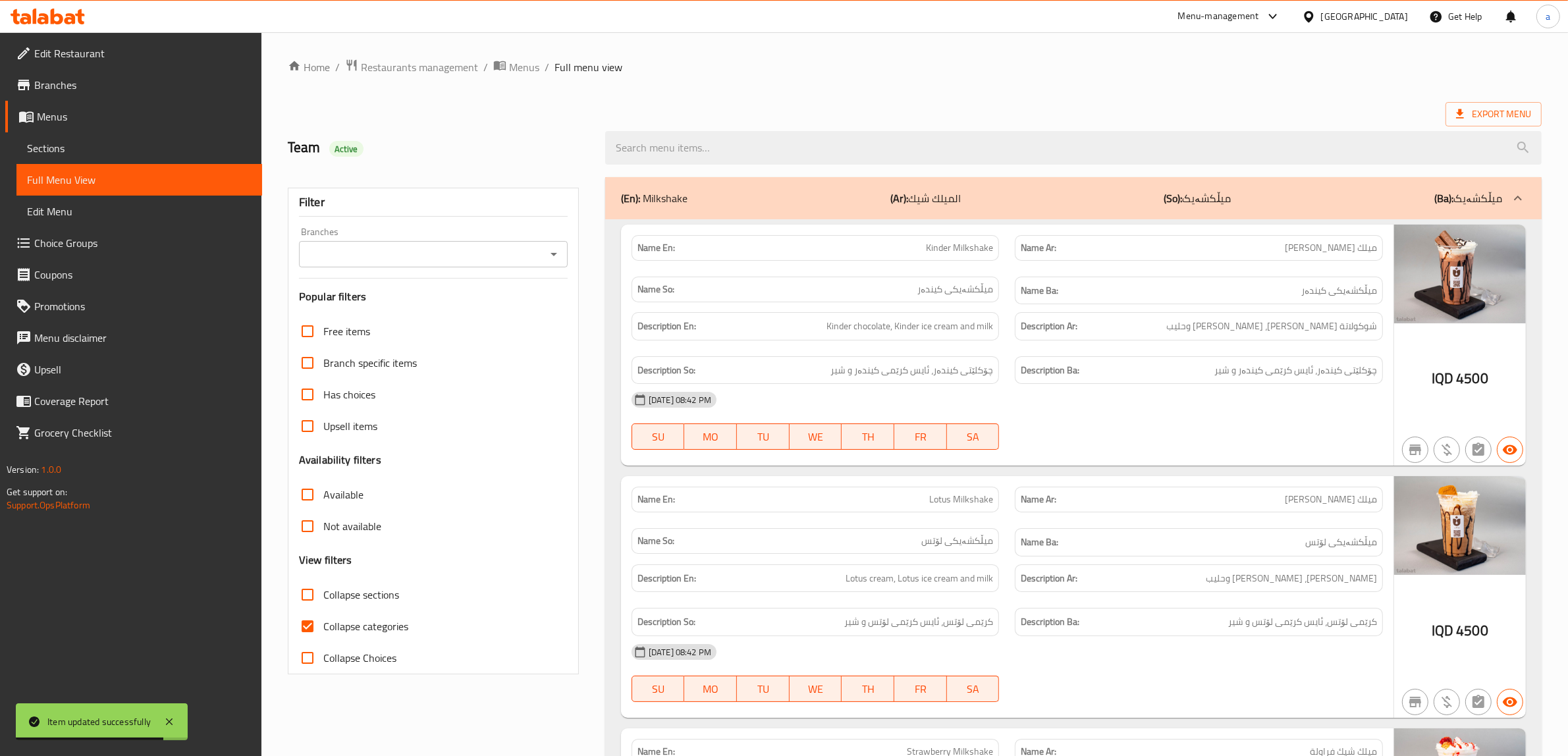
click at [555, 257] on icon "Open" at bounding box center [554, 254] width 16 height 16
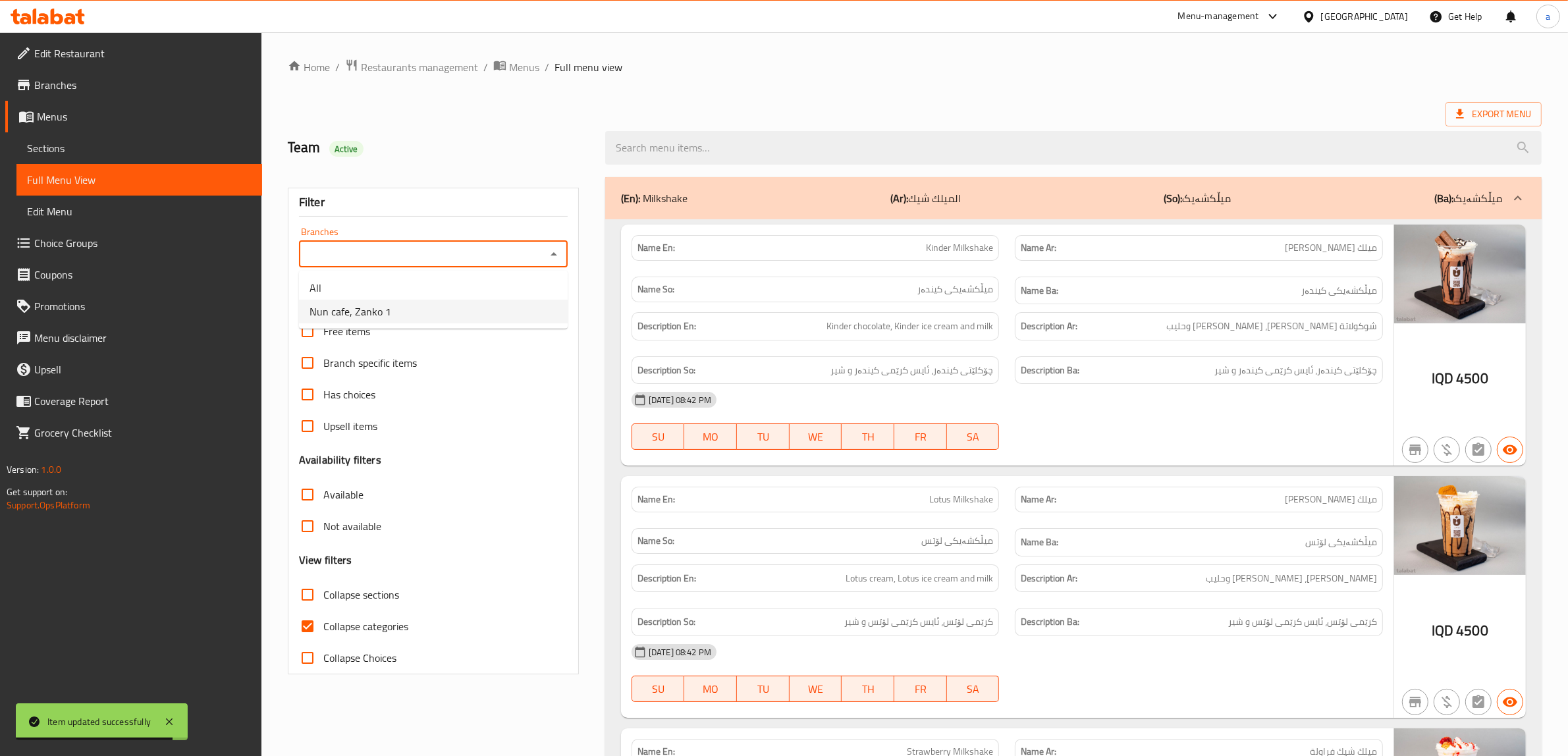
click at [369, 317] on span "Nun cafe, Zanko 1" at bounding box center [350, 311] width 82 height 16
type input "Nun cafe, Zanko 1"
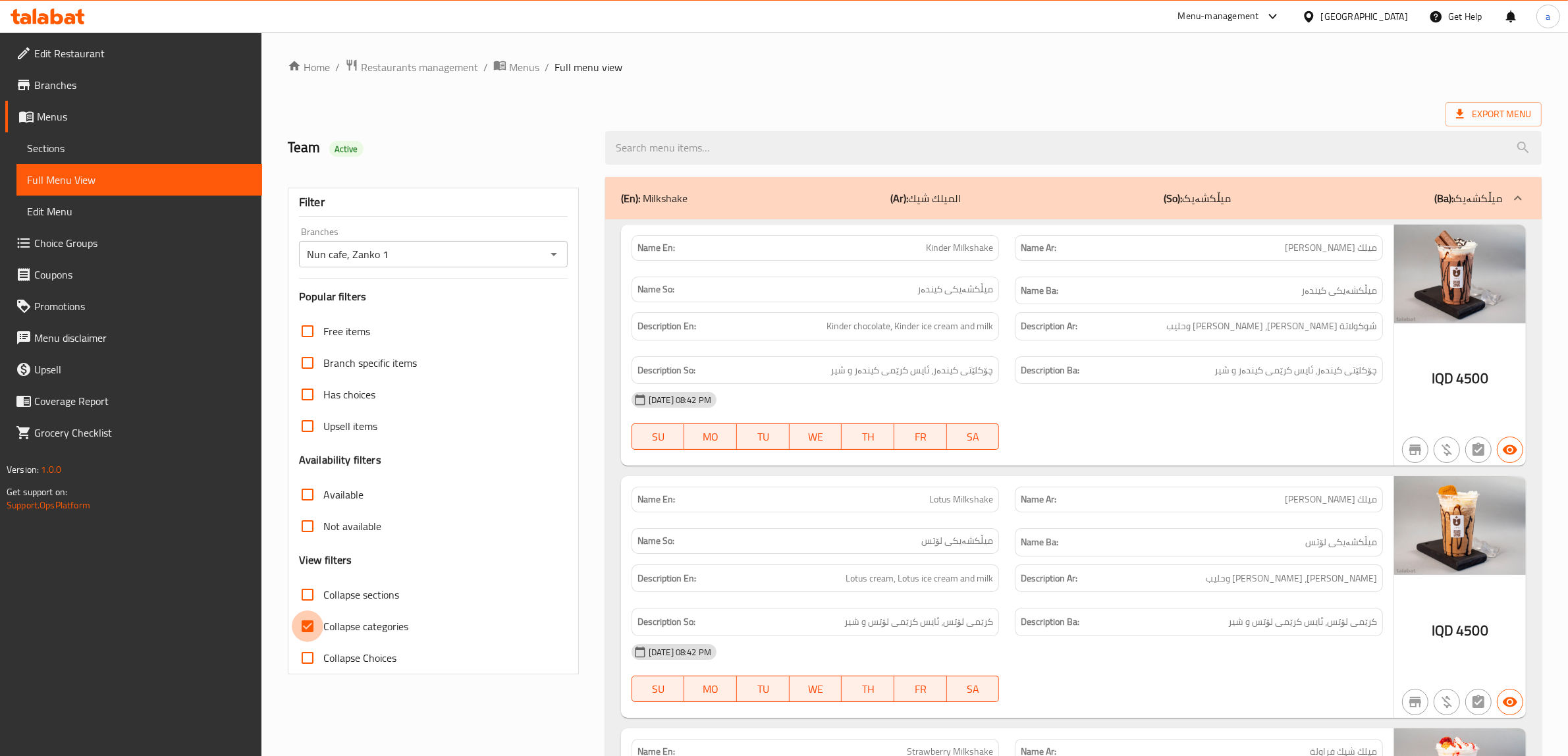
click at [310, 625] on input "Collapse categories" at bounding box center [307, 626] width 31 height 31
checkbox input "false"
click at [303, 590] on input "Collapse sections" at bounding box center [307, 594] width 31 height 31
checkbox input "true"
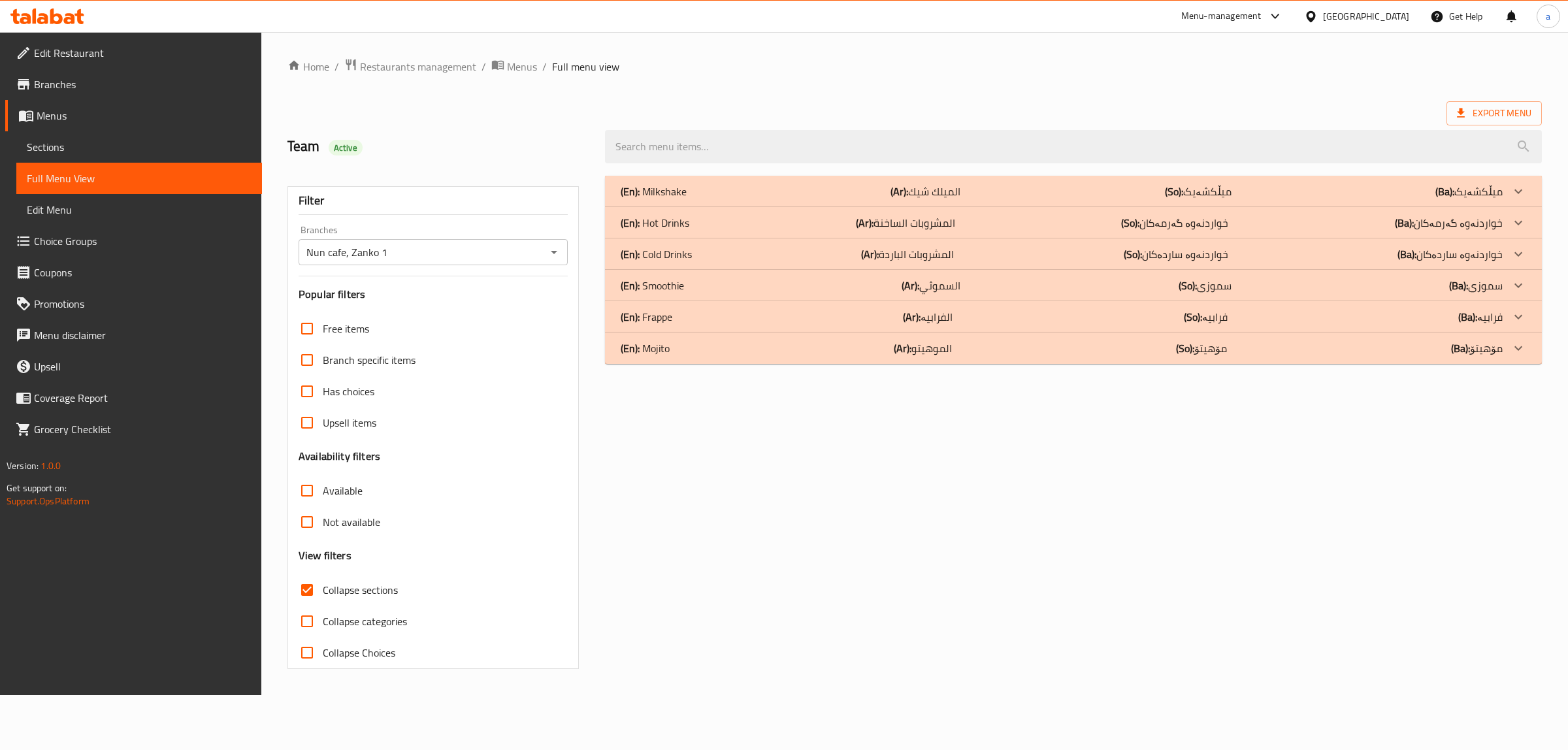
click at [687, 215] on p "(En): Hot Drinks" at bounding box center [655, 222] width 69 height 16
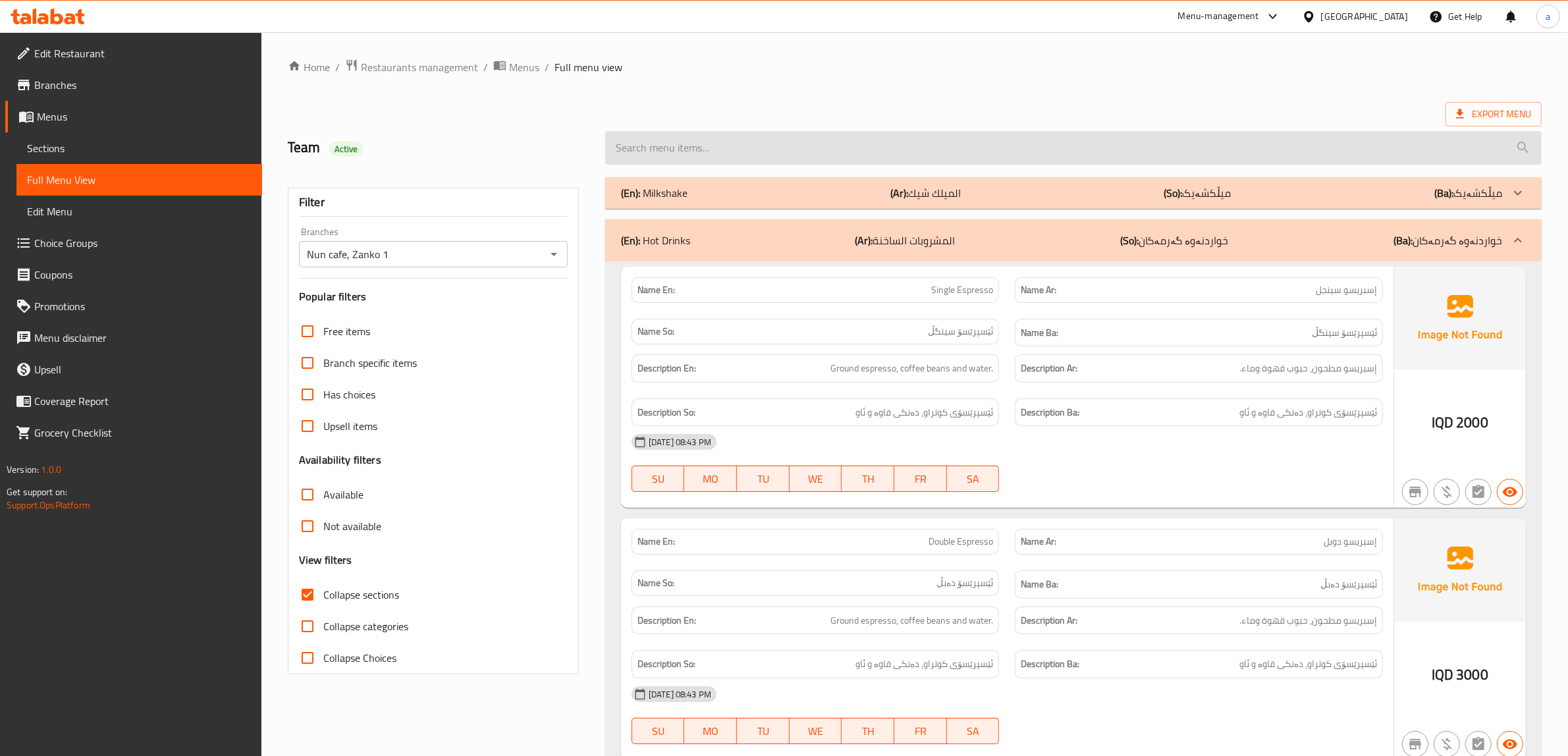
drag, startPoint x: 1415, startPoint y: 232, endPoint x: 1417, endPoint y: 58, distance: 174.0
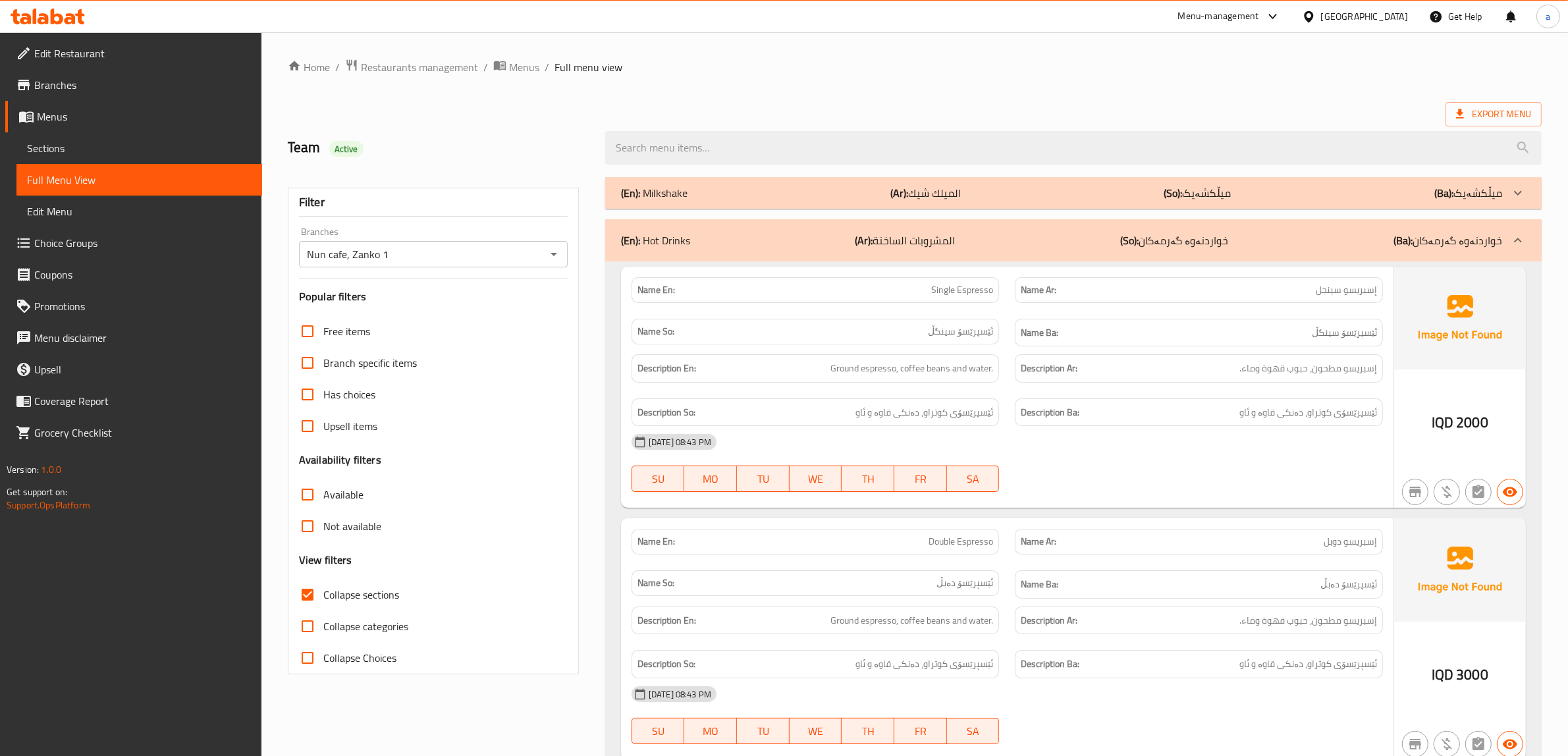
drag, startPoint x: 834, startPoint y: 304, endPoint x: 831, endPoint y: 145, distance: 159.0
click at [675, 189] on p "(En): Milkshake" at bounding box center [654, 193] width 67 height 16
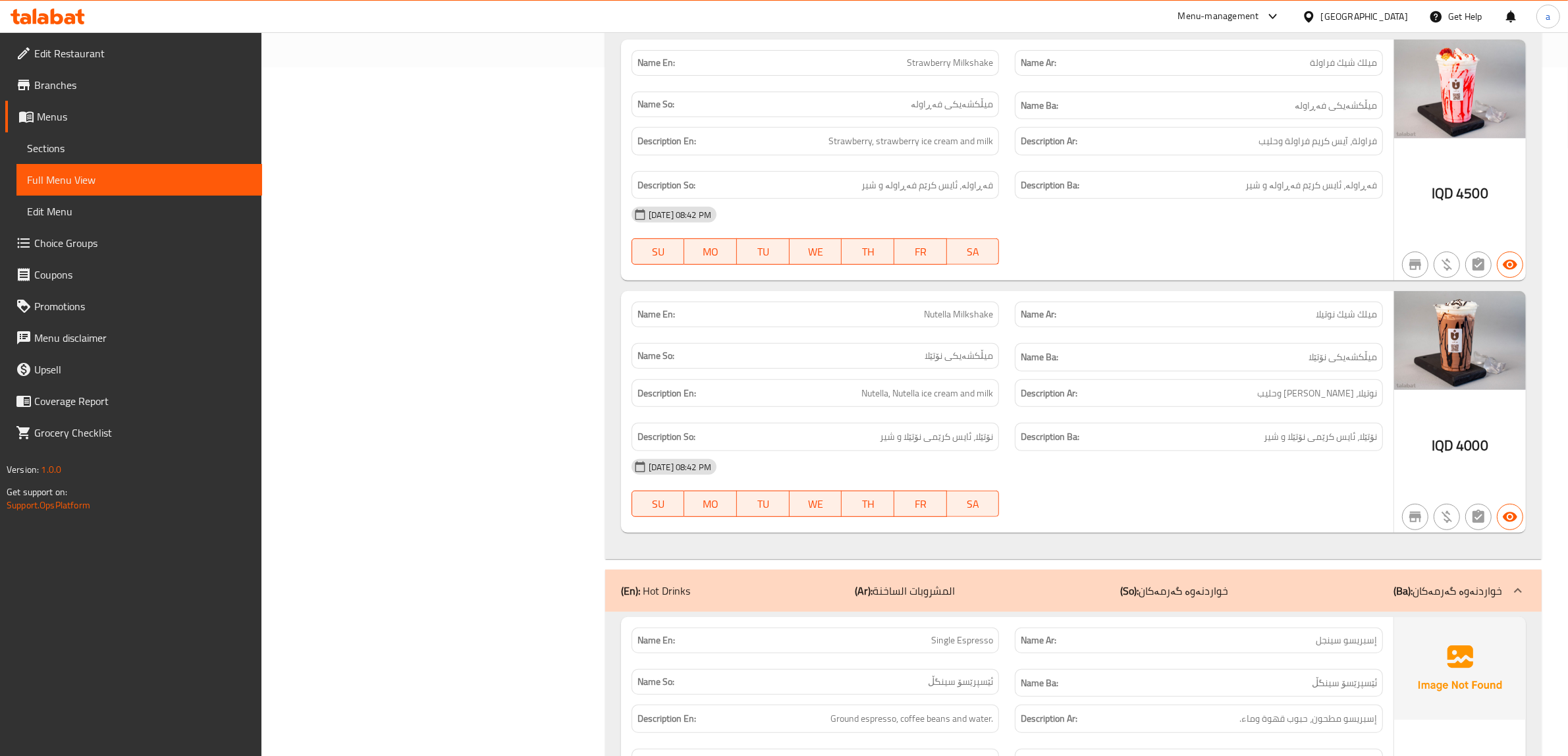
scroll to position [741, 0]
